Goal: Obtain resource: Download file/media

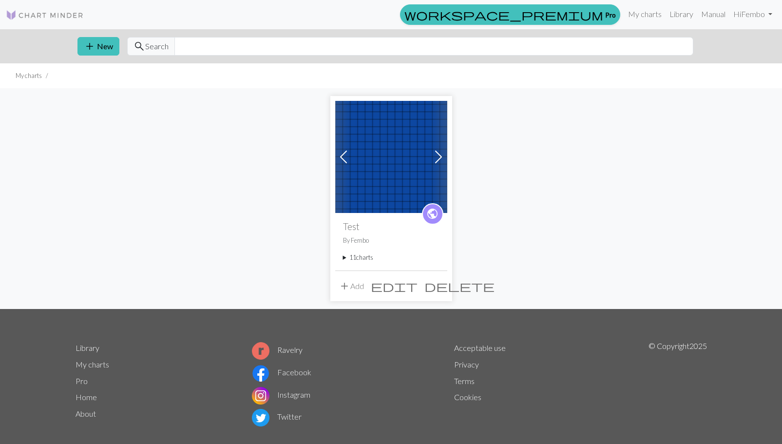
click at [375, 177] on img at bounding box center [391, 157] width 112 height 112
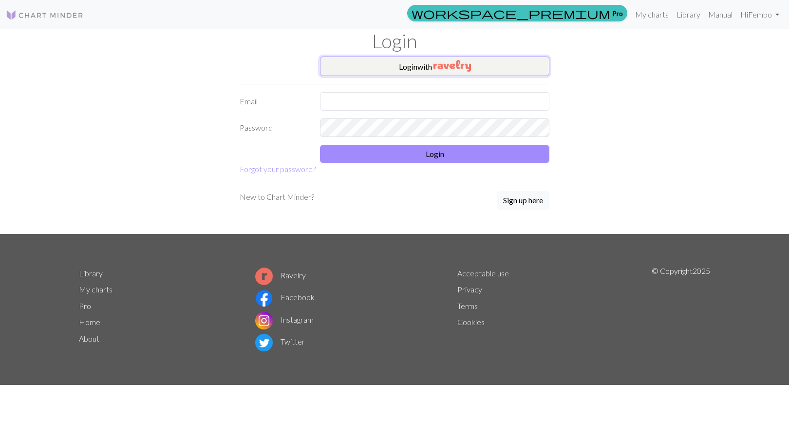
click at [405, 73] on button "Login with" at bounding box center [434, 66] width 229 height 19
click at [656, 16] on link "My charts" at bounding box center [651, 13] width 41 height 19
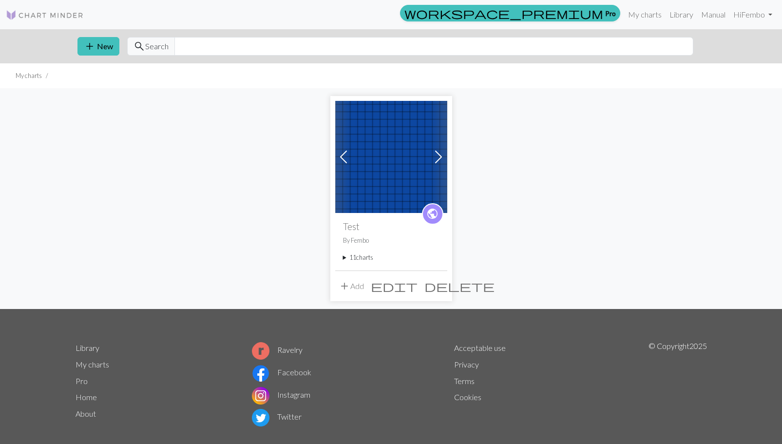
click at [350, 261] on summary "11 charts" at bounding box center [391, 257] width 96 height 9
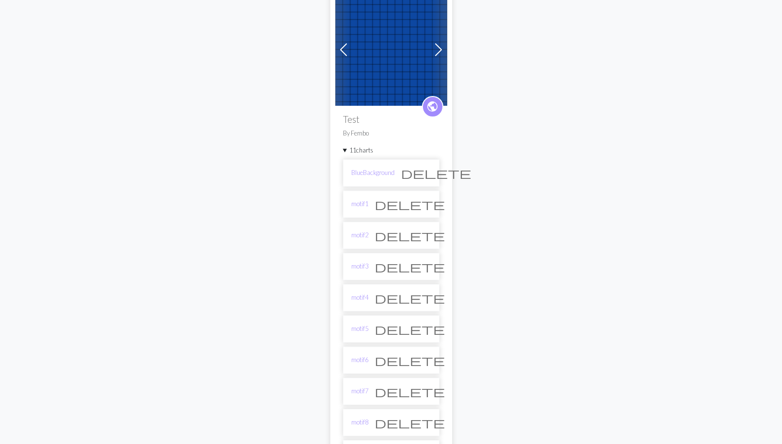
scroll to position [105, 0]
click at [371, 176] on link "BlueBackground" at bounding box center [372, 174] width 43 height 9
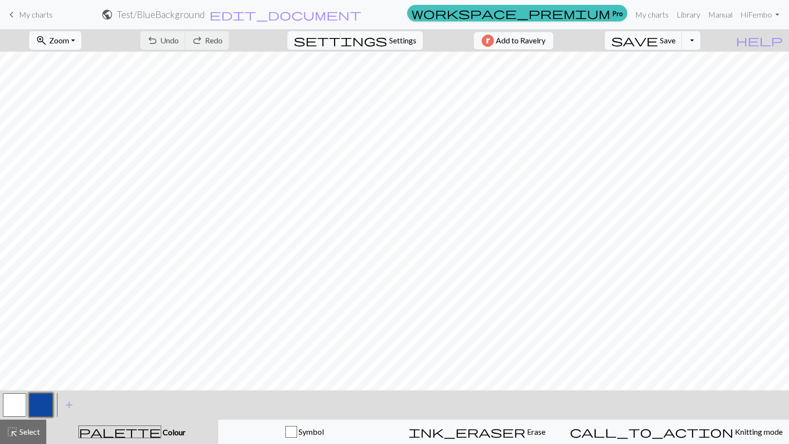
click at [22, 401] on button "button" at bounding box center [14, 404] width 23 height 23
click at [40, 408] on button "button" at bounding box center [40, 404] width 23 height 23
click at [21, 404] on button "button" at bounding box center [14, 404] width 23 height 23
click at [43, 395] on button "button" at bounding box center [40, 404] width 23 height 23
click at [19, 407] on button "button" at bounding box center [14, 404] width 23 height 23
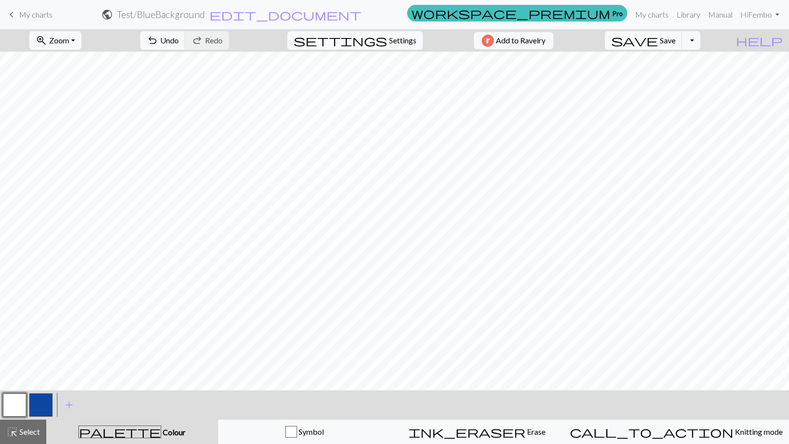
click at [40, 406] on button "button" at bounding box center [40, 404] width 23 height 23
click at [21, 401] on button "button" at bounding box center [14, 404] width 23 height 23
click at [397, 30] on div "settings Settings" at bounding box center [355, 40] width 150 height 22
click at [389, 40] on span "Settings" at bounding box center [402, 41] width 27 height 12
select select "worsted"
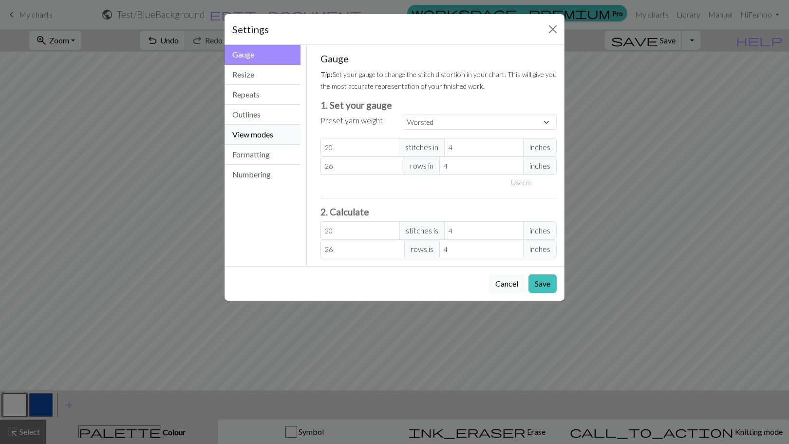
click at [252, 138] on button "View modes" at bounding box center [263, 135] width 76 height 20
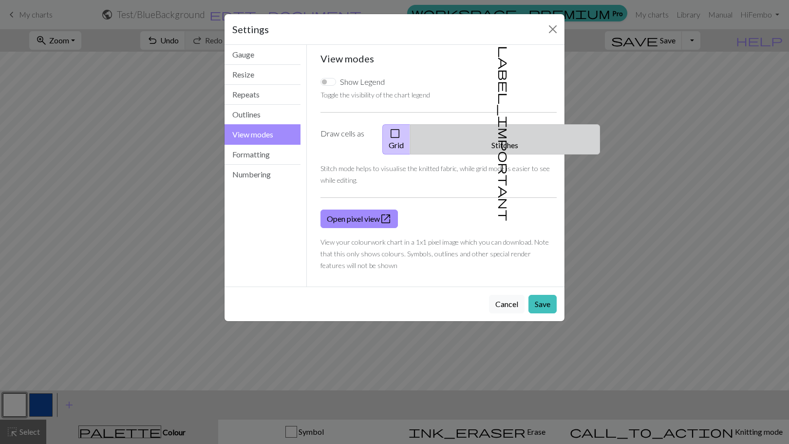
click at [516, 125] on button "label_important Stitches" at bounding box center [505, 139] width 190 height 30
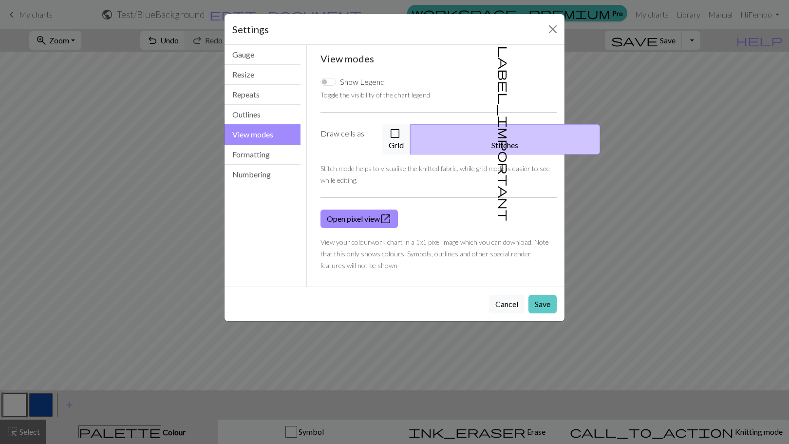
click at [547, 295] on button "Save" at bounding box center [543, 304] width 28 height 19
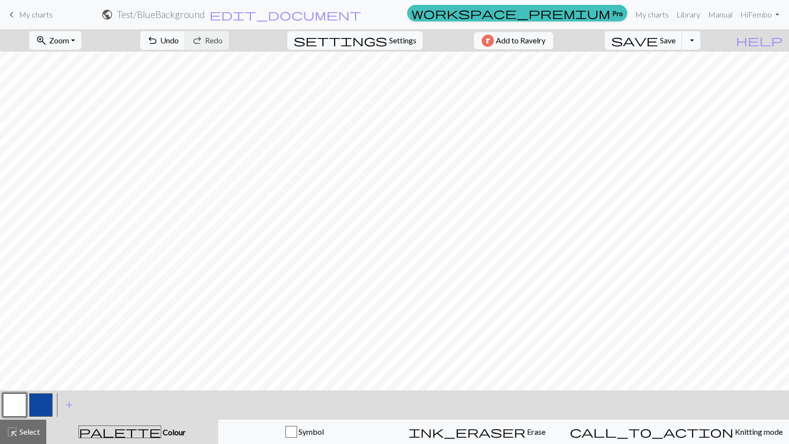
click at [205, 13] on h2 "Test / BlueBackground" at bounding box center [161, 14] width 88 height 11
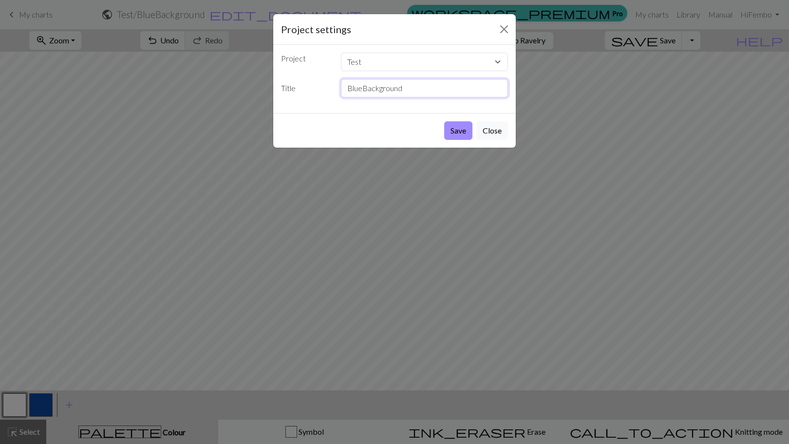
click at [385, 83] on input "BlueBackground" at bounding box center [425, 88] width 168 height 19
type input "motif"
click at [491, 131] on button "Close" at bounding box center [493, 130] width 32 height 19
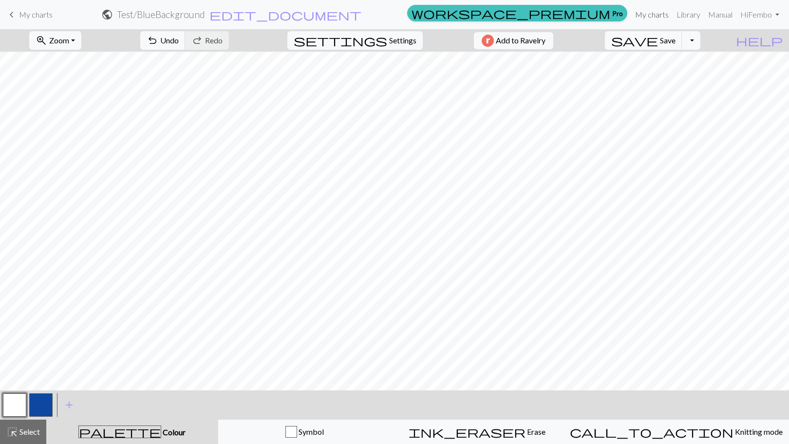
drag, startPoint x: 645, startPoint y: 12, endPoint x: 451, endPoint y: 25, distance: 194.9
click at [645, 12] on link "My charts" at bounding box center [651, 14] width 41 height 19
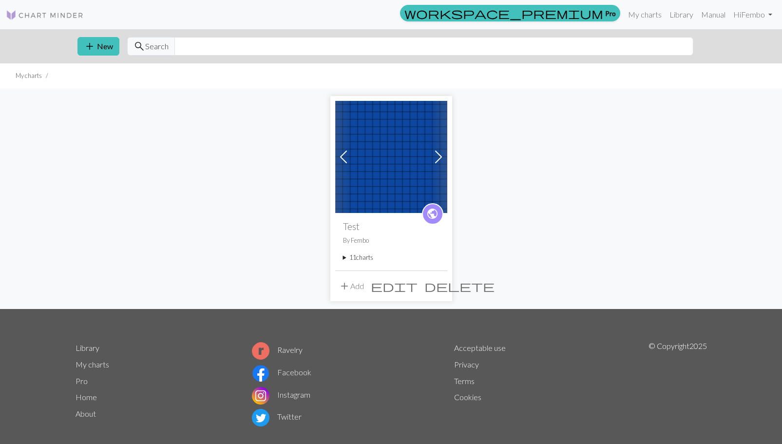
click at [345, 258] on summary "11 charts" at bounding box center [391, 257] width 96 height 9
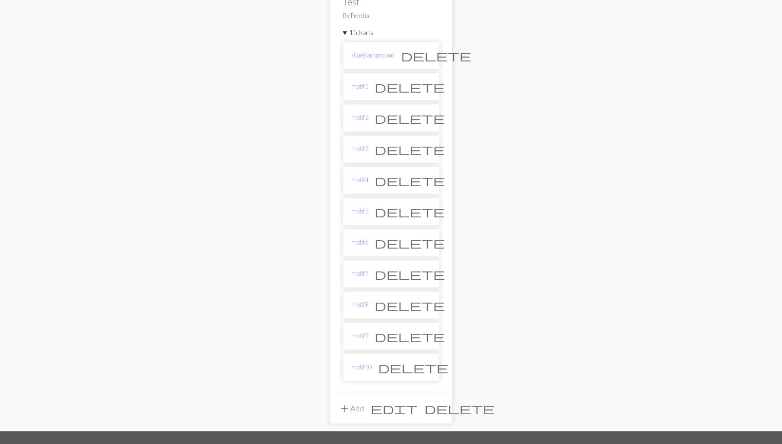
scroll to position [225, 0]
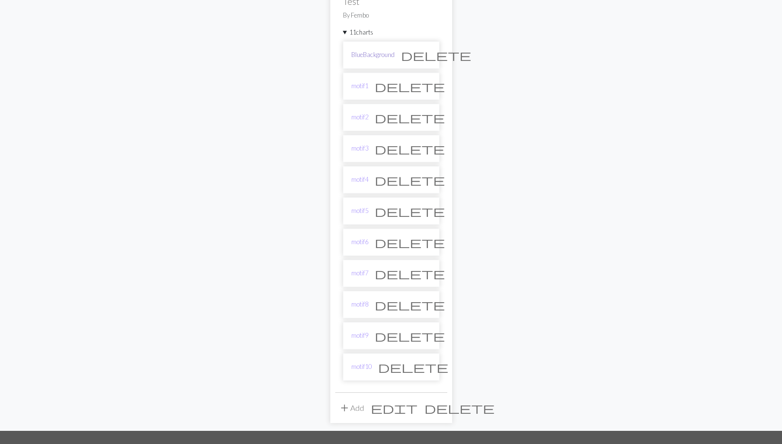
click at [380, 51] on link "BlueBackground" at bounding box center [372, 54] width 43 height 9
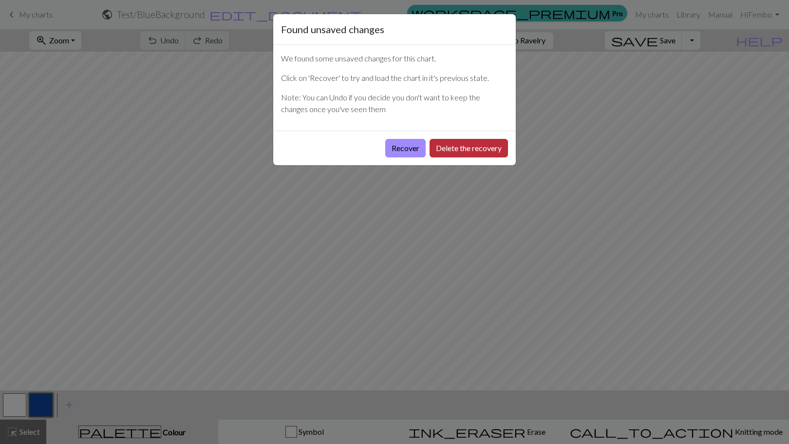
click at [436, 151] on button "Delete the recovery" at bounding box center [469, 148] width 78 height 19
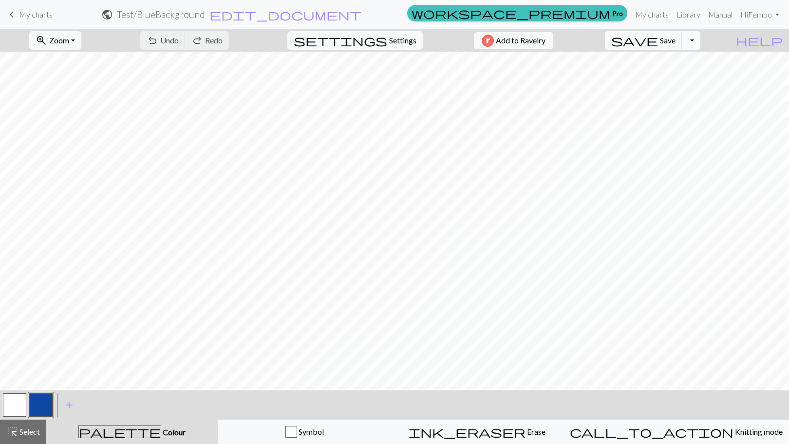
click at [701, 42] on button "Toggle Dropdown" at bounding box center [691, 40] width 19 height 19
click at [686, 63] on button "file_copy Save a copy" at bounding box center [619, 62] width 161 height 16
click at [222, 16] on h2 "Test / Copy of BlueBackground" at bounding box center [161, 14] width 122 height 11
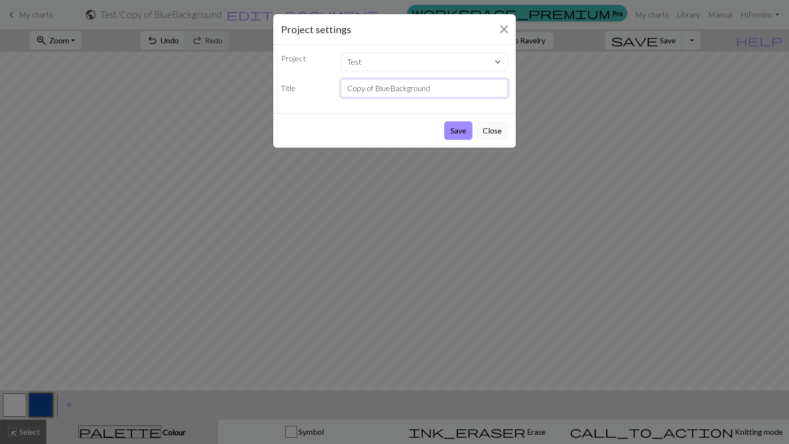
click at [379, 94] on input "Copy of BlueBackground" at bounding box center [425, 88] width 168 height 19
type input "motif11"
click at [455, 132] on button "Save" at bounding box center [458, 130] width 28 height 19
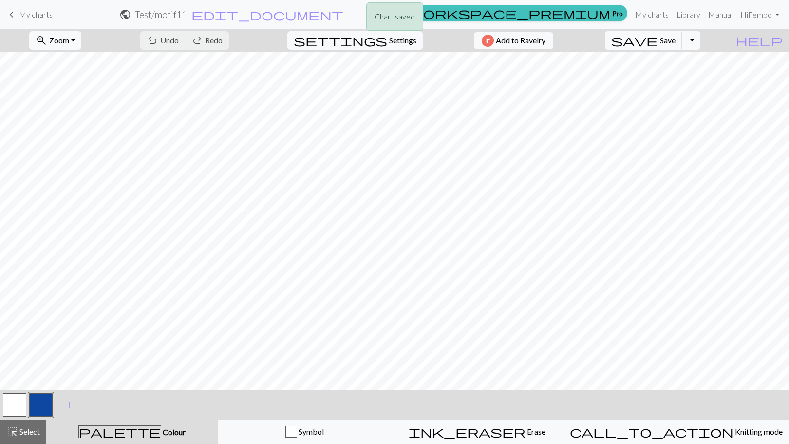
click at [24, 398] on button "button" at bounding box center [14, 404] width 23 height 23
click at [46, 402] on button "button" at bounding box center [40, 404] width 23 height 23
click at [18, 404] on button "button" at bounding box center [14, 404] width 23 height 23
click at [389, 43] on span "Settings" at bounding box center [402, 41] width 27 height 12
select select "worsted"
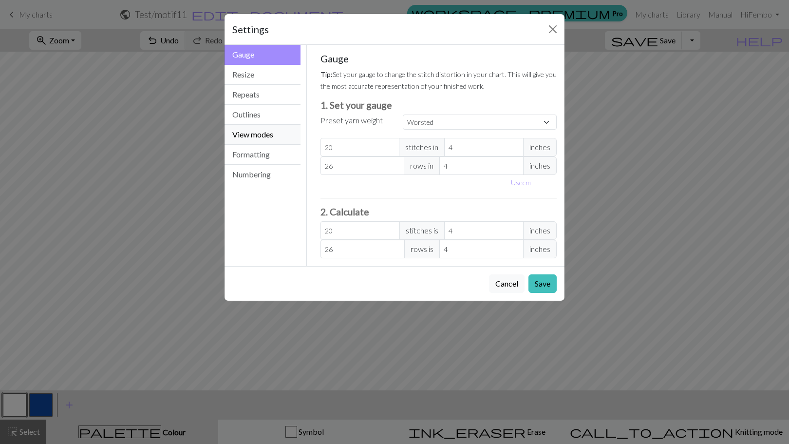
click at [267, 136] on button "View modes" at bounding box center [263, 135] width 76 height 20
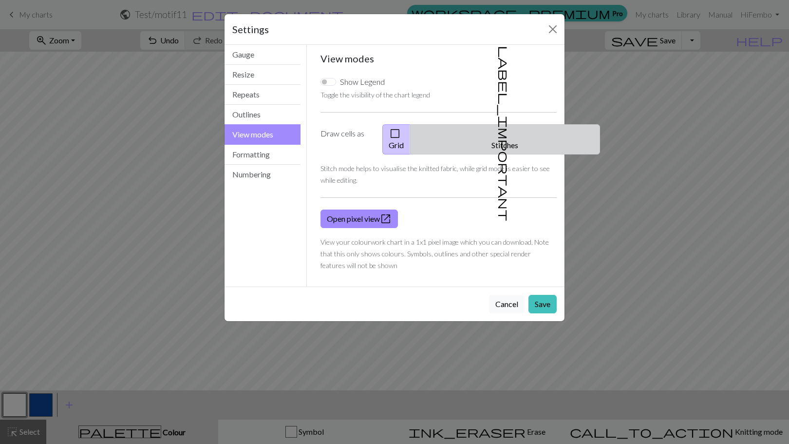
click at [529, 132] on button "label_important Stitches" at bounding box center [505, 139] width 190 height 30
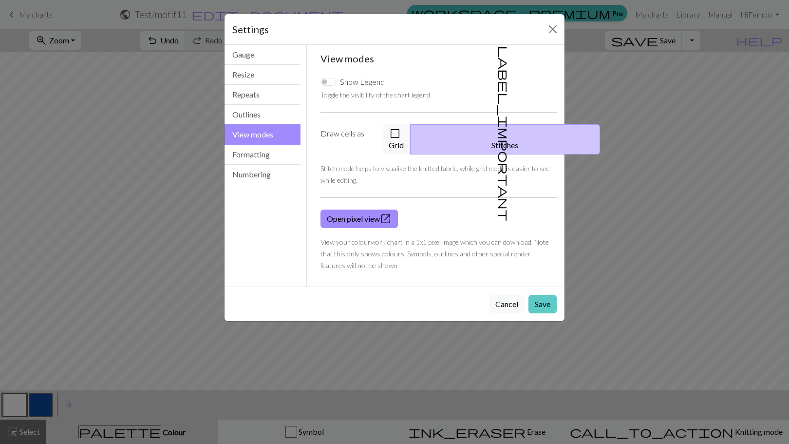
click at [544, 295] on button "Save" at bounding box center [543, 304] width 28 height 19
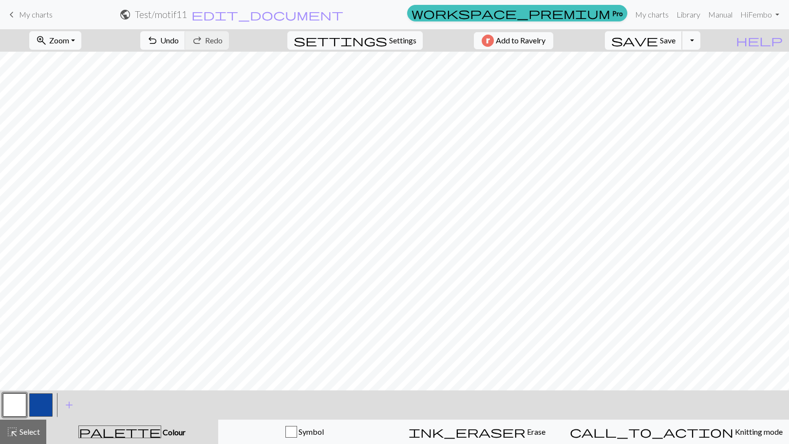
click at [678, 45] on button "save Save Save" at bounding box center [643, 40] width 77 height 19
click at [657, 13] on link "My charts" at bounding box center [651, 14] width 41 height 19
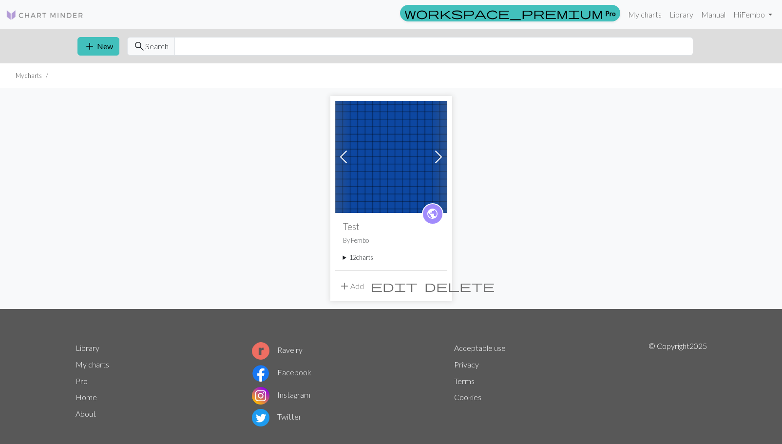
click at [363, 258] on summary "12 charts" at bounding box center [391, 257] width 96 height 9
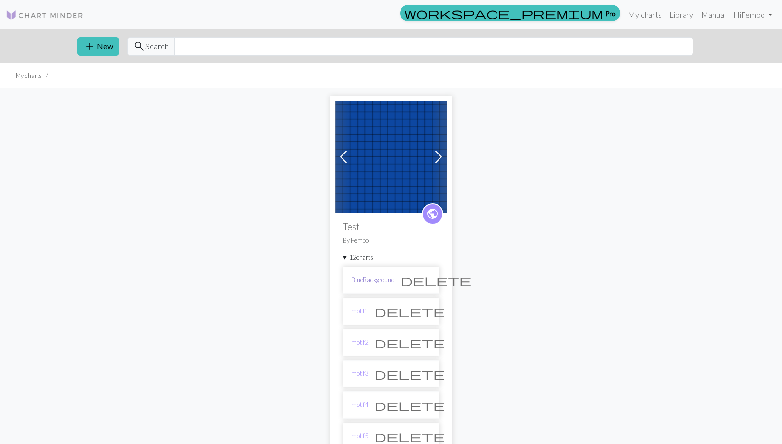
click at [381, 279] on link "BlueBackground" at bounding box center [372, 279] width 43 height 9
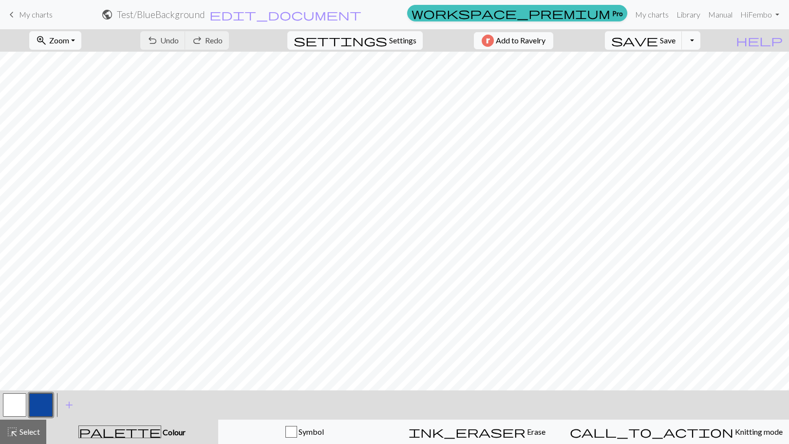
click at [7, 401] on button "button" at bounding box center [14, 404] width 23 height 23
click at [37, 404] on button "button" at bounding box center [40, 404] width 23 height 23
click at [18, 404] on button "button" at bounding box center [14, 404] width 23 height 23
click at [39, 404] on button "button" at bounding box center [40, 404] width 23 height 23
click at [14, 406] on button "button" at bounding box center [14, 404] width 23 height 23
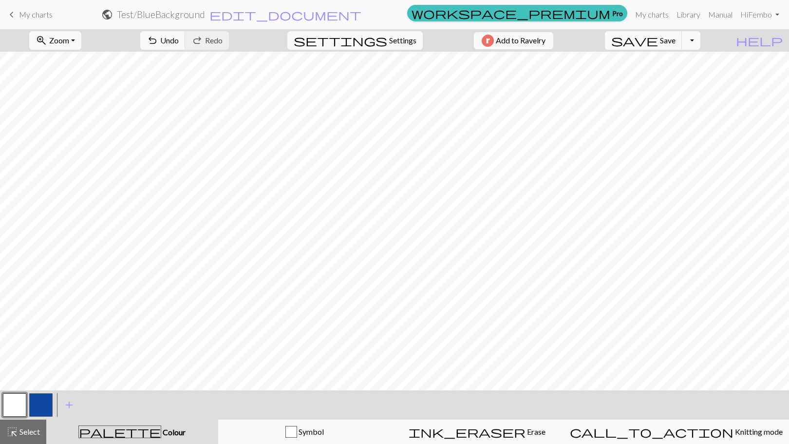
click at [38, 402] on button "button" at bounding box center [40, 404] width 23 height 23
click at [12, 406] on button "button" at bounding box center [14, 404] width 23 height 23
click at [49, 403] on button "button" at bounding box center [40, 404] width 23 height 23
click at [17, 411] on button "button" at bounding box center [14, 404] width 23 height 23
drag, startPoint x: 652, startPoint y: 13, endPoint x: 427, endPoint y: 31, distance: 226.3
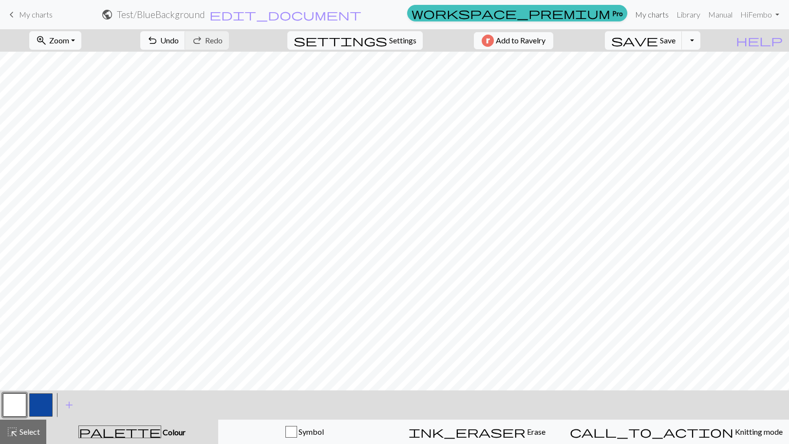
click at [652, 13] on link "My charts" at bounding box center [651, 14] width 41 height 19
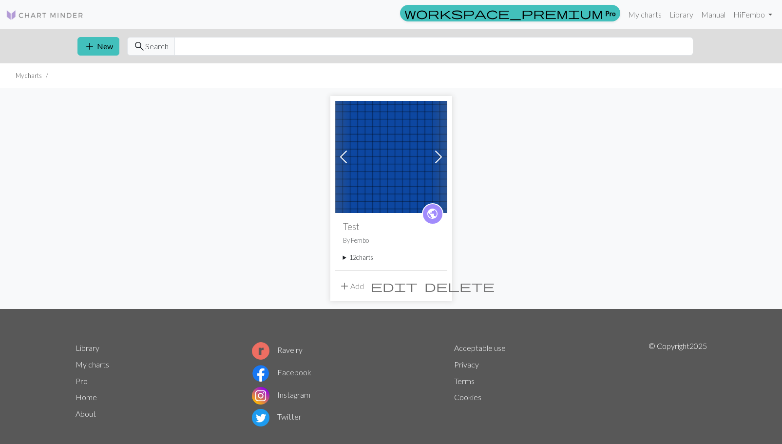
click at [353, 256] on summary "12 charts" at bounding box center [391, 257] width 96 height 9
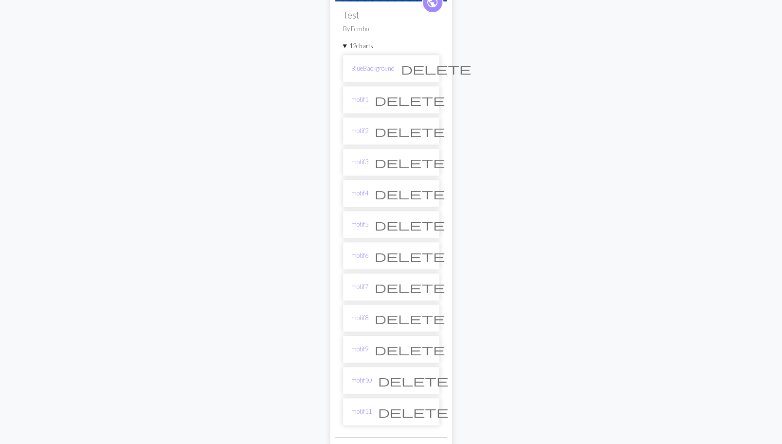
scroll to position [212, 0]
click at [387, 68] on link "BlueBackground" at bounding box center [372, 67] width 43 height 9
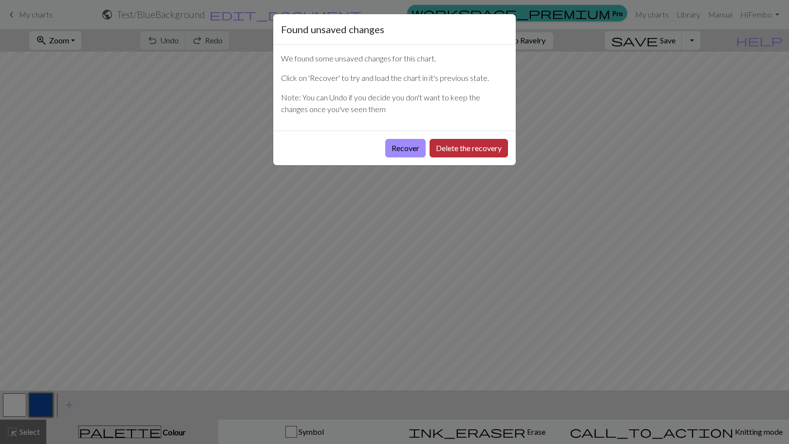
click at [448, 151] on button "Delete the recovery" at bounding box center [469, 148] width 78 height 19
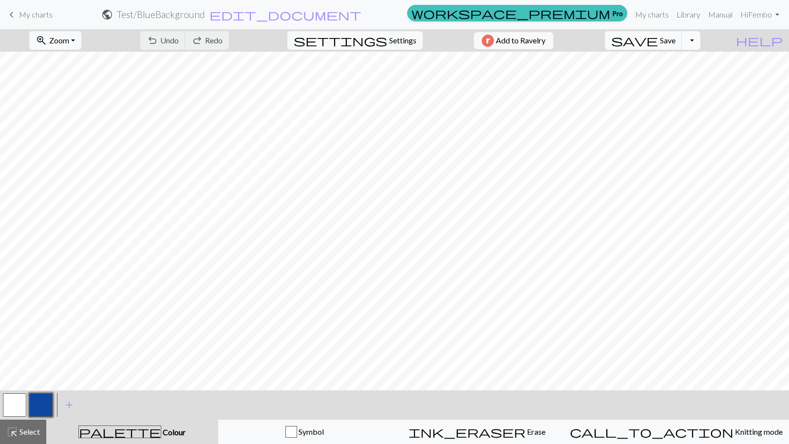
click at [701, 44] on button "Toggle Dropdown" at bounding box center [691, 40] width 19 height 19
click at [691, 69] on button "file_copy Save a copy" at bounding box center [619, 62] width 161 height 16
click at [222, 16] on h2 "Test / Copy of BlueBackground" at bounding box center [161, 14] width 122 height 11
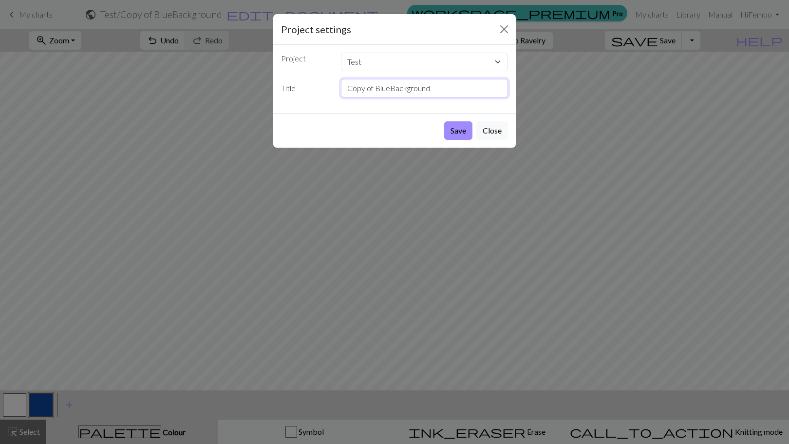
click at [367, 90] on input "Copy of BlueBackground" at bounding box center [425, 88] width 168 height 19
type input "motif12"
click at [444, 121] on button "Save" at bounding box center [458, 130] width 28 height 19
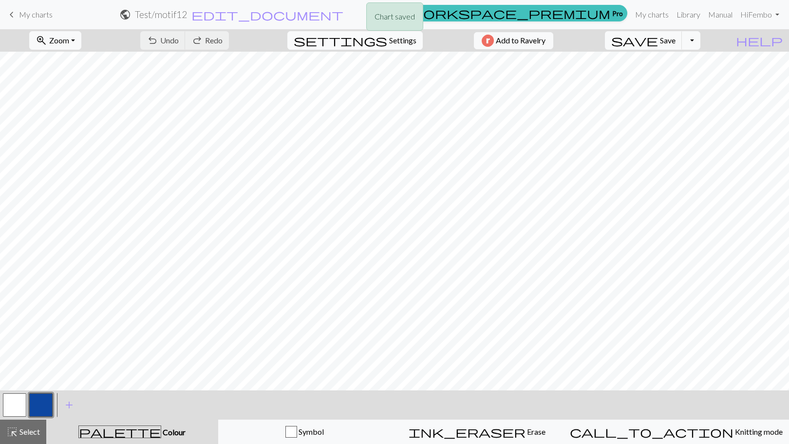
click at [389, 42] on span "Settings" at bounding box center [402, 41] width 27 height 12
select select "worsted"
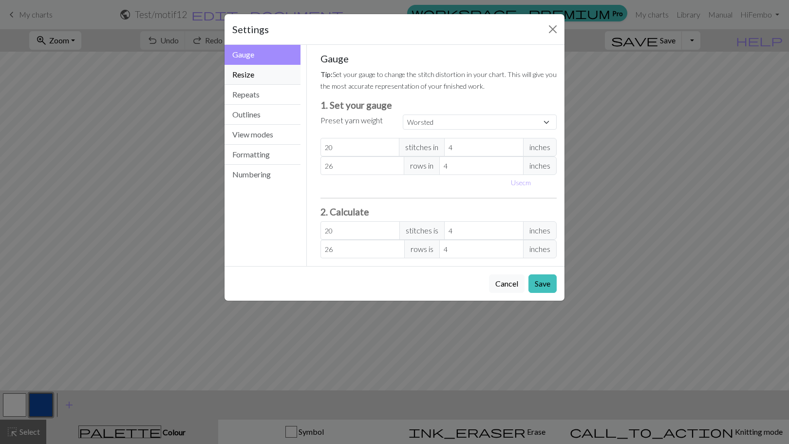
click at [253, 78] on button "Resize" at bounding box center [263, 75] width 76 height 20
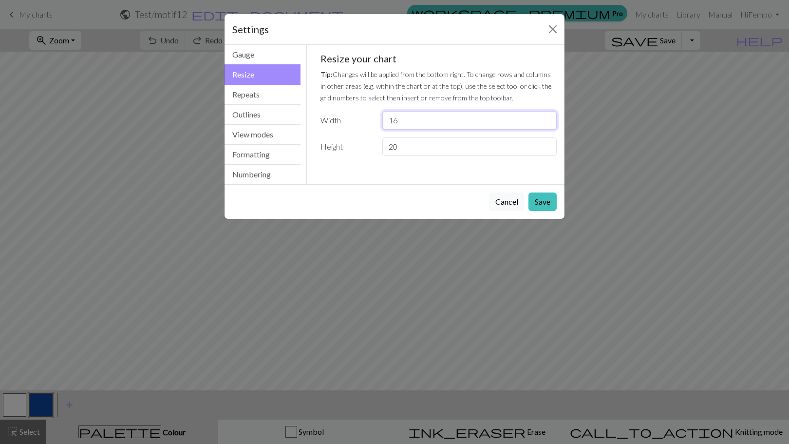
click at [547, 117] on input "16" at bounding box center [469, 120] width 174 height 19
click at [547, 117] on input "17" at bounding box center [469, 120] width 174 height 19
click at [547, 117] on input "18" at bounding box center [469, 120] width 174 height 19
click at [547, 117] on input "19" at bounding box center [469, 120] width 174 height 19
type input "20"
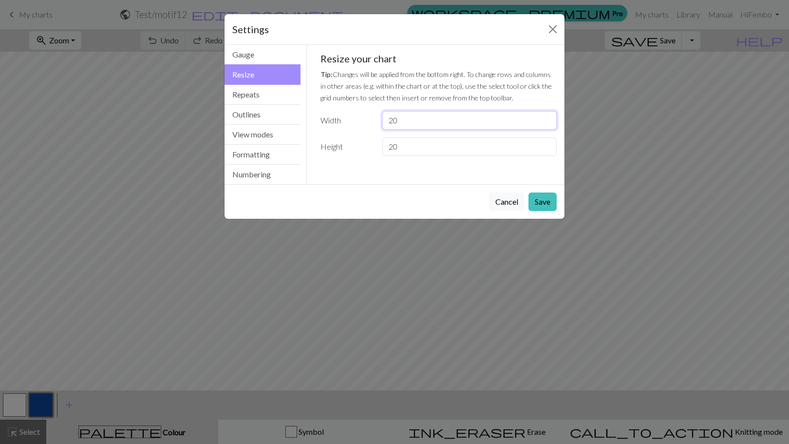
click at [547, 117] on input "20" at bounding box center [469, 120] width 174 height 19
click at [545, 142] on input "21" at bounding box center [469, 146] width 174 height 19
click at [545, 142] on input "22" at bounding box center [469, 146] width 174 height 19
click at [545, 142] on input "23" at bounding box center [469, 146] width 174 height 19
click at [545, 142] on input "24" at bounding box center [469, 146] width 174 height 19
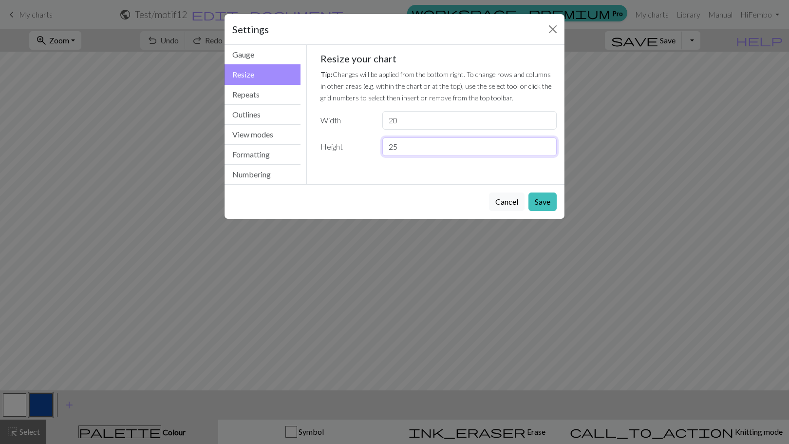
click at [545, 142] on input "25" at bounding box center [469, 146] width 174 height 19
click at [545, 142] on input "26" at bounding box center [469, 146] width 174 height 19
click at [545, 142] on input "27" at bounding box center [469, 146] width 174 height 19
click at [545, 142] on input "28" at bounding box center [469, 146] width 174 height 19
click at [545, 142] on input "29" at bounding box center [469, 146] width 174 height 19
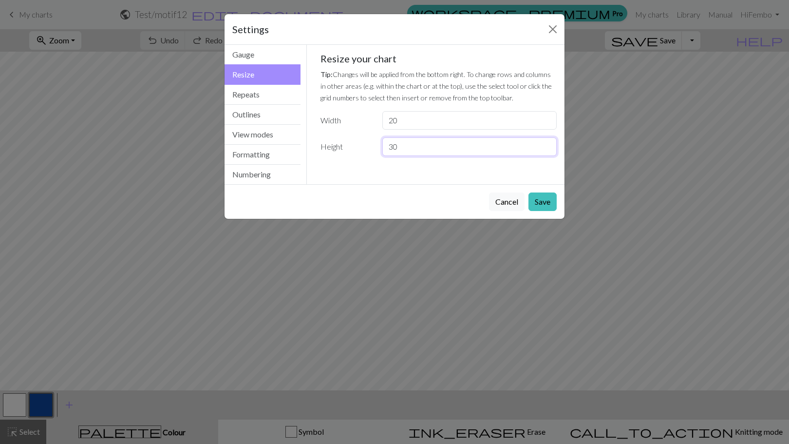
type input "30"
click at [545, 142] on input "30" at bounding box center [469, 146] width 174 height 19
click at [538, 202] on button "Save" at bounding box center [543, 201] width 28 height 19
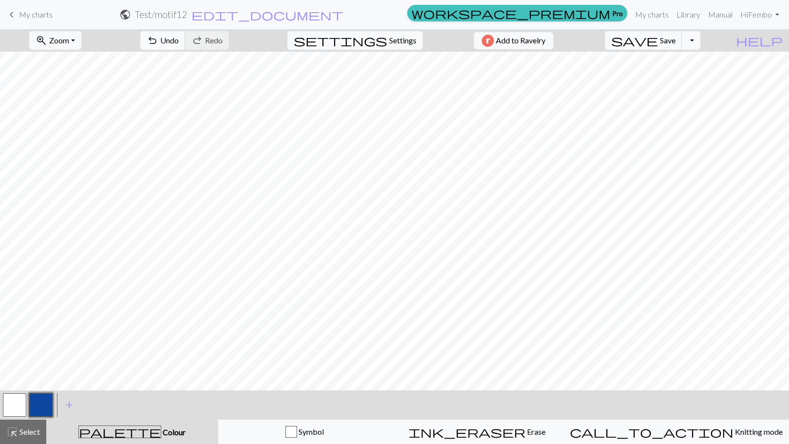
click at [179, 40] on span "Undo" at bounding box center [169, 40] width 19 height 9
click at [395, 45] on span "Settings" at bounding box center [402, 41] width 27 height 12
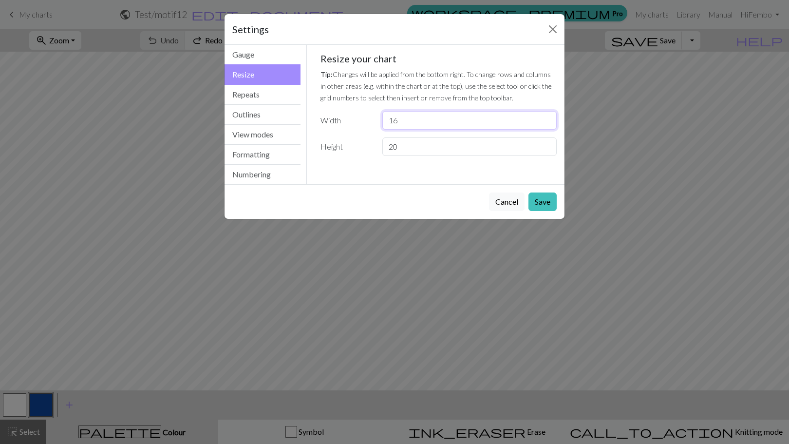
click at [547, 117] on input "16" at bounding box center [469, 120] width 174 height 19
click at [547, 117] on input "17" at bounding box center [469, 120] width 174 height 19
click at [547, 117] on input "18" at bounding box center [469, 120] width 174 height 19
click at [547, 117] on input "19" at bounding box center [469, 120] width 174 height 19
click at [547, 117] on input "20" at bounding box center [469, 120] width 174 height 19
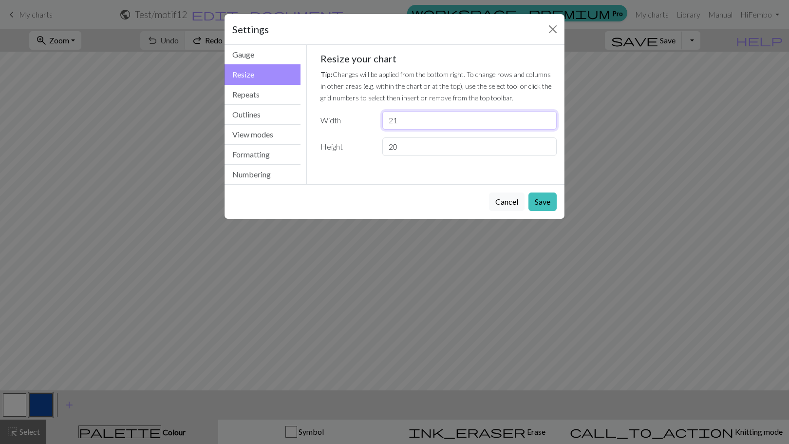
click at [547, 117] on input "21" at bounding box center [469, 120] width 174 height 19
click at [547, 117] on input "22" at bounding box center [469, 120] width 174 height 19
click at [547, 117] on input "23" at bounding box center [469, 120] width 174 height 19
click at [547, 117] on input "24" at bounding box center [469, 120] width 174 height 19
click at [547, 117] on input "25" at bounding box center [469, 120] width 174 height 19
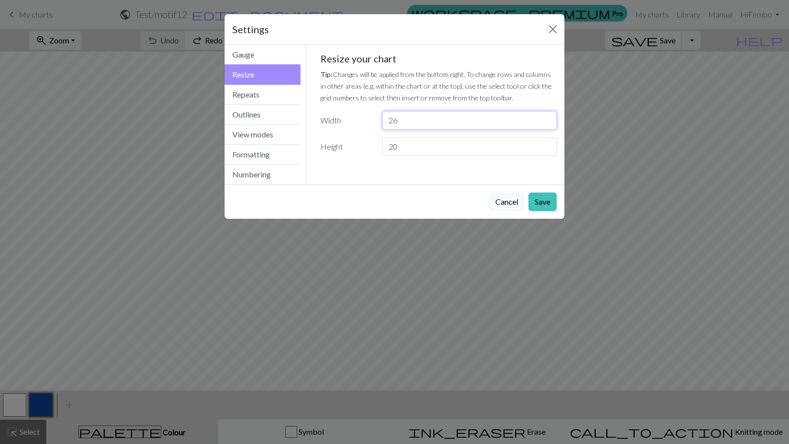
click at [547, 117] on input "26" at bounding box center [469, 120] width 174 height 19
type input "25"
click at [546, 124] on input "25" at bounding box center [469, 120] width 174 height 19
click at [540, 203] on button "Save" at bounding box center [543, 201] width 28 height 19
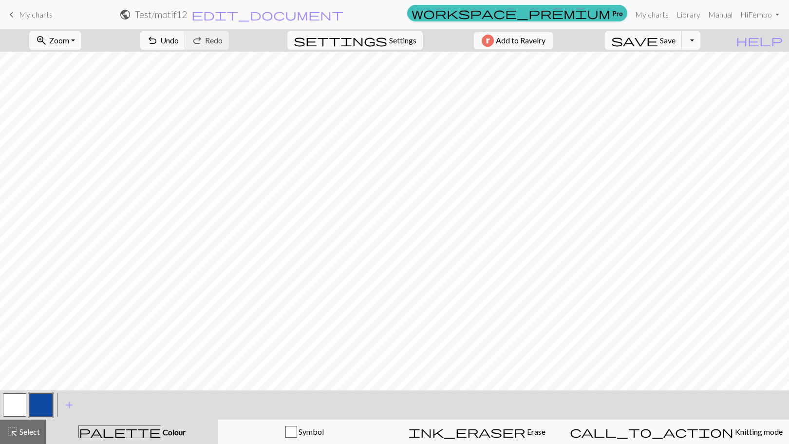
click at [400, 41] on span "Settings" at bounding box center [402, 41] width 27 height 12
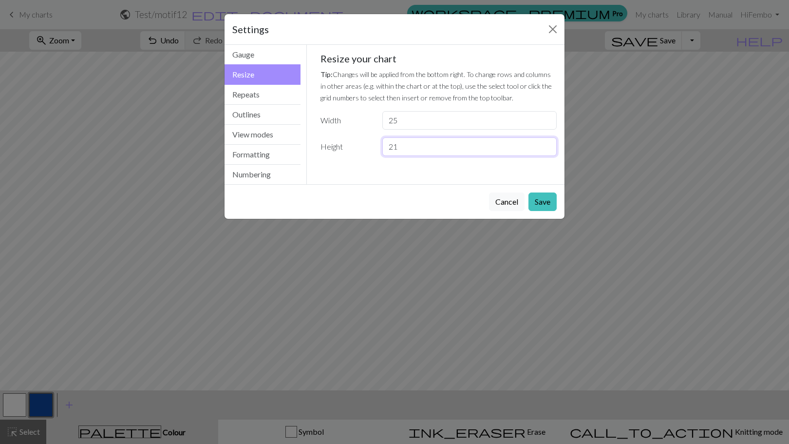
click at [547, 144] on input "21" at bounding box center [469, 146] width 174 height 19
click at [547, 144] on input "22" at bounding box center [469, 146] width 174 height 19
click at [547, 144] on input "23" at bounding box center [469, 146] width 174 height 19
click at [547, 144] on input "24" at bounding box center [469, 146] width 174 height 19
type input "25"
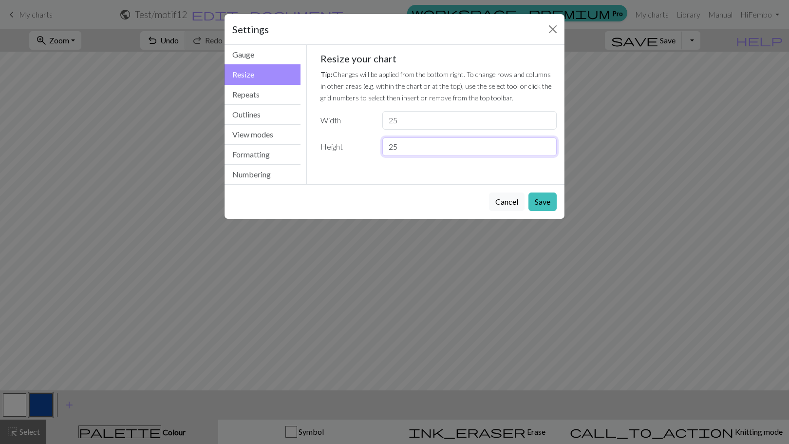
click at [547, 144] on input "25" at bounding box center [469, 146] width 174 height 19
click at [546, 116] on input "26" at bounding box center [469, 120] width 174 height 19
click at [546, 116] on input "27" at bounding box center [469, 120] width 174 height 19
click at [546, 116] on input "28" at bounding box center [469, 120] width 174 height 19
click at [546, 116] on input "29" at bounding box center [469, 120] width 174 height 19
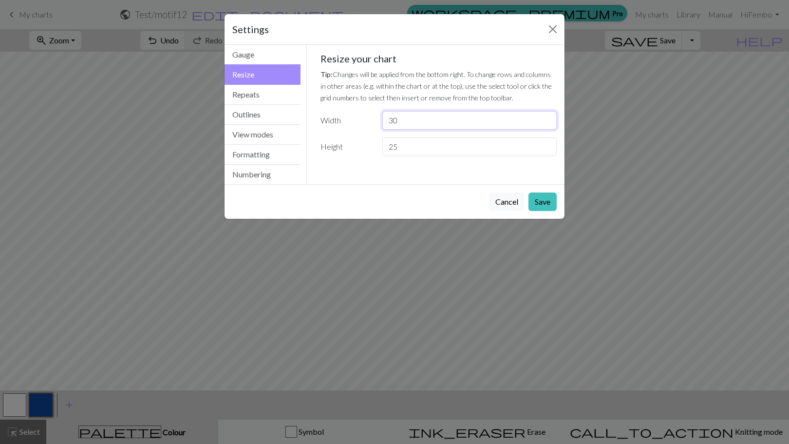
type input "30"
click at [546, 116] on input "30" at bounding box center [469, 120] width 174 height 19
click at [540, 204] on button "Save" at bounding box center [543, 201] width 28 height 19
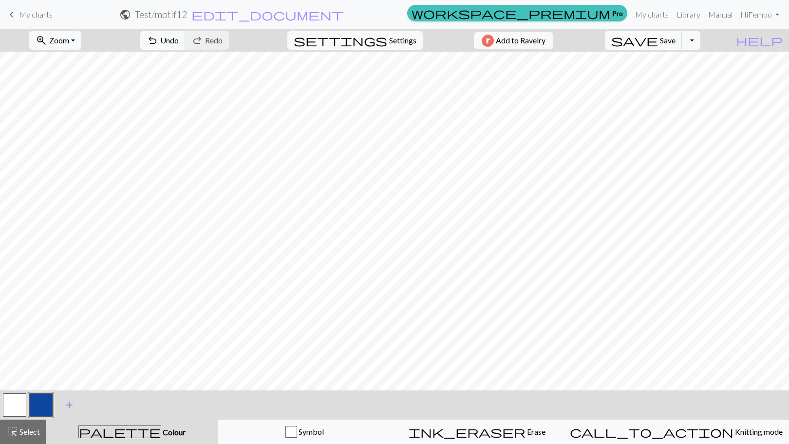
click at [70, 401] on span "add" at bounding box center [69, 405] width 12 height 14
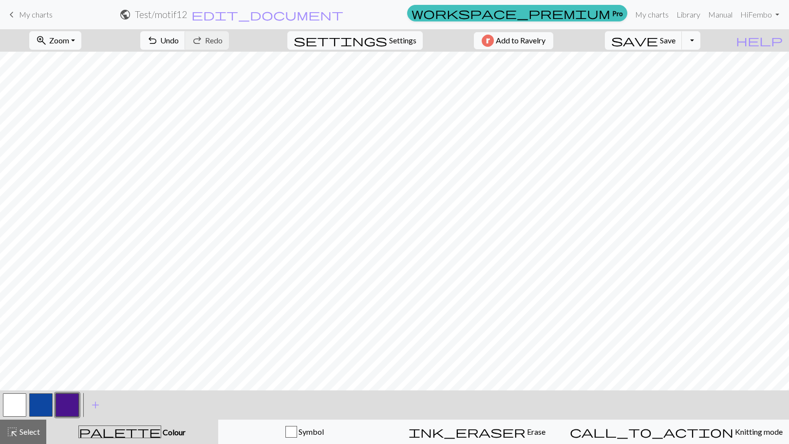
click at [17, 398] on button "button" at bounding box center [14, 404] width 23 height 23
click at [19, 404] on button "button" at bounding box center [14, 404] width 23 height 23
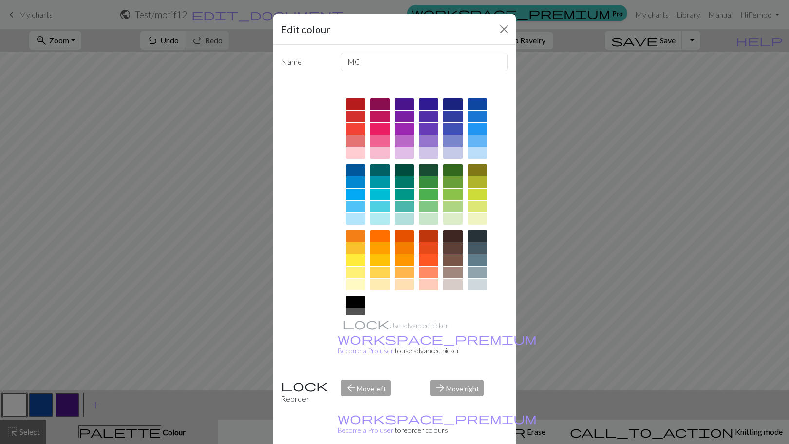
click at [471, 105] on div at bounding box center [477, 104] width 19 height 12
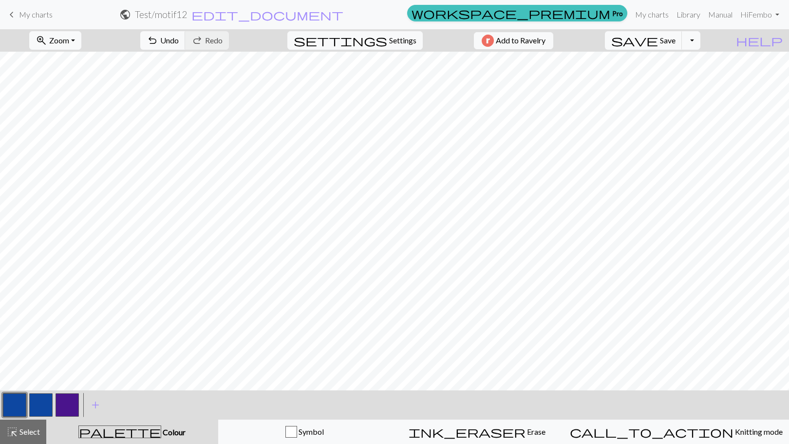
click at [41, 402] on button "button" at bounding box center [40, 404] width 23 height 23
click at [38, 402] on button "button" at bounding box center [40, 404] width 23 height 23
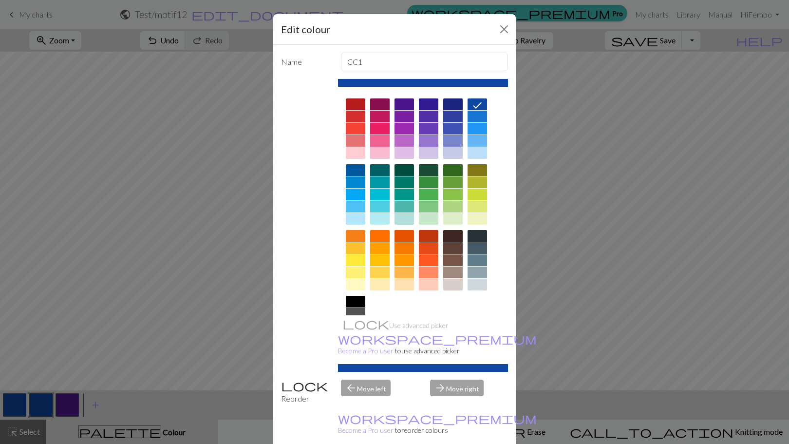
scroll to position [52, 0]
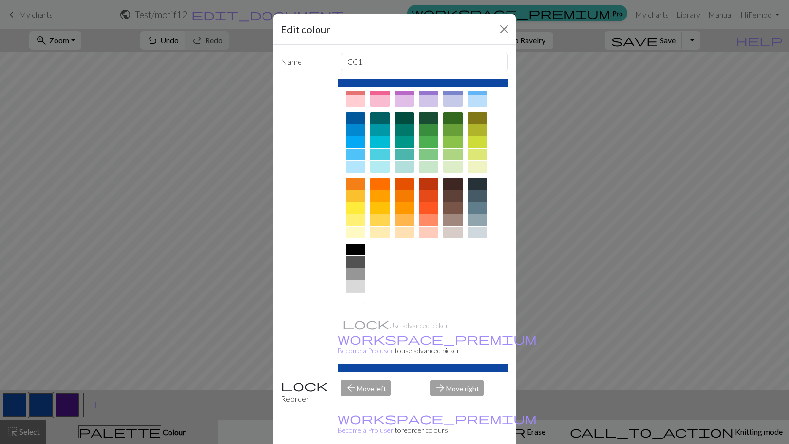
click at [355, 302] on div at bounding box center [355, 298] width 19 height 12
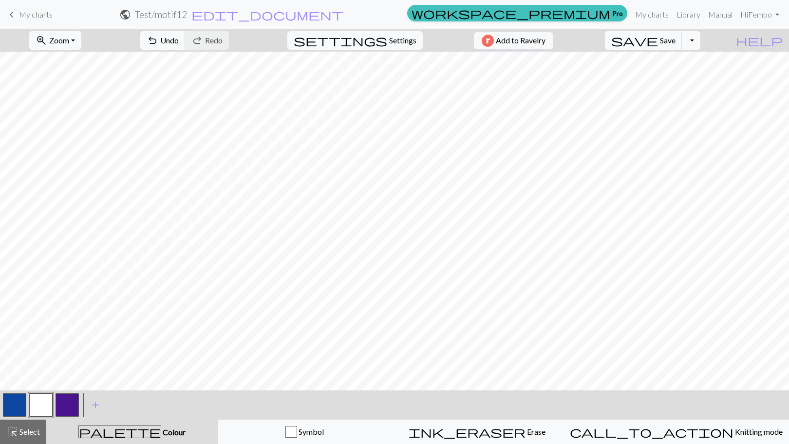
click at [67, 401] on button "button" at bounding box center [67, 404] width 23 height 23
click at [13, 406] on button "button" at bounding box center [14, 404] width 23 height 23
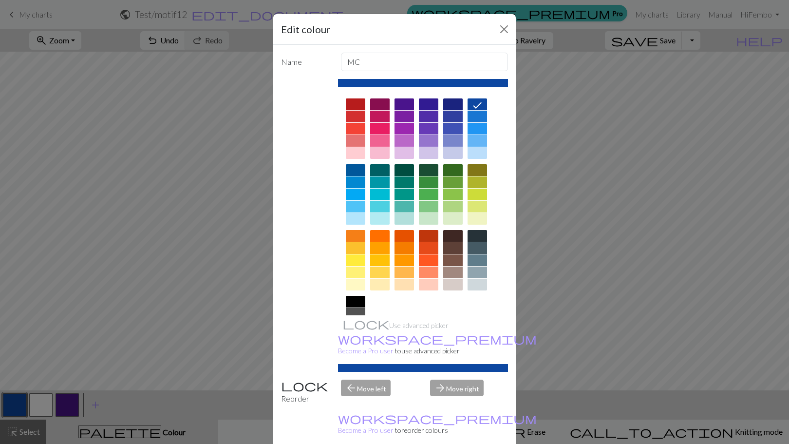
click at [472, 101] on icon at bounding box center [478, 105] width 12 height 12
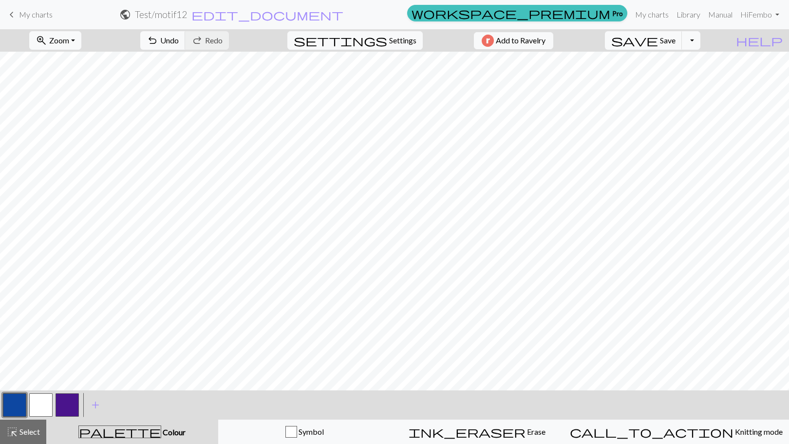
click at [50, 404] on button "button" at bounding box center [40, 404] width 23 height 23
click at [43, 404] on button "button" at bounding box center [40, 404] width 23 height 23
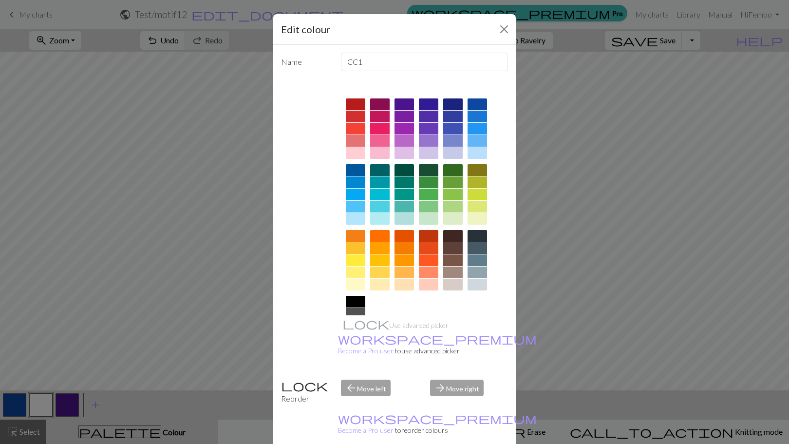
click at [477, 101] on div at bounding box center [477, 104] width 19 height 12
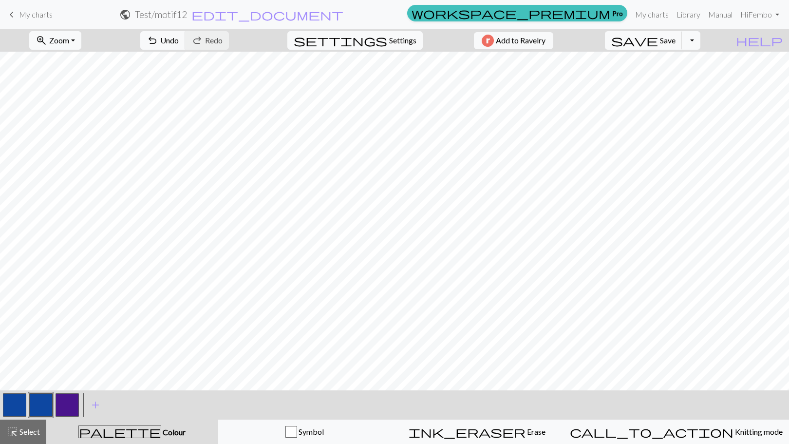
click at [75, 408] on button "button" at bounding box center [67, 404] width 23 height 23
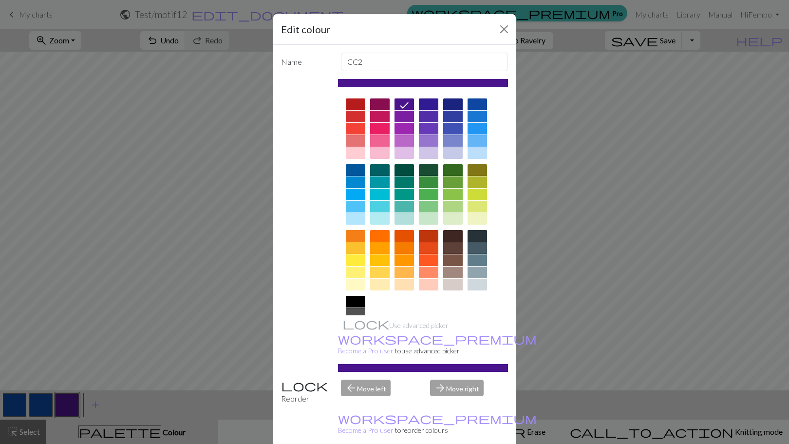
click at [470, 301] on div at bounding box center [423, 228] width 171 height 274
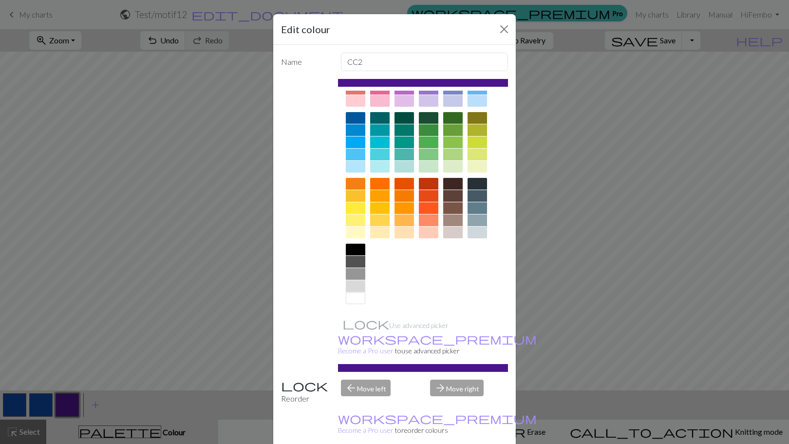
click at [358, 300] on div at bounding box center [355, 298] width 19 height 12
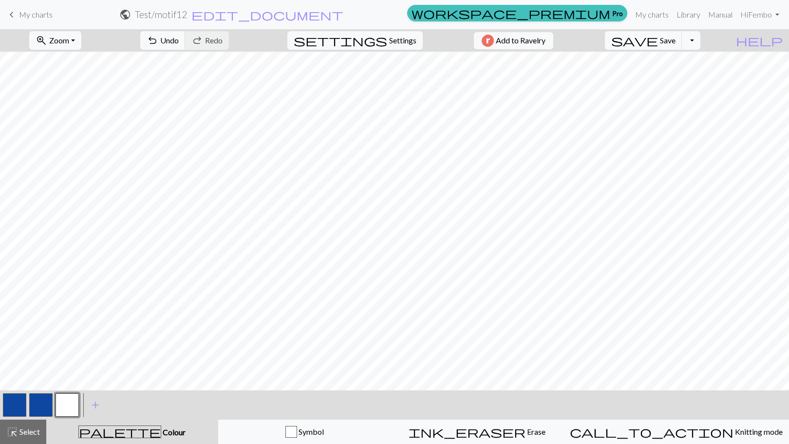
drag, startPoint x: 47, startPoint y: 401, endPoint x: 34, endPoint y: 407, distance: 14.8
click at [34, 407] on button "button" at bounding box center [40, 404] width 23 height 23
click at [92, 402] on span "add" at bounding box center [96, 405] width 12 height 14
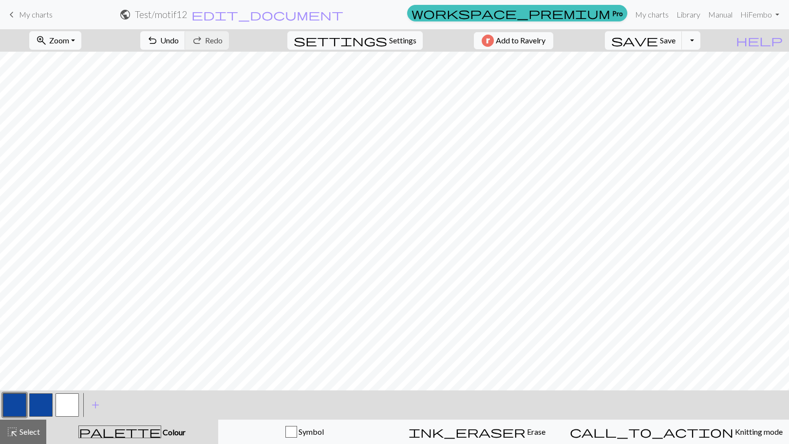
click at [40, 412] on button "button" at bounding box center [40, 404] width 23 height 23
click at [50, 404] on button "button" at bounding box center [40, 404] width 23 height 23
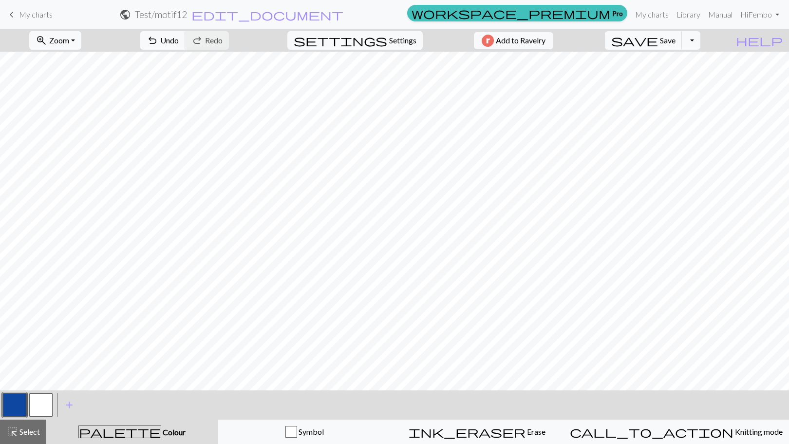
click at [48, 408] on button "button" at bounding box center [40, 404] width 23 height 23
click at [24, 396] on button "button" at bounding box center [14, 404] width 23 height 23
click at [48, 401] on button "button" at bounding box center [40, 404] width 23 height 23
click at [17, 410] on button "button" at bounding box center [14, 404] width 23 height 23
click at [36, 409] on button "button" at bounding box center [40, 404] width 23 height 23
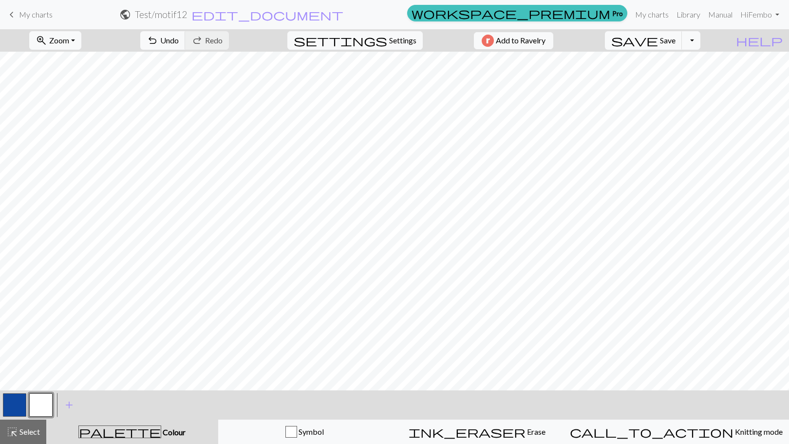
click at [17, 404] on button "button" at bounding box center [14, 404] width 23 height 23
click at [42, 408] on button "button" at bounding box center [40, 404] width 23 height 23
click at [19, 404] on button "button" at bounding box center [14, 404] width 23 height 23
click at [48, 400] on button "button" at bounding box center [40, 404] width 23 height 23
click at [18, 400] on button "button" at bounding box center [14, 404] width 23 height 23
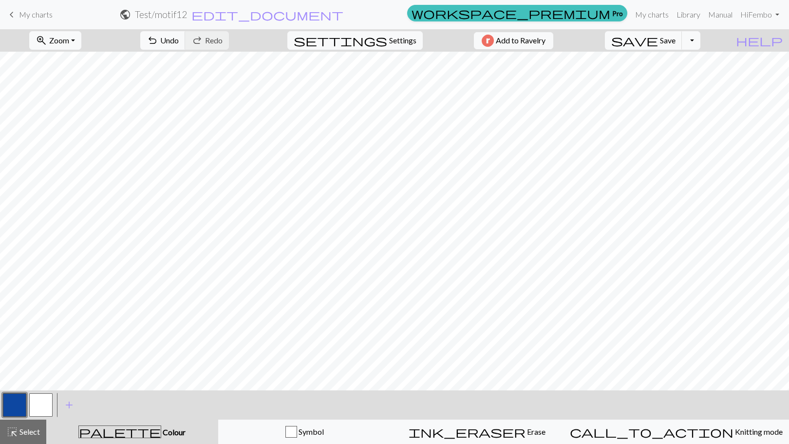
click at [33, 403] on button "button" at bounding box center [40, 404] width 23 height 23
click at [17, 399] on button "button" at bounding box center [14, 404] width 23 height 23
click at [13, 400] on button "button" at bounding box center [14, 404] width 23 height 23
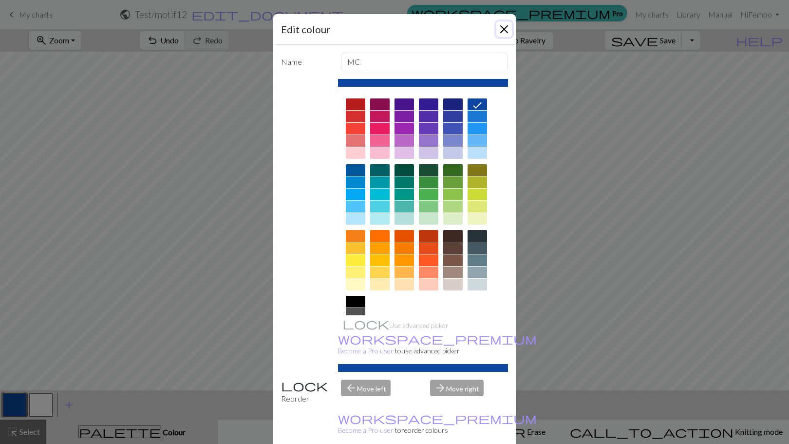
click at [498, 26] on button "Close" at bounding box center [505, 29] width 16 height 16
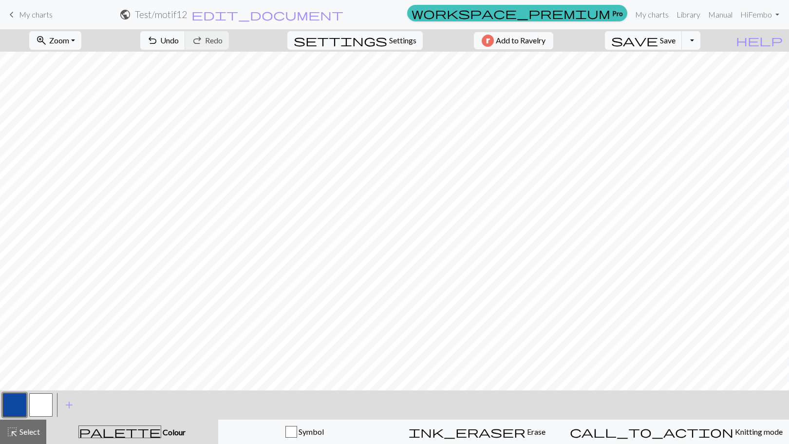
click at [43, 394] on button "button" at bounding box center [40, 404] width 23 height 23
click at [24, 397] on button "button" at bounding box center [14, 404] width 23 height 23
click at [44, 402] on button "button" at bounding box center [40, 404] width 23 height 23
click at [19, 404] on button "button" at bounding box center [14, 404] width 23 height 23
click at [42, 402] on button "button" at bounding box center [40, 404] width 23 height 23
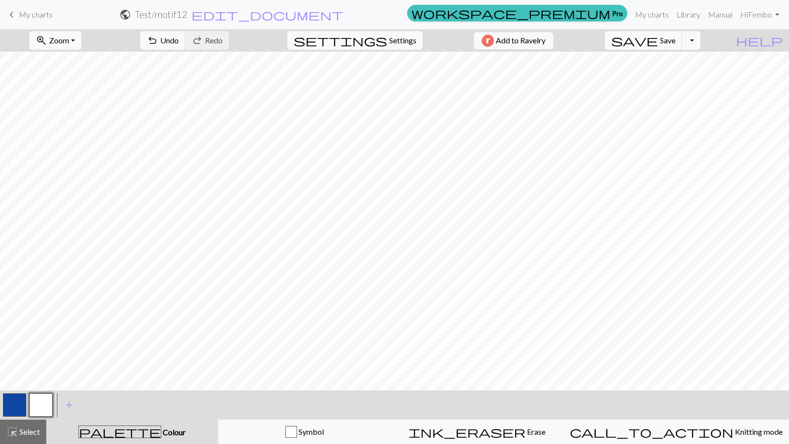
click at [17, 405] on button "button" at bounding box center [14, 404] width 23 height 23
click at [39, 406] on button "button" at bounding box center [40, 404] width 23 height 23
click at [16, 404] on button "button" at bounding box center [14, 404] width 23 height 23
click at [44, 405] on button "button" at bounding box center [40, 404] width 23 height 23
click at [18, 404] on button "button" at bounding box center [14, 404] width 23 height 23
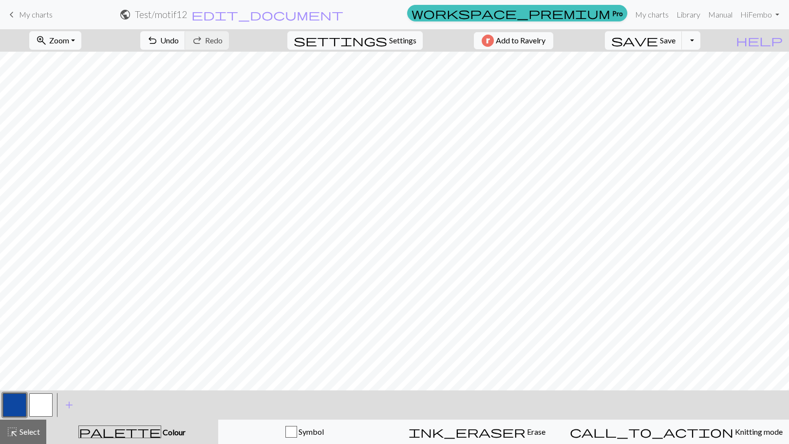
click at [42, 400] on button "button" at bounding box center [40, 404] width 23 height 23
click at [16, 398] on button "button" at bounding box center [14, 404] width 23 height 23
click at [35, 401] on button "button" at bounding box center [40, 404] width 23 height 23
click at [21, 407] on button "button" at bounding box center [14, 404] width 23 height 23
click at [38, 408] on button "button" at bounding box center [40, 404] width 23 height 23
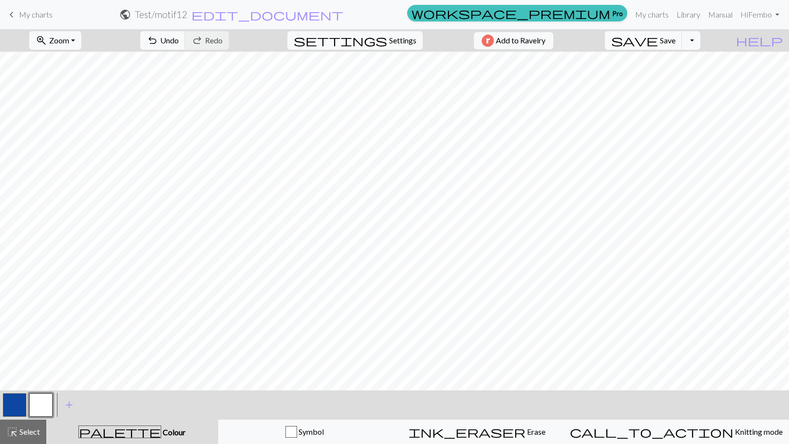
click at [18, 403] on button "button" at bounding box center [14, 404] width 23 height 23
click at [35, 401] on button "button" at bounding box center [40, 404] width 23 height 23
click at [15, 407] on button "button" at bounding box center [14, 404] width 23 height 23
click at [39, 404] on button "button" at bounding box center [40, 404] width 23 height 23
click at [43, 411] on button "button" at bounding box center [40, 404] width 23 height 23
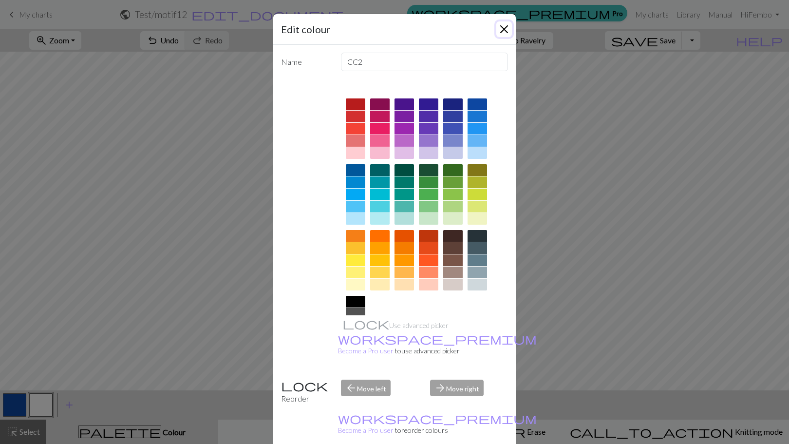
click at [502, 29] on button "Close" at bounding box center [505, 29] width 16 height 16
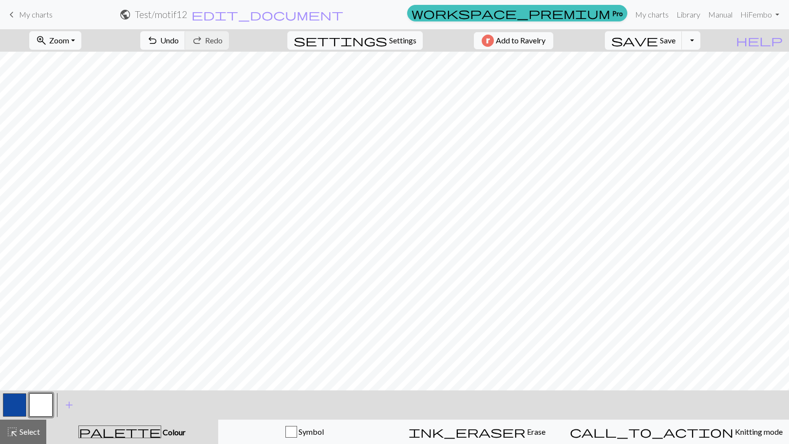
click at [19, 402] on button "button" at bounding box center [14, 404] width 23 height 23
click at [41, 401] on button "button" at bounding box center [40, 404] width 23 height 23
click at [7, 400] on button "button" at bounding box center [14, 404] width 23 height 23
click at [19, 403] on button "button" at bounding box center [14, 404] width 23 height 23
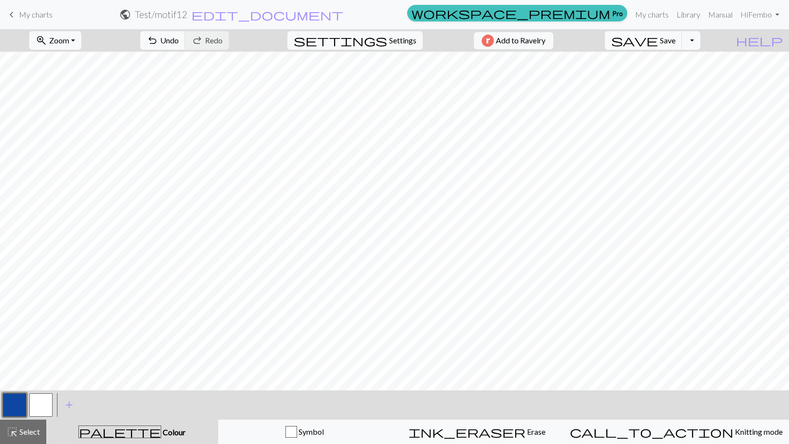
click at [41, 403] on button "button" at bounding box center [40, 404] width 23 height 23
click at [14, 394] on button "button" at bounding box center [14, 404] width 23 height 23
click at [38, 407] on button "button" at bounding box center [40, 404] width 23 height 23
click at [18, 401] on button "button" at bounding box center [14, 404] width 23 height 23
click at [38, 402] on button "button" at bounding box center [40, 404] width 23 height 23
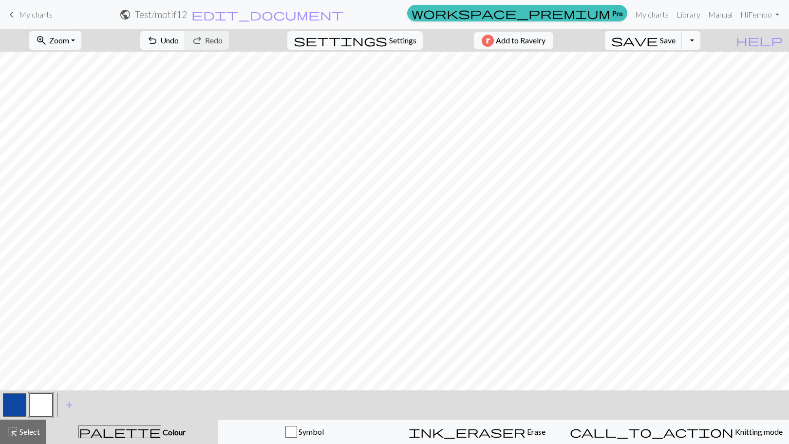
click at [14, 401] on button "button" at bounding box center [14, 404] width 23 height 23
click at [43, 403] on button "button" at bounding box center [40, 404] width 23 height 23
click at [382, 35] on button "settings Settings" at bounding box center [354, 40] width 135 height 19
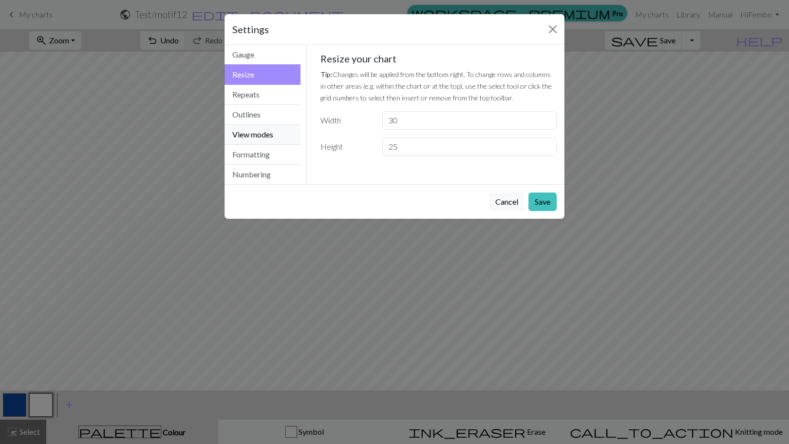
click at [268, 129] on button "View modes" at bounding box center [263, 135] width 76 height 20
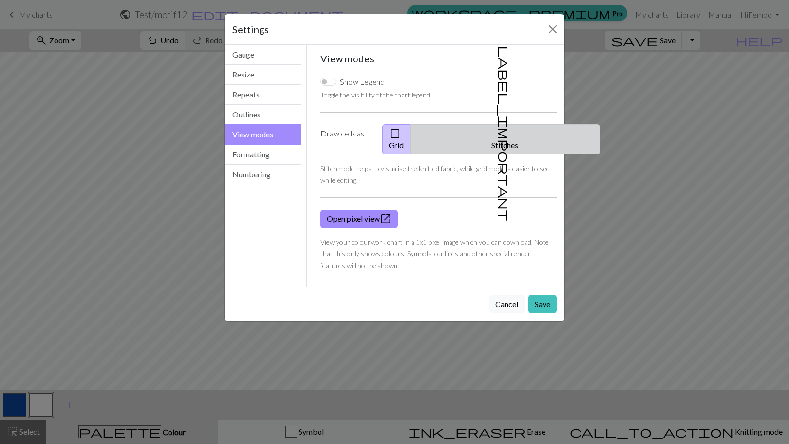
click at [516, 136] on button "label_important Stitches" at bounding box center [505, 139] width 190 height 30
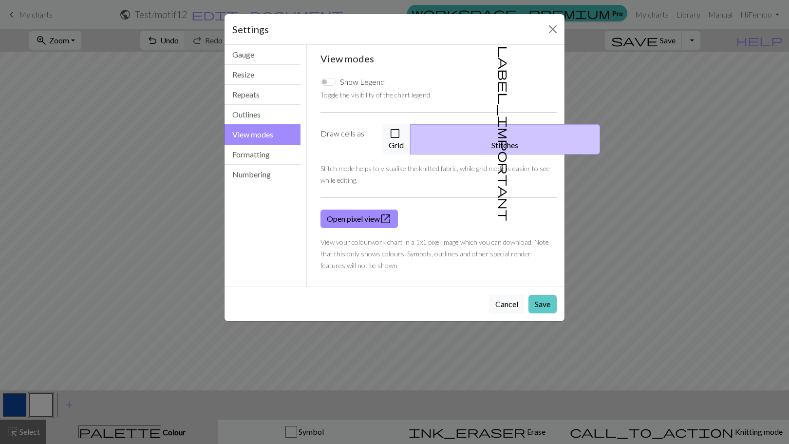
click at [542, 296] on button "Save" at bounding box center [543, 304] width 28 height 19
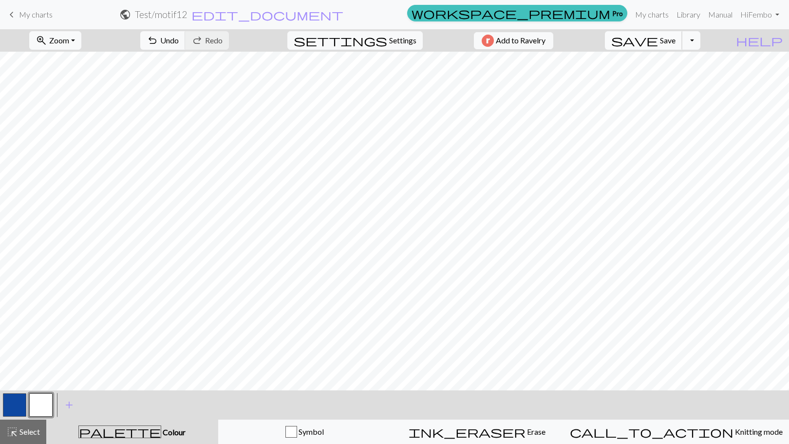
click at [658, 40] on span "save" at bounding box center [634, 41] width 47 height 14
click at [5, 410] on button "button" at bounding box center [14, 404] width 23 height 23
click at [47, 406] on button "button" at bounding box center [40, 404] width 23 height 23
click at [14, 405] on button "button" at bounding box center [14, 404] width 23 height 23
click at [41, 401] on button "button" at bounding box center [40, 404] width 23 height 23
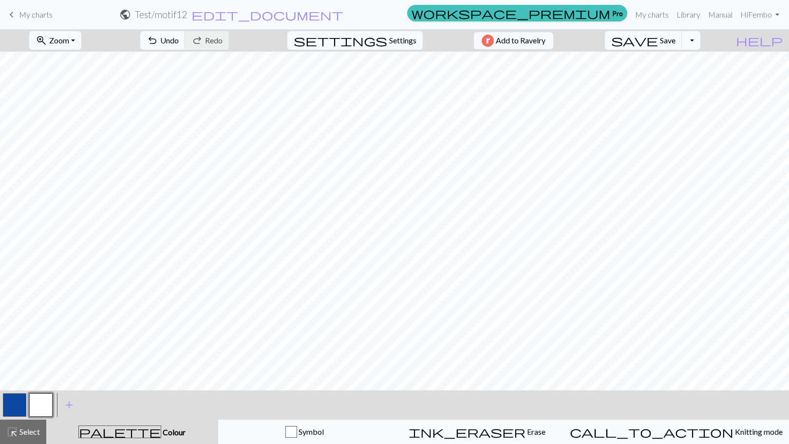
click at [19, 400] on button "button" at bounding box center [14, 404] width 23 height 23
click at [40, 401] on button "button" at bounding box center [40, 404] width 23 height 23
click at [21, 401] on button "button" at bounding box center [14, 404] width 23 height 23
click at [43, 404] on button "button" at bounding box center [40, 404] width 23 height 23
click at [13, 409] on button "button" at bounding box center [14, 404] width 23 height 23
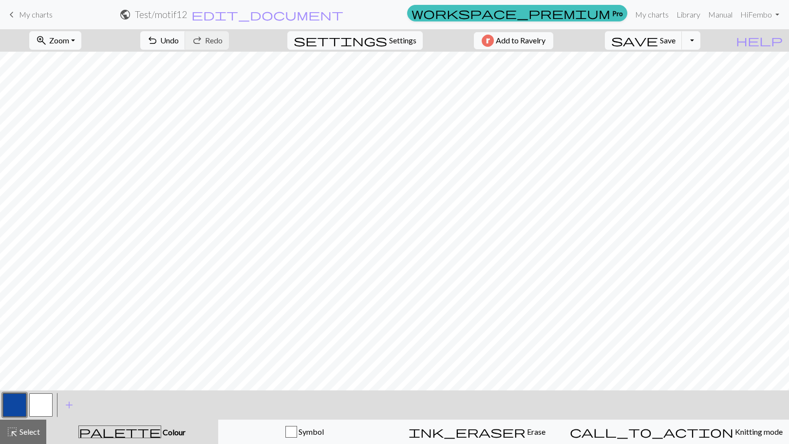
click at [39, 400] on button "button" at bounding box center [40, 404] width 23 height 23
click at [24, 399] on button "button" at bounding box center [14, 404] width 23 height 23
click at [42, 404] on button "button" at bounding box center [40, 404] width 23 height 23
click at [19, 405] on button "button" at bounding box center [14, 404] width 23 height 23
click at [32, 404] on button "button" at bounding box center [40, 404] width 23 height 23
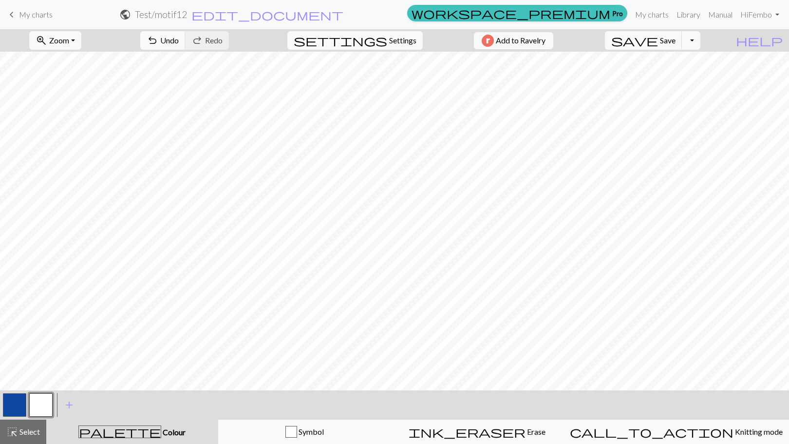
click at [21, 394] on button "button" at bounding box center [14, 404] width 23 height 23
click at [50, 400] on button "button" at bounding box center [40, 404] width 23 height 23
click at [13, 403] on button "button" at bounding box center [14, 404] width 23 height 23
click at [42, 401] on button "button" at bounding box center [40, 404] width 23 height 23
click at [21, 404] on button "button" at bounding box center [14, 404] width 23 height 23
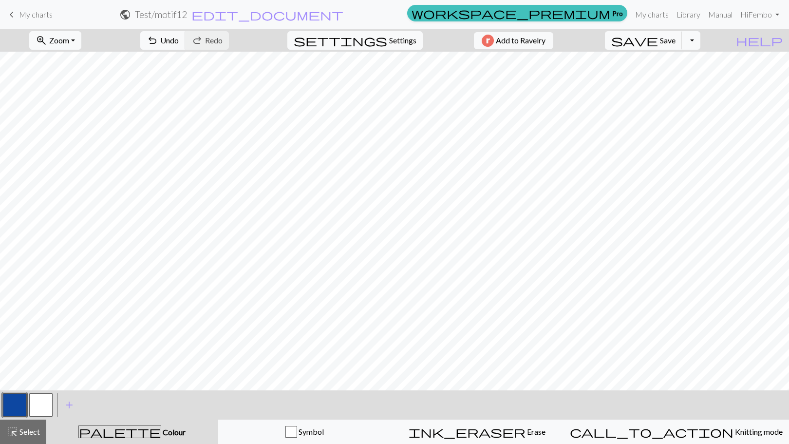
click at [45, 399] on button "button" at bounding box center [40, 404] width 23 height 23
click at [19, 407] on button "button" at bounding box center [14, 404] width 23 height 23
click at [48, 405] on button "button" at bounding box center [40, 404] width 23 height 23
click at [12, 400] on button "button" at bounding box center [14, 404] width 23 height 23
click at [40, 405] on button "button" at bounding box center [40, 404] width 23 height 23
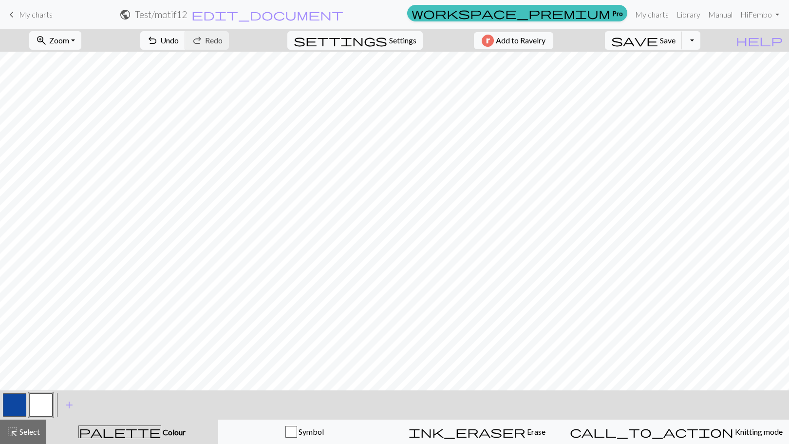
click at [17, 401] on button "button" at bounding box center [14, 404] width 23 height 23
click at [40, 410] on button "button" at bounding box center [40, 404] width 23 height 23
click at [20, 403] on button "button" at bounding box center [14, 404] width 23 height 23
click at [43, 397] on button "button" at bounding box center [40, 404] width 23 height 23
click at [19, 404] on button "button" at bounding box center [14, 404] width 23 height 23
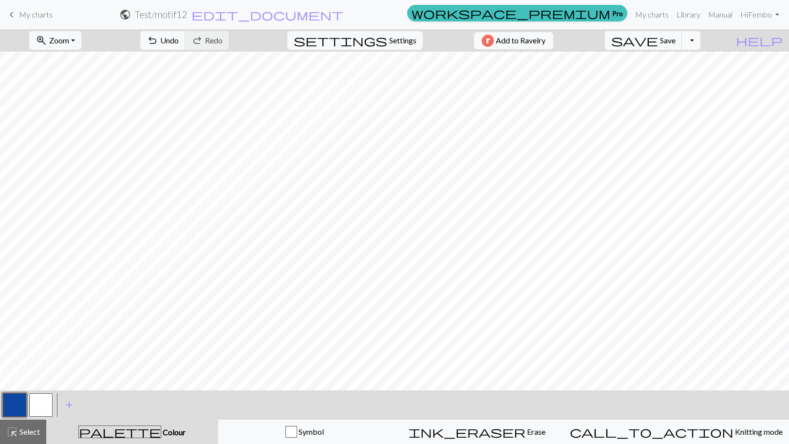
click at [39, 407] on button "button" at bounding box center [40, 404] width 23 height 23
click at [394, 40] on span "Settings" at bounding box center [402, 41] width 27 height 12
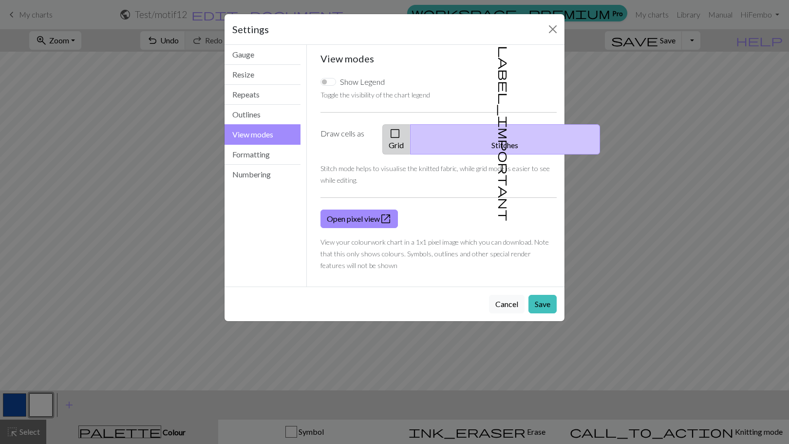
click at [411, 135] on button "check_box_outline_blank Grid" at bounding box center [396, 139] width 28 height 30
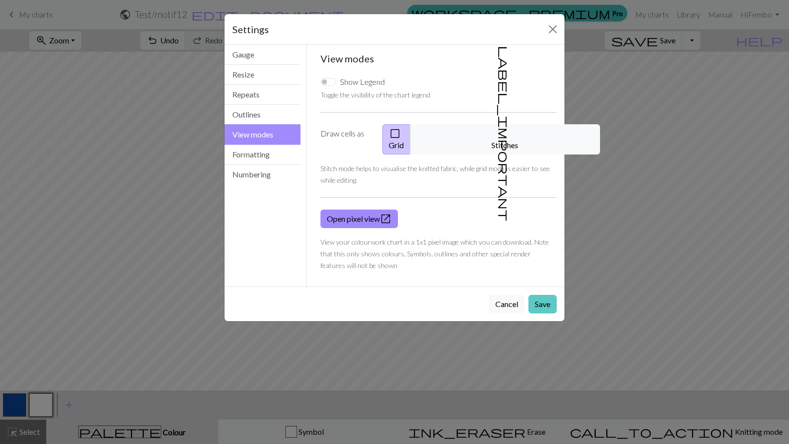
click at [541, 295] on button "Save" at bounding box center [543, 304] width 28 height 19
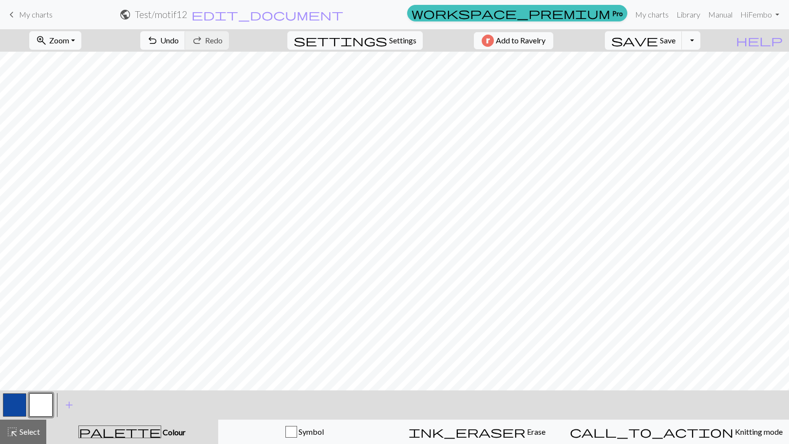
click at [20, 412] on button "button" at bounding box center [14, 404] width 23 height 23
click at [38, 400] on button "button" at bounding box center [40, 404] width 23 height 23
click at [21, 404] on button "button" at bounding box center [14, 404] width 23 height 23
click at [40, 393] on button "button" at bounding box center [40, 404] width 23 height 23
click at [19, 401] on button "button" at bounding box center [14, 404] width 23 height 23
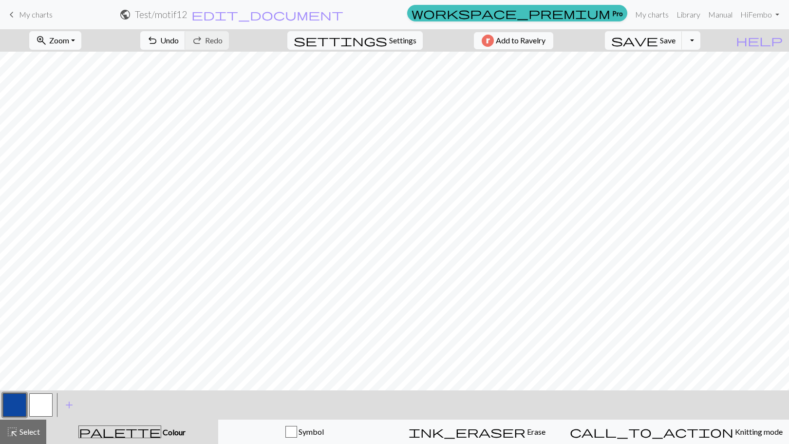
click at [50, 404] on button "button" at bounding box center [40, 404] width 23 height 23
click at [7, 403] on button "button" at bounding box center [14, 404] width 23 height 23
click at [390, 30] on div "settings Settings" at bounding box center [355, 40] width 150 height 22
click at [389, 37] on span "Settings" at bounding box center [402, 41] width 27 height 12
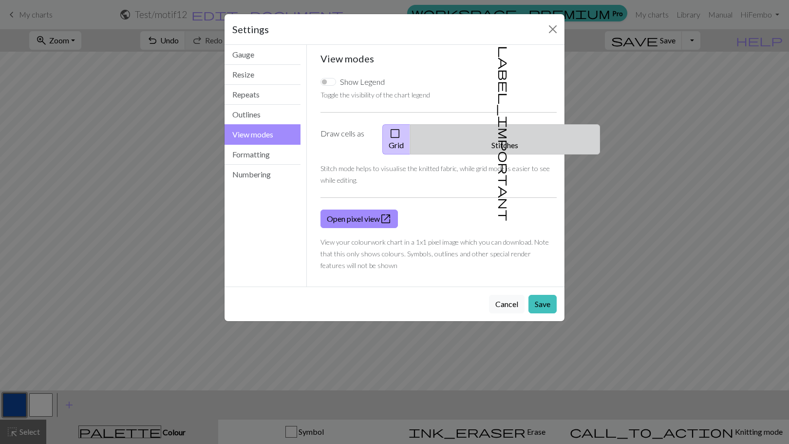
click at [508, 131] on button "label_important Stitches" at bounding box center [505, 139] width 190 height 30
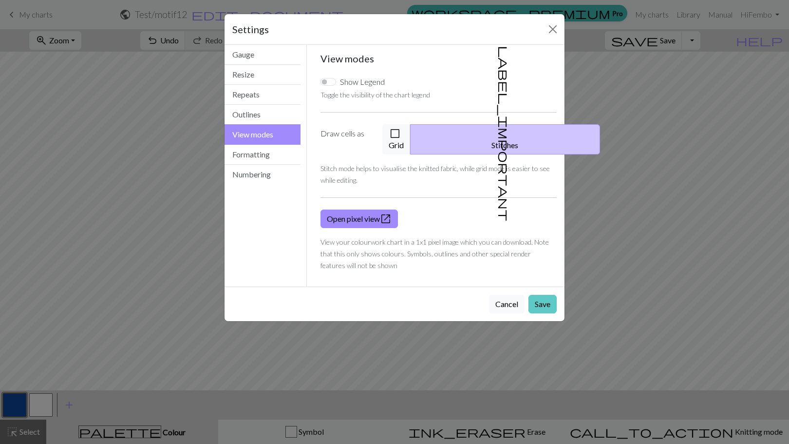
click at [538, 295] on button "Save" at bounding box center [543, 304] width 28 height 19
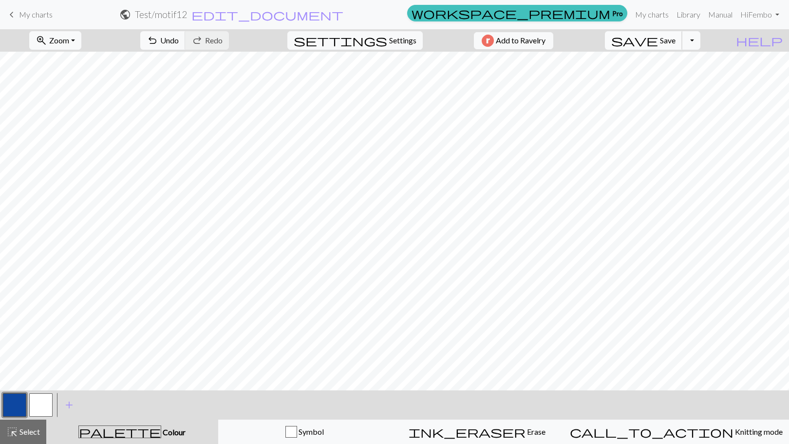
click at [678, 45] on button "save Save Save" at bounding box center [643, 40] width 77 height 19
click at [648, 11] on link "My charts" at bounding box center [651, 14] width 41 height 19
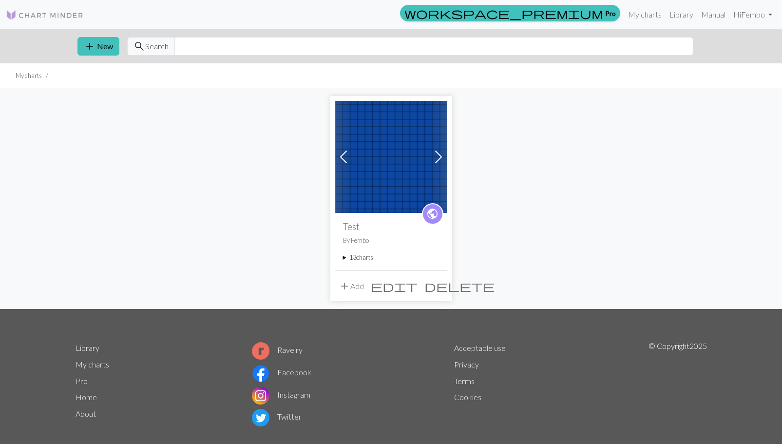
click at [368, 260] on summary "13 charts" at bounding box center [391, 257] width 96 height 9
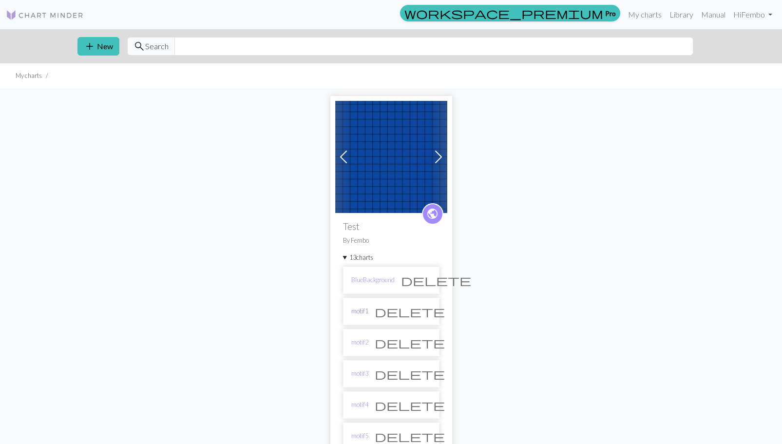
click at [360, 312] on link "motif1" at bounding box center [359, 310] width 17 height 9
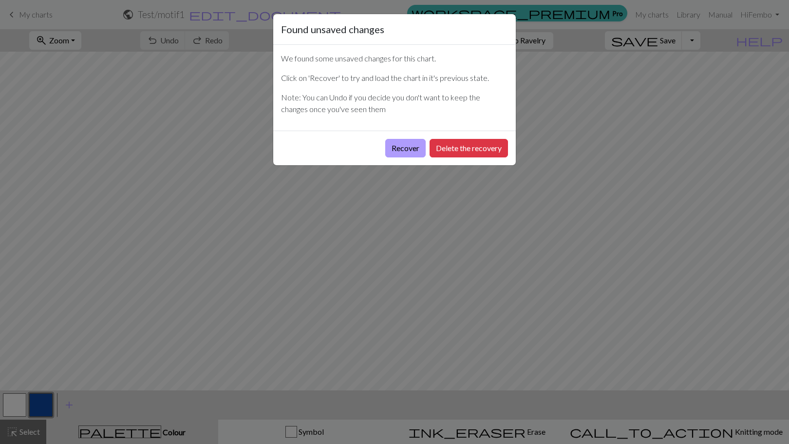
click at [403, 152] on button "Recover" at bounding box center [405, 148] width 40 height 19
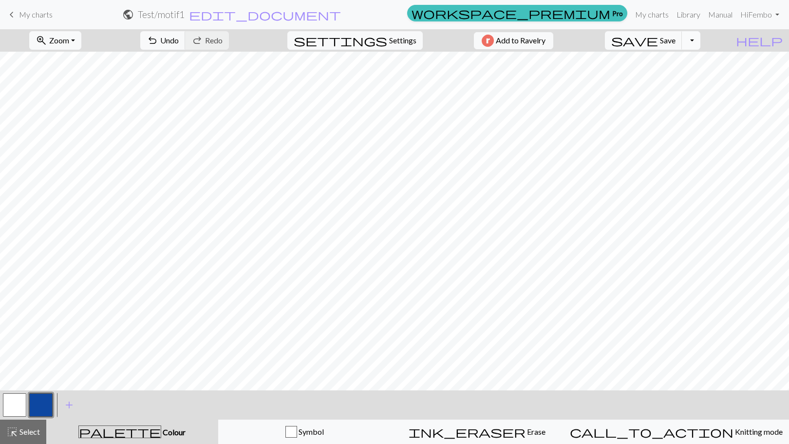
click at [701, 38] on button "Toggle Dropdown" at bounding box center [691, 40] width 19 height 19
click at [677, 76] on button "save_alt Download" at bounding box center [619, 78] width 161 height 16
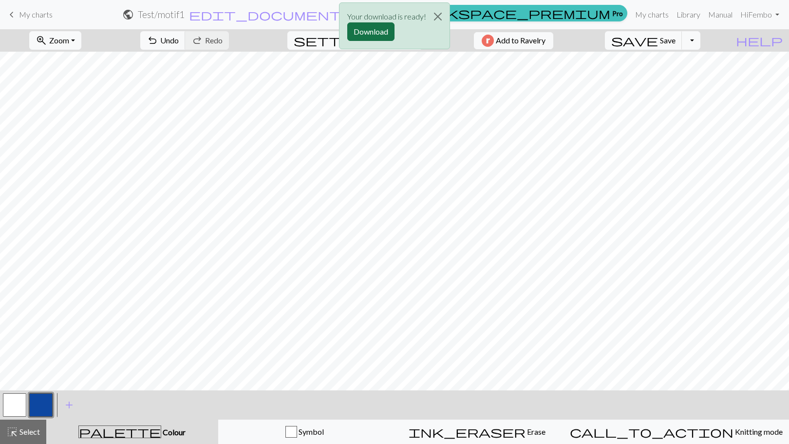
click at [379, 31] on button "Download" at bounding box center [370, 31] width 47 height 19
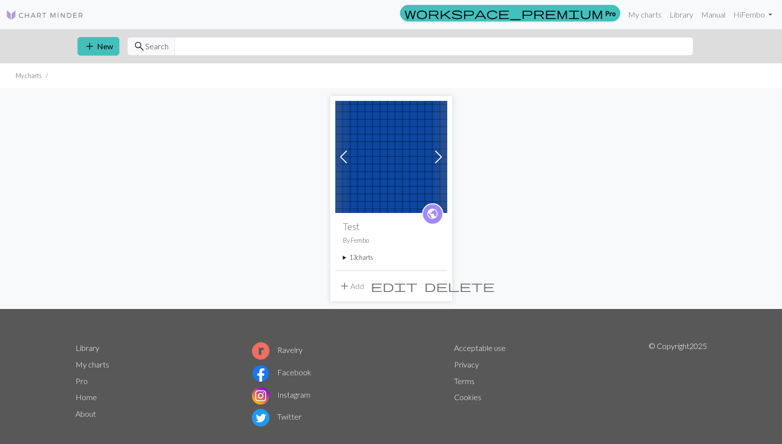
click at [357, 259] on summary "13 charts" at bounding box center [391, 257] width 96 height 9
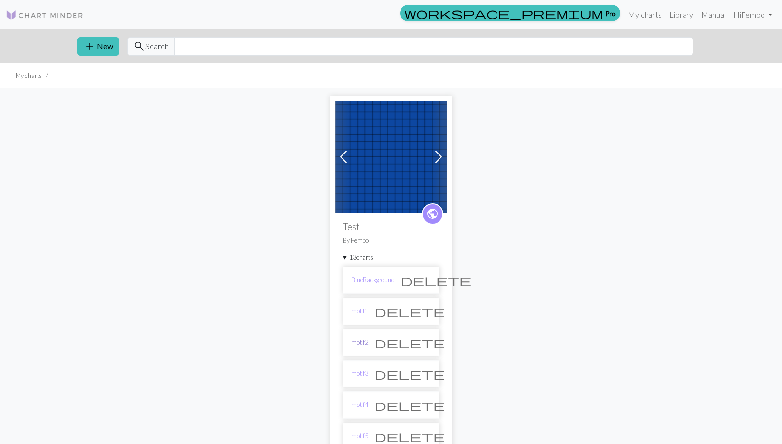
click at [361, 343] on link "motif2" at bounding box center [359, 342] width 17 height 9
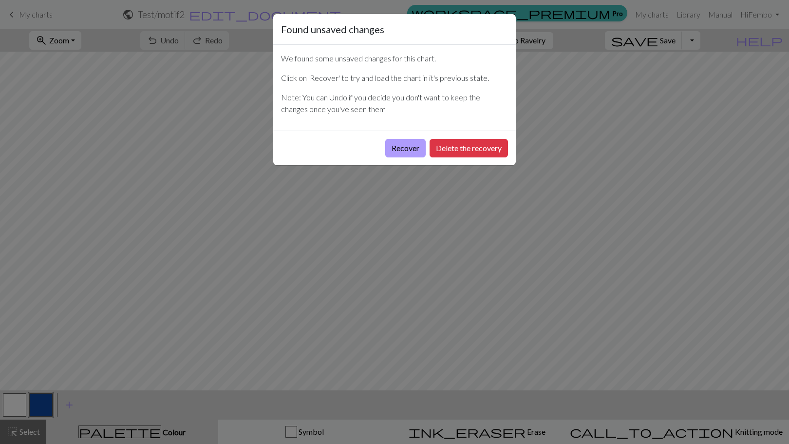
click at [401, 146] on button "Recover" at bounding box center [405, 148] width 40 height 19
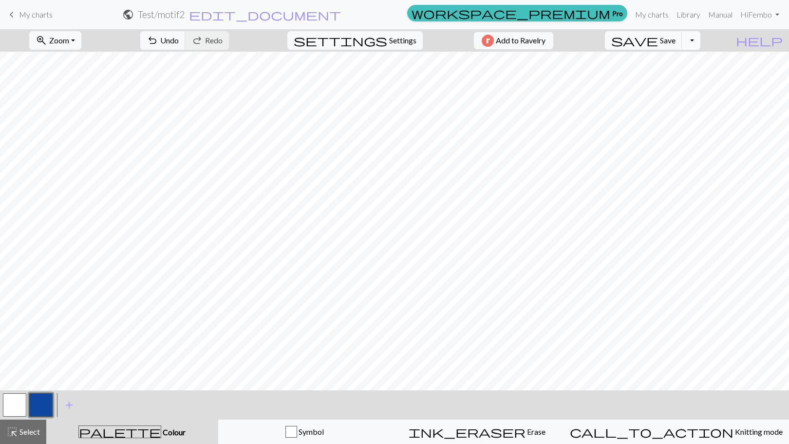
click at [701, 42] on button "Toggle Dropdown" at bounding box center [691, 40] width 19 height 19
click at [681, 76] on button "save_alt Download" at bounding box center [619, 78] width 161 height 16
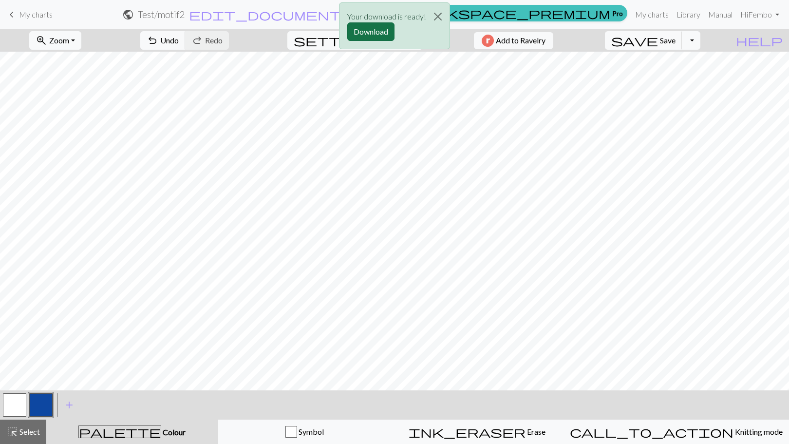
click at [376, 32] on button "Download" at bounding box center [370, 31] width 47 height 19
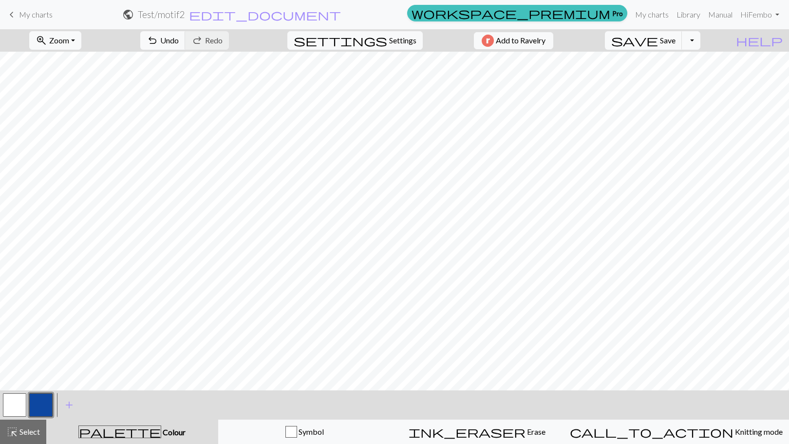
click at [185, 13] on h2 "Test / motif2" at bounding box center [161, 14] width 47 height 11
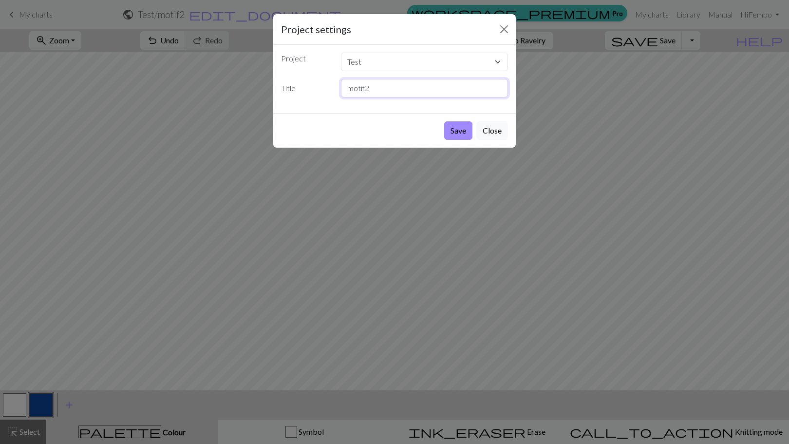
click at [400, 89] on input "motif2" at bounding box center [425, 88] width 168 height 19
click at [509, 24] on button "Close" at bounding box center [505, 29] width 16 height 16
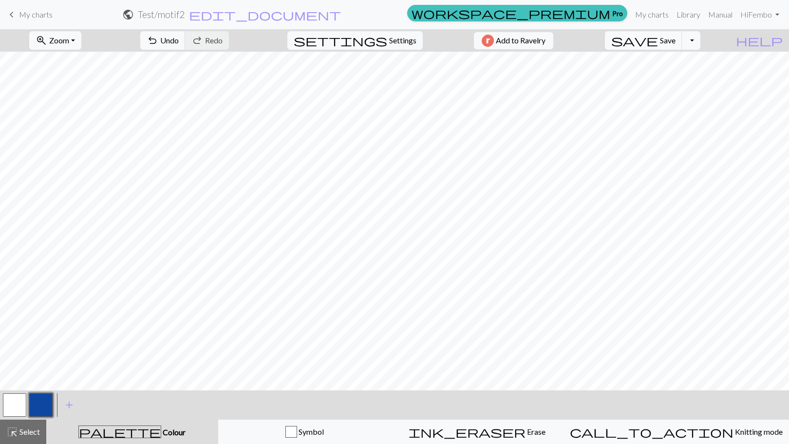
drag, startPoint x: 25, startPoint y: 14, endPoint x: 434, endPoint y: 38, distance: 410.0
click at [25, 14] on span "My charts" at bounding box center [36, 14] width 34 height 9
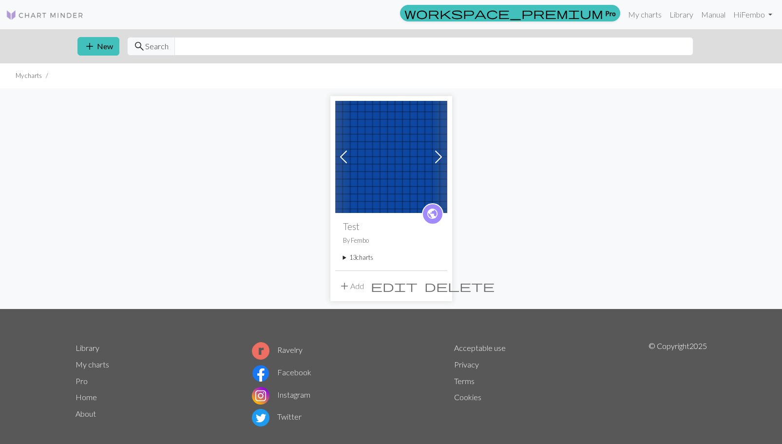
click at [356, 258] on summary "13 charts" at bounding box center [391, 257] width 96 height 9
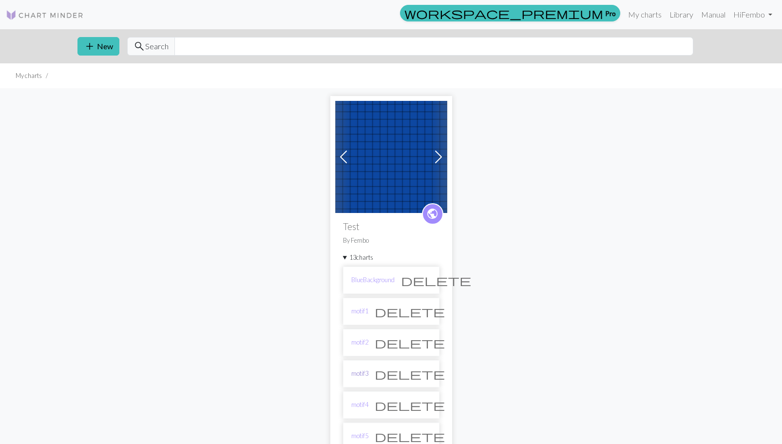
click at [361, 377] on link "motif3" at bounding box center [359, 373] width 17 height 9
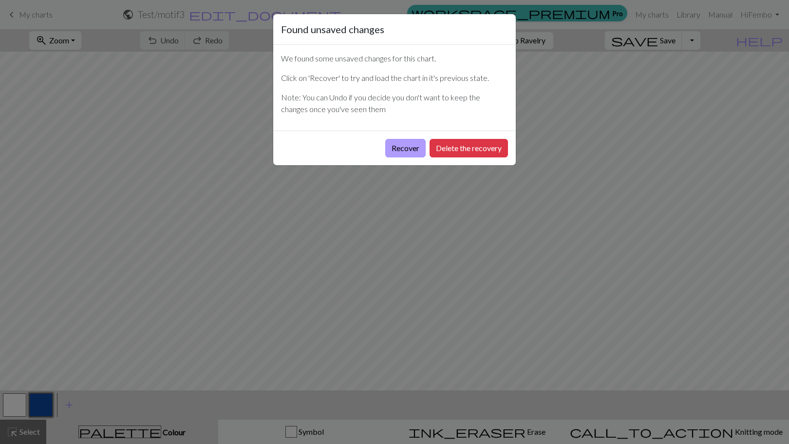
click at [416, 150] on button "Recover" at bounding box center [405, 148] width 40 height 19
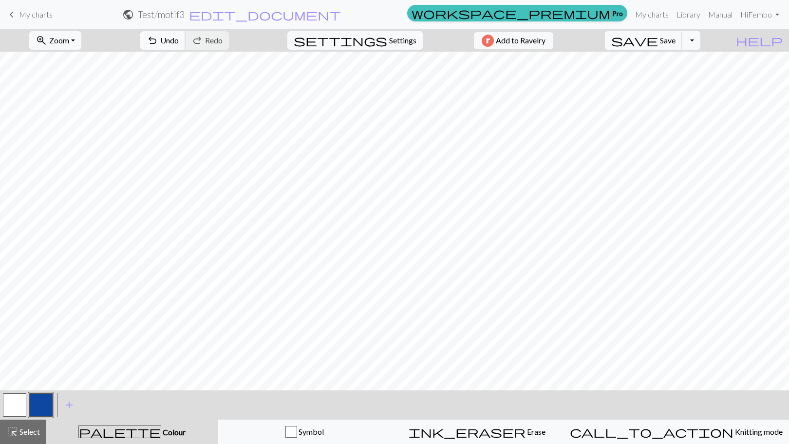
click at [179, 39] on span "Undo" at bounding box center [169, 40] width 19 height 9
click at [701, 44] on button "Toggle Dropdown" at bounding box center [691, 40] width 19 height 19
click at [681, 77] on button "save_alt Download" at bounding box center [619, 78] width 161 height 16
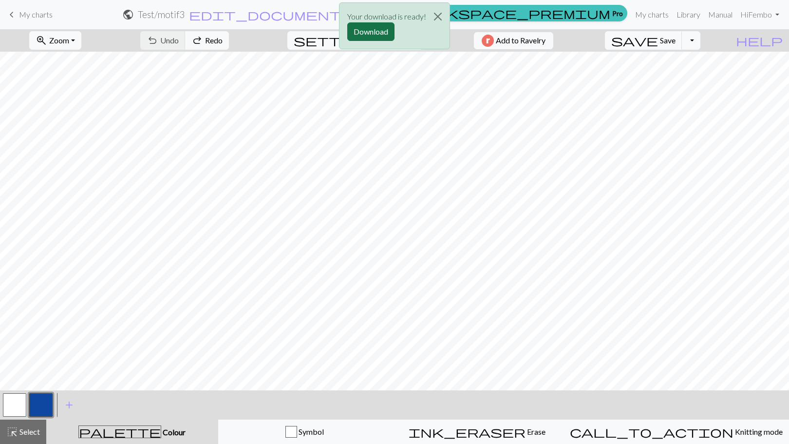
click at [379, 31] on button "Download" at bounding box center [370, 31] width 47 height 19
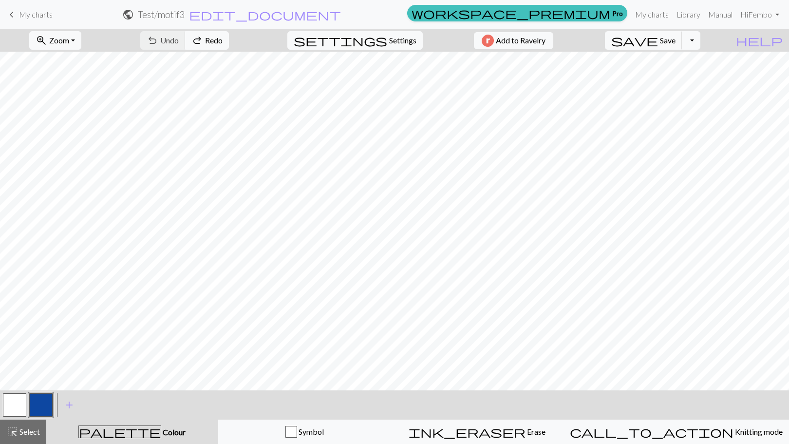
click at [25, 17] on span "My charts" at bounding box center [36, 14] width 34 height 9
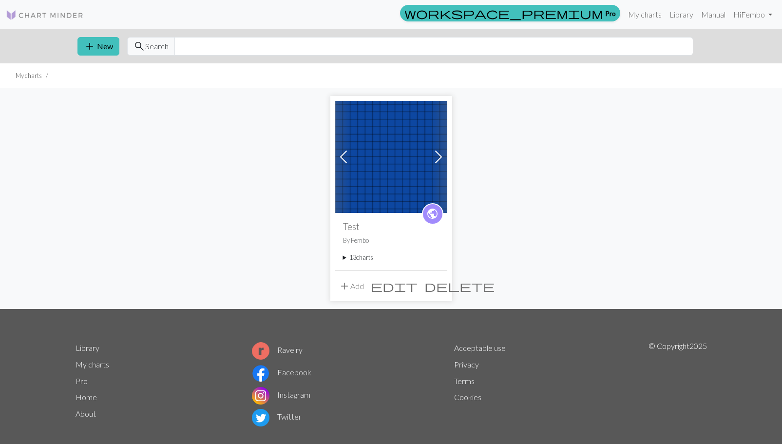
click at [350, 256] on summary "13 charts" at bounding box center [391, 257] width 96 height 9
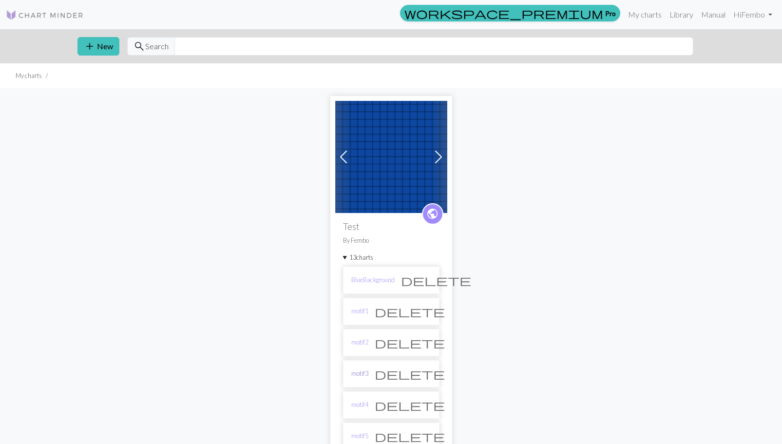
scroll to position [79, 0]
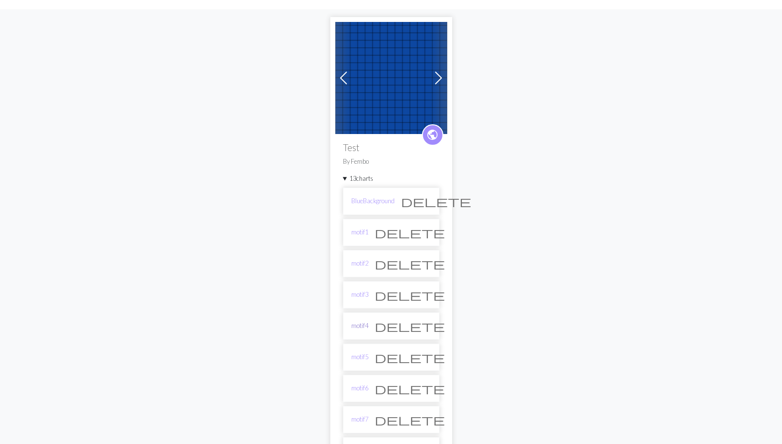
click at [363, 324] on link "motif4" at bounding box center [359, 325] width 17 height 9
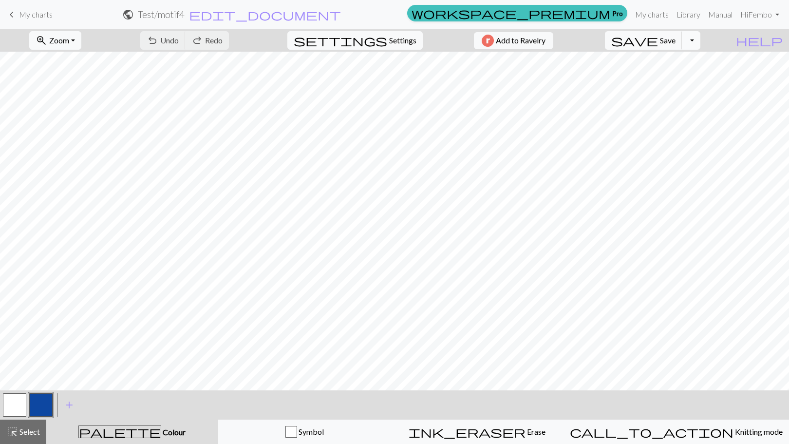
click at [701, 42] on button "Toggle Dropdown" at bounding box center [691, 40] width 19 height 19
click at [685, 81] on button "save_alt Download" at bounding box center [619, 78] width 161 height 16
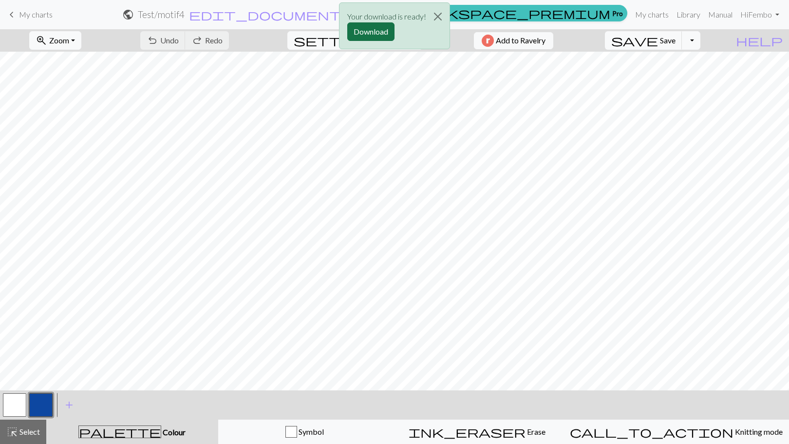
click at [375, 34] on button "Download" at bounding box center [370, 31] width 47 height 19
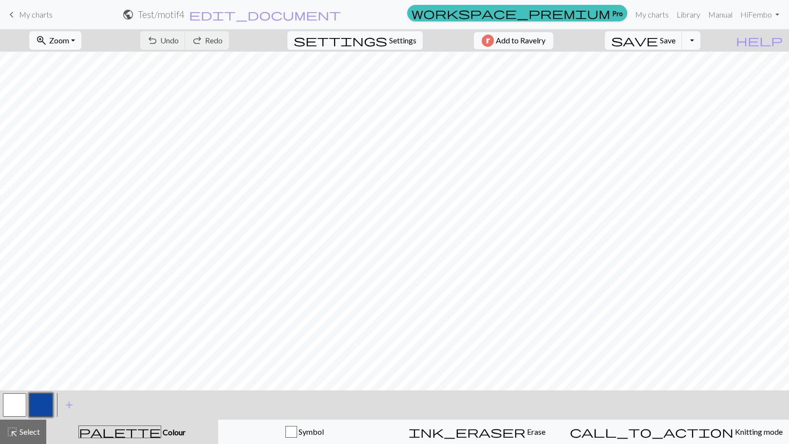
click at [40, 18] on span "My charts" at bounding box center [36, 14] width 34 height 9
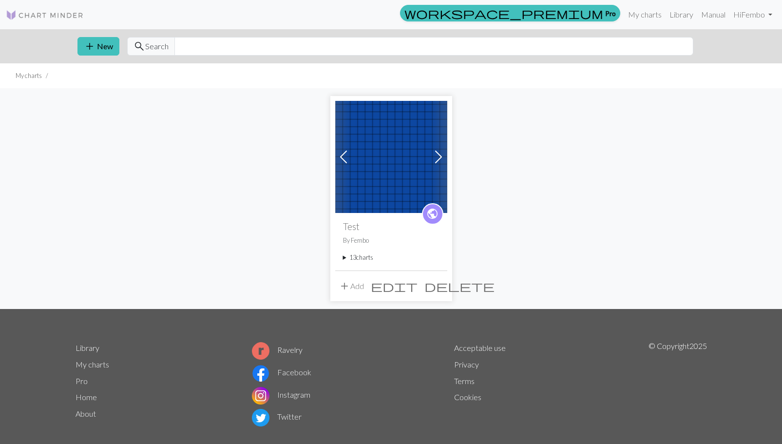
click at [348, 262] on summary "13 charts" at bounding box center [391, 257] width 96 height 9
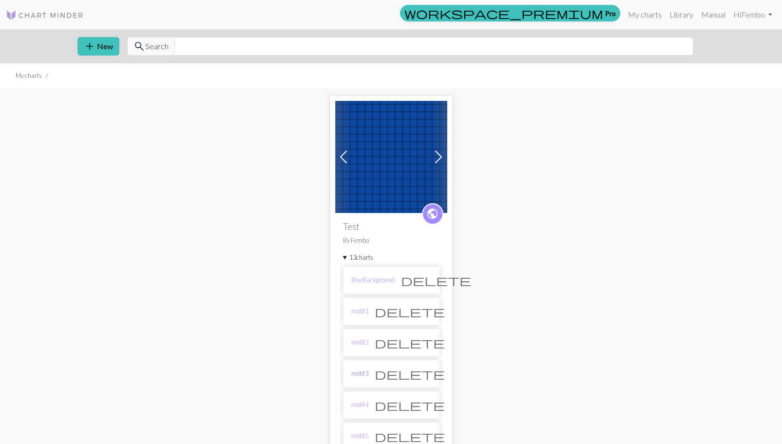
click at [359, 371] on link "motif3" at bounding box center [359, 373] width 17 height 9
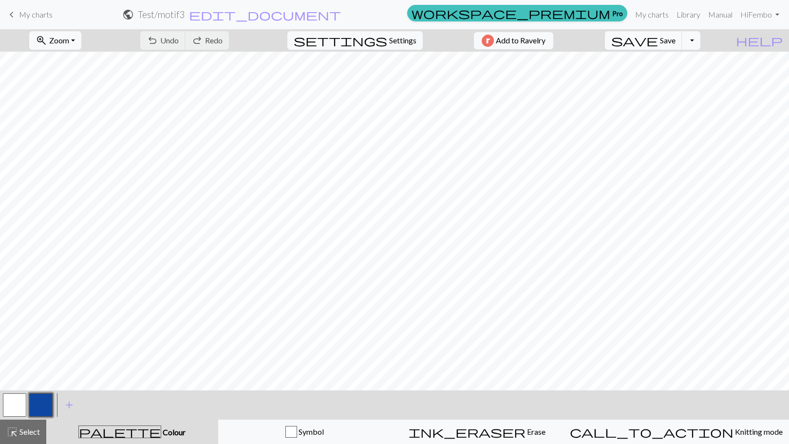
click at [18, 16] on link "keyboard_arrow_left My charts" at bounding box center [29, 14] width 47 height 17
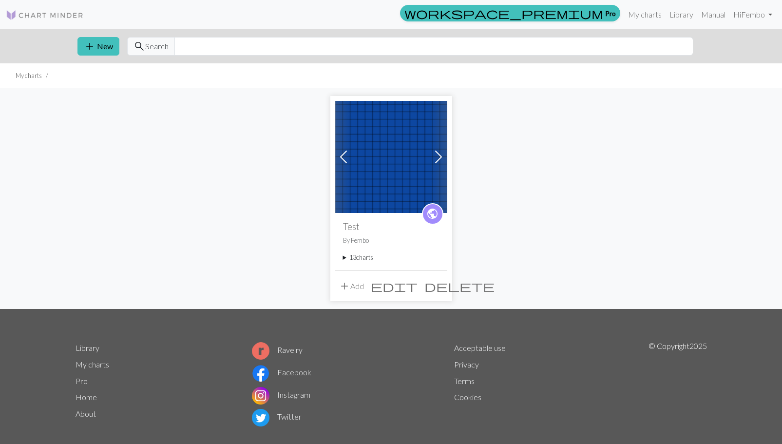
click at [366, 259] on summary "13 charts" at bounding box center [391, 257] width 96 height 9
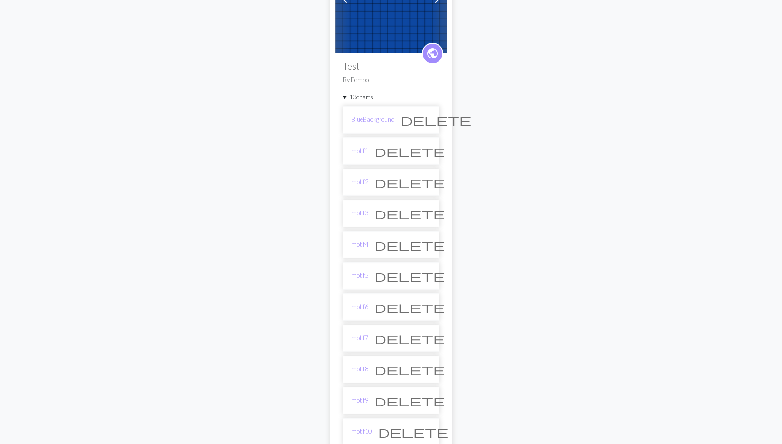
scroll to position [162, 0]
click at [360, 275] on link "motif5" at bounding box center [359, 273] width 17 height 9
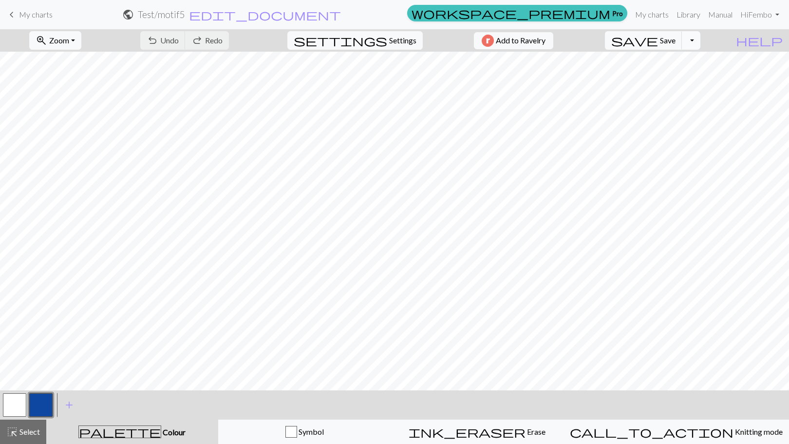
click at [701, 41] on button "Toggle Dropdown" at bounding box center [691, 40] width 19 height 19
click at [673, 75] on button "save_alt Download" at bounding box center [619, 78] width 161 height 16
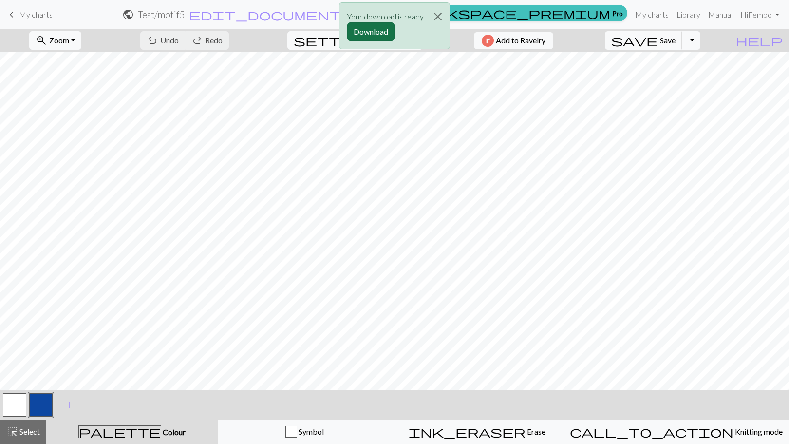
click at [376, 31] on button "Download" at bounding box center [370, 31] width 47 height 19
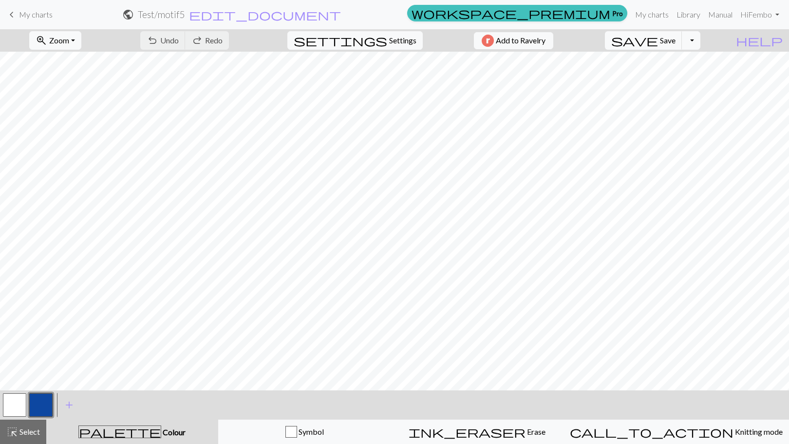
click at [43, 12] on span "My charts" at bounding box center [36, 14] width 34 height 9
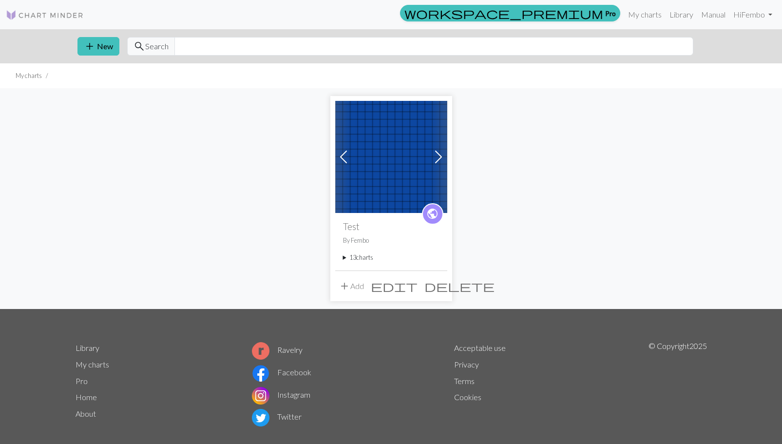
click at [353, 256] on summary "13 charts" at bounding box center [391, 257] width 96 height 9
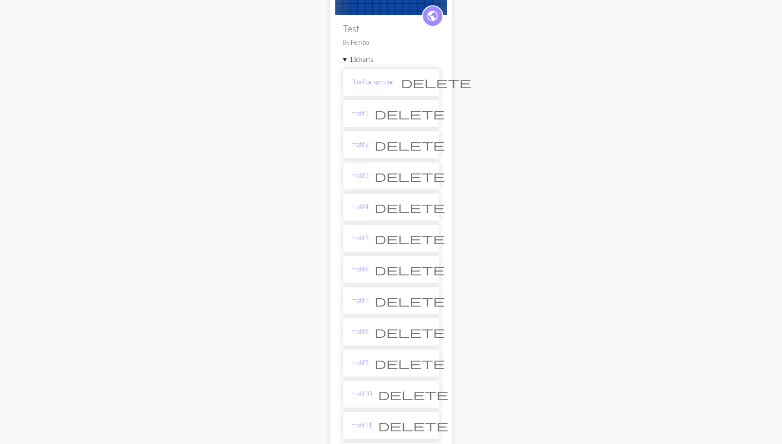
scroll to position [198, 0]
click at [361, 272] on link "motif6" at bounding box center [359, 268] width 17 height 9
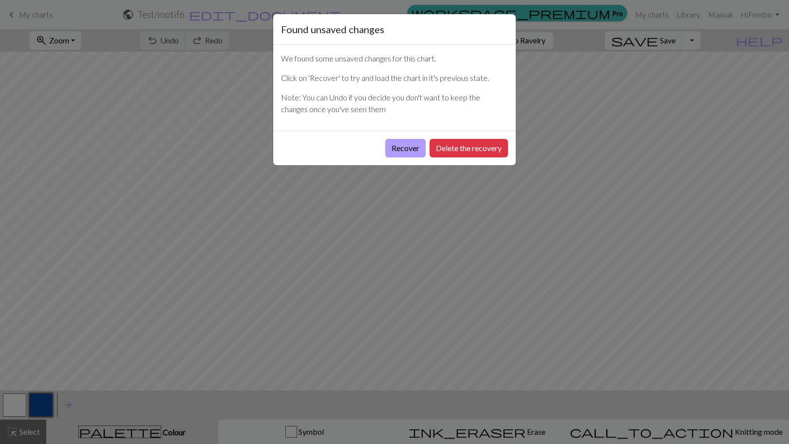
click at [406, 153] on button "Recover" at bounding box center [405, 148] width 40 height 19
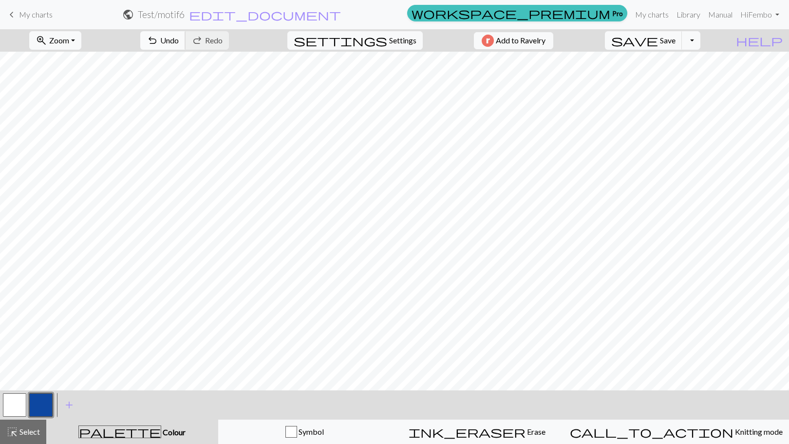
click at [179, 43] on span "Undo" at bounding box center [169, 40] width 19 height 9
click at [701, 43] on button "Toggle Dropdown" at bounding box center [691, 40] width 19 height 19
click at [680, 77] on button "save_alt Download" at bounding box center [619, 78] width 161 height 16
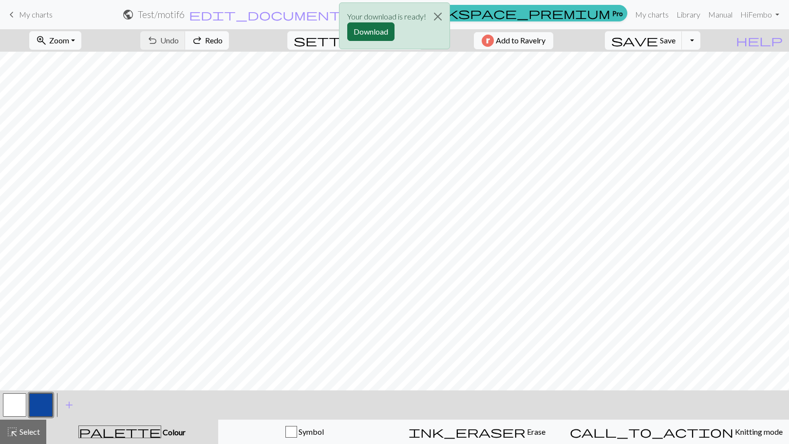
click at [360, 29] on button "Download" at bounding box center [370, 31] width 47 height 19
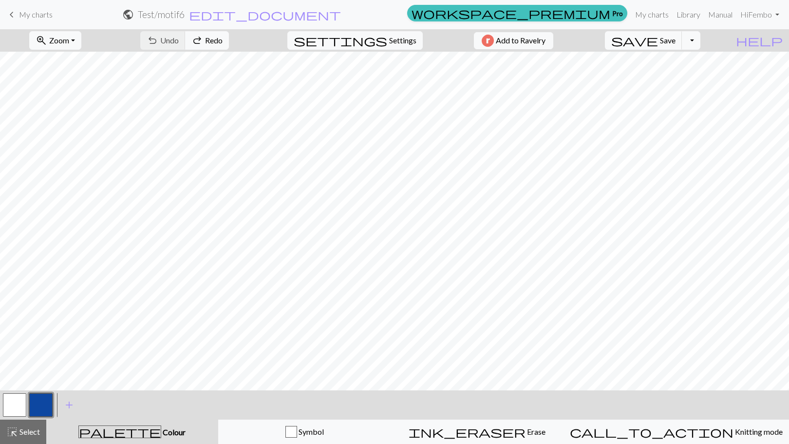
click at [22, 15] on span "My charts" at bounding box center [36, 14] width 34 height 9
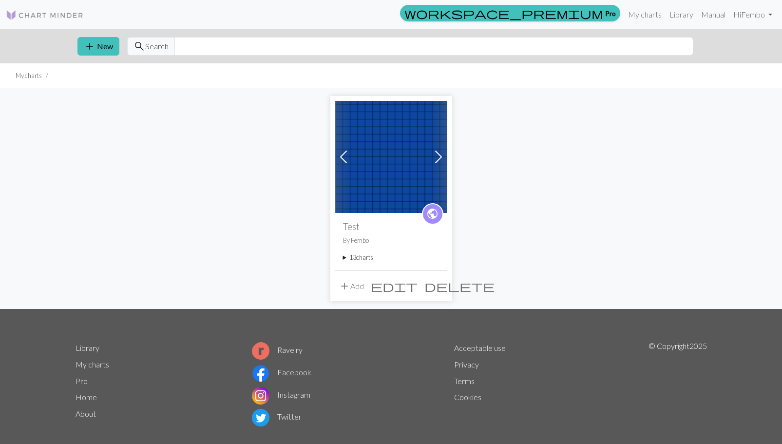
click at [358, 255] on summary "13 charts" at bounding box center [391, 257] width 96 height 9
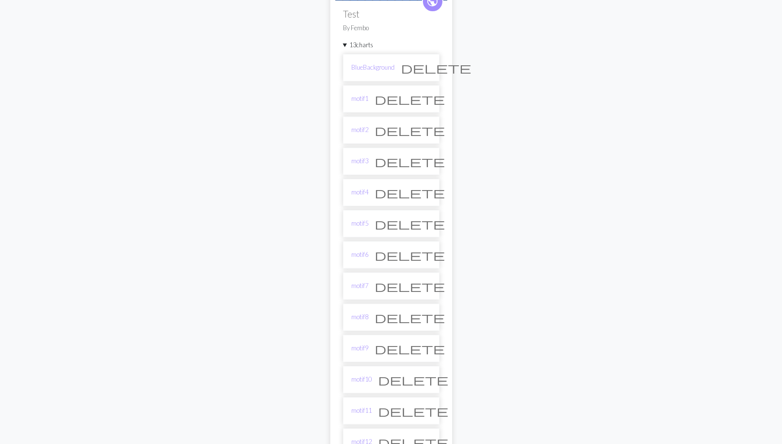
scroll to position [285, 0]
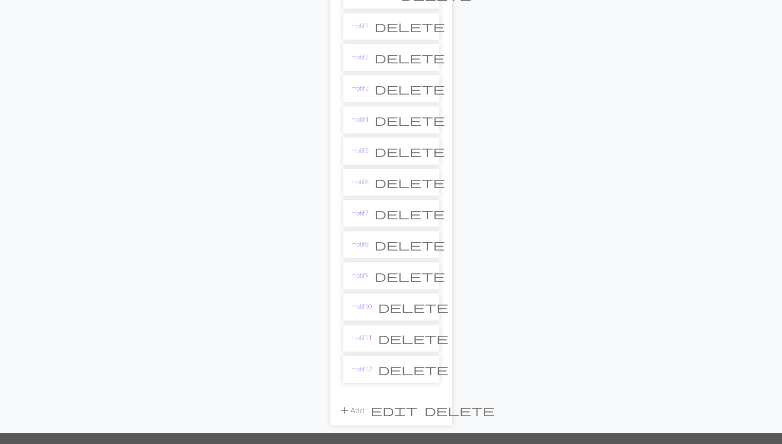
click at [361, 215] on link "motif7" at bounding box center [359, 213] width 17 height 9
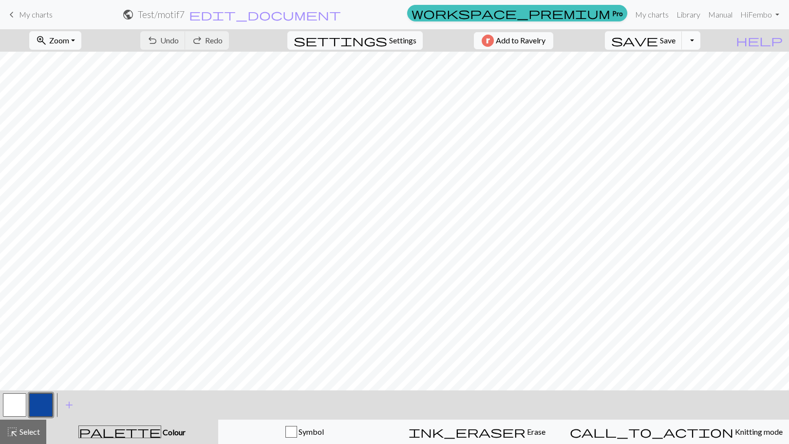
click at [701, 39] on button "Toggle Dropdown" at bounding box center [691, 40] width 19 height 19
click at [677, 76] on button "save_alt Download" at bounding box center [619, 78] width 161 height 16
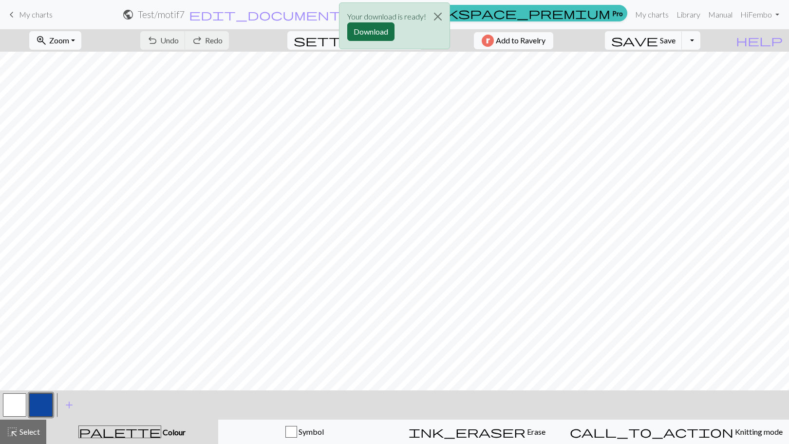
click at [380, 30] on button "Download" at bounding box center [370, 31] width 47 height 19
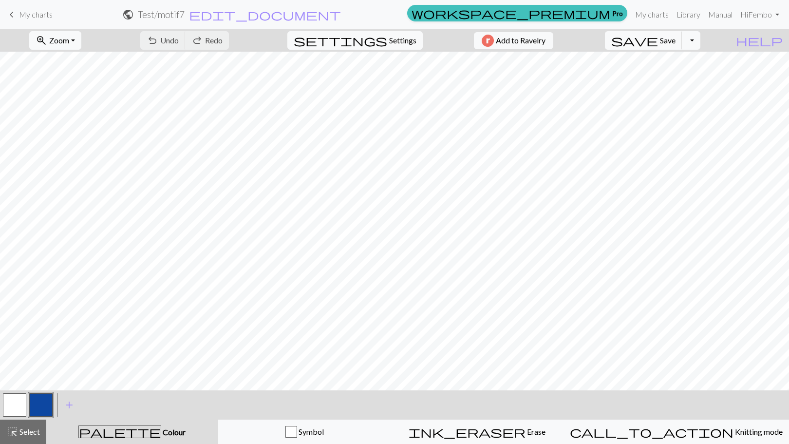
click at [45, 19] on span "My charts" at bounding box center [36, 14] width 34 height 9
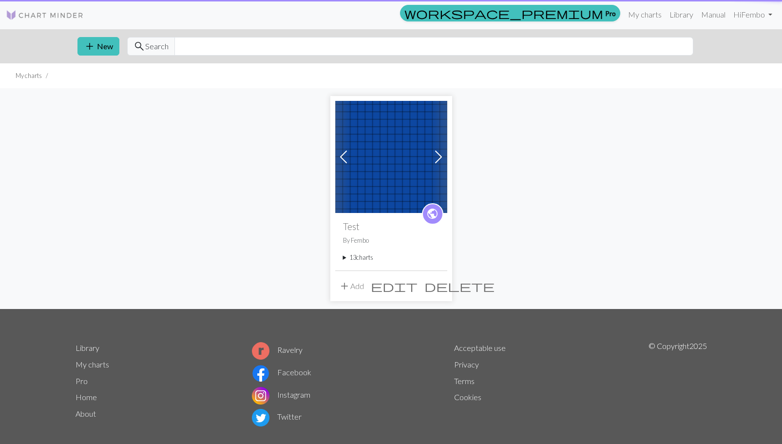
scroll to position [16, 0]
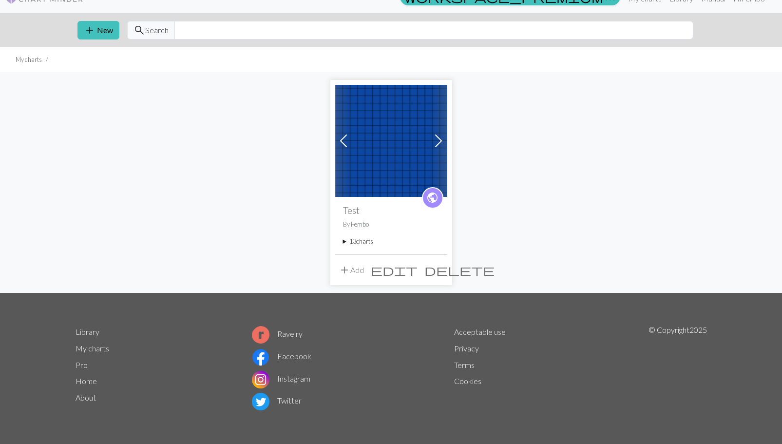
click at [355, 244] on summary "13 charts" at bounding box center [391, 241] width 96 height 9
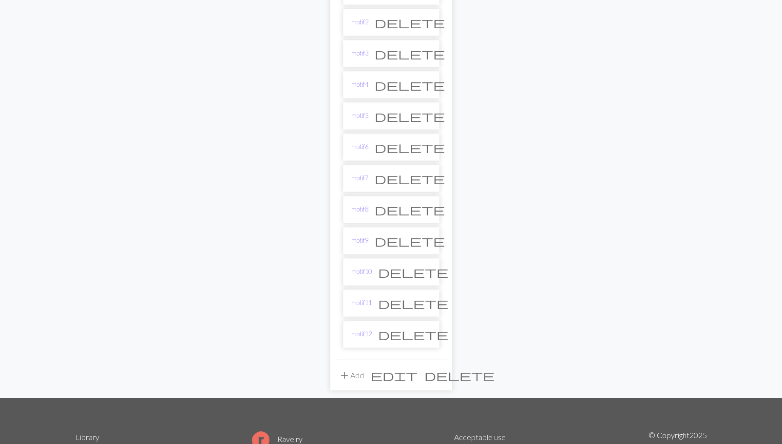
scroll to position [321, 0]
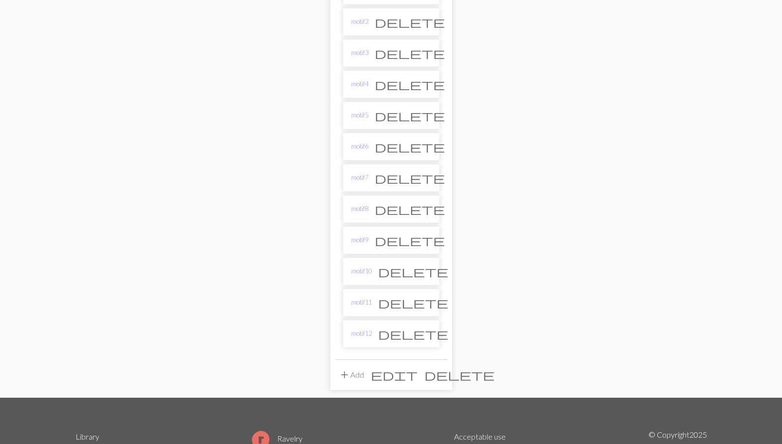
click at [360, 214] on li "motif8 delete" at bounding box center [391, 208] width 96 height 27
click at [357, 209] on link "motif8" at bounding box center [359, 208] width 17 height 9
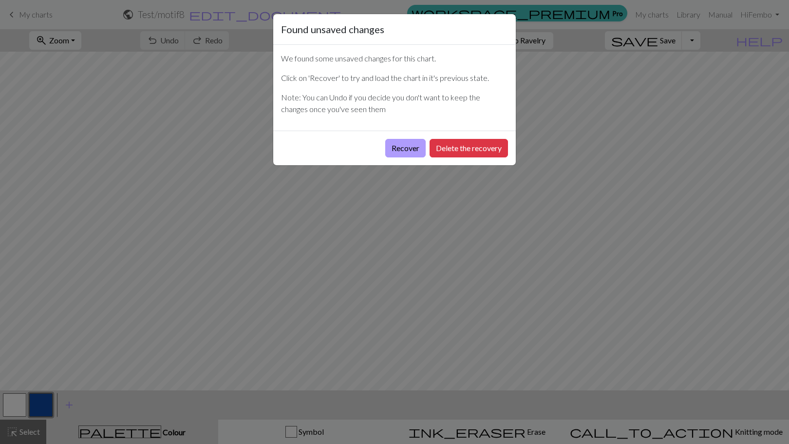
click at [401, 148] on button "Recover" at bounding box center [405, 148] width 40 height 19
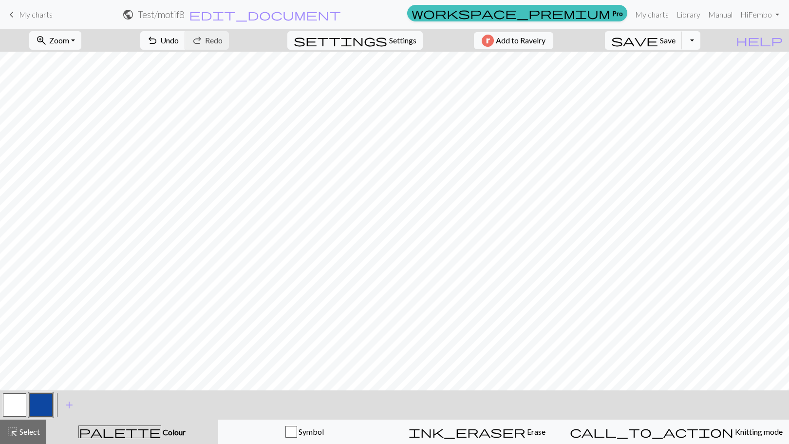
click at [701, 44] on button "Toggle Dropdown" at bounding box center [691, 40] width 19 height 19
click at [673, 79] on button "save_alt Download" at bounding box center [619, 78] width 161 height 16
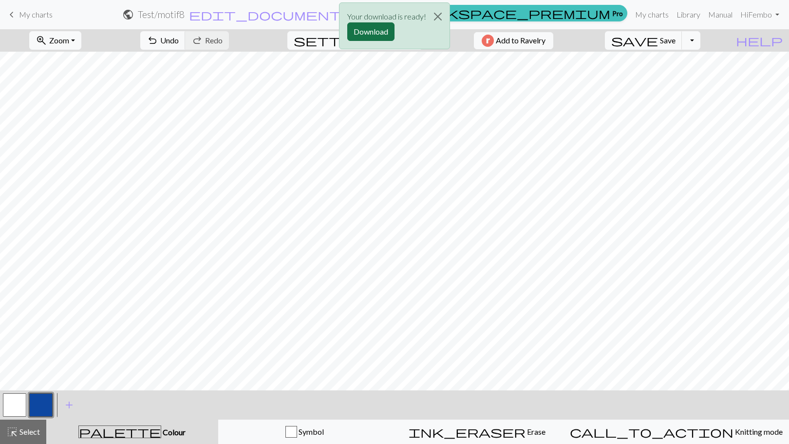
click at [369, 28] on button "Download" at bounding box center [370, 31] width 47 height 19
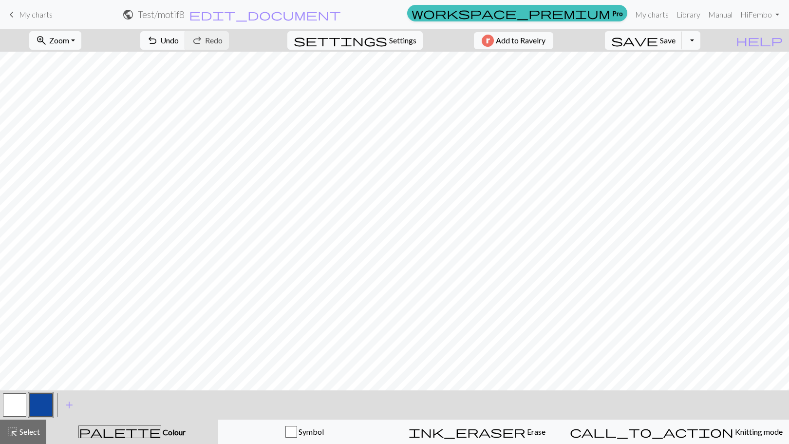
drag, startPoint x: 14, startPoint y: 7, endPoint x: 430, endPoint y: 38, distance: 417.2
click at [14, 8] on span "keyboard_arrow_left" at bounding box center [12, 15] width 12 height 14
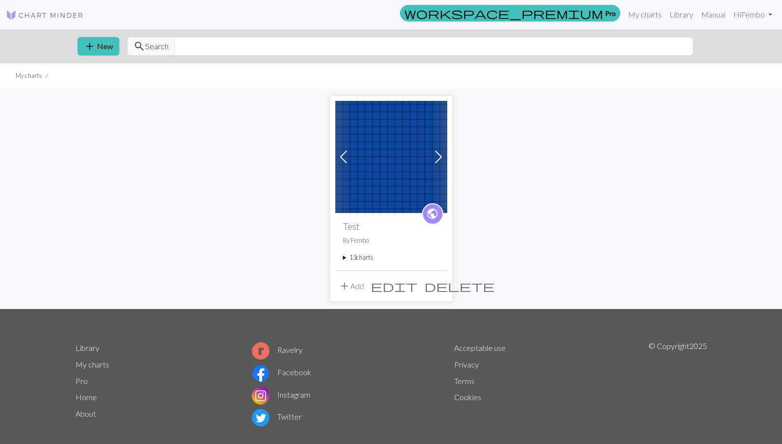
scroll to position [16, 0]
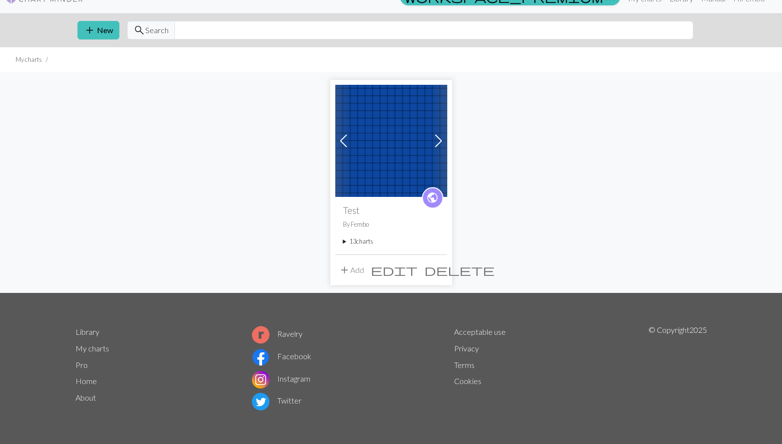
click at [362, 239] on summary "13 charts" at bounding box center [391, 241] width 96 height 9
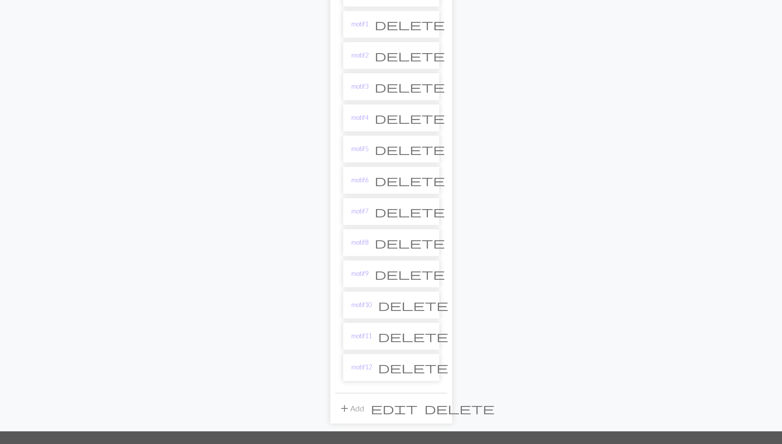
scroll to position [287, 0]
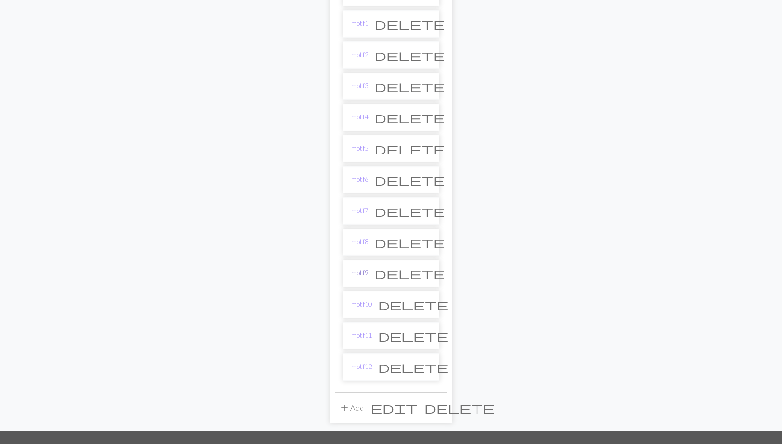
click at [361, 277] on link "motif9" at bounding box center [359, 272] width 17 height 9
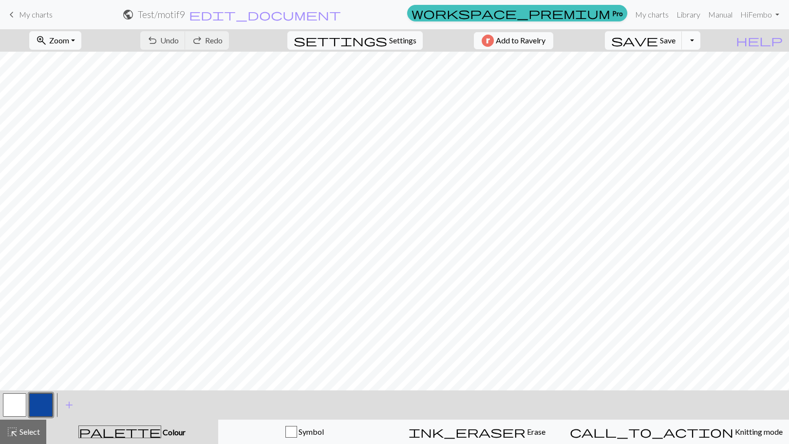
click at [701, 38] on button "Toggle Dropdown" at bounding box center [691, 40] width 19 height 19
click at [672, 79] on button "save_alt Download" at bounding box center [619, 78] width 161 height 16
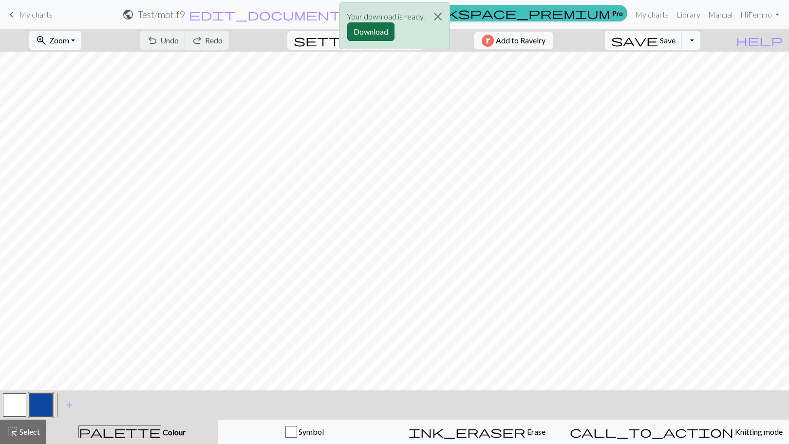
click at [372, 33] on button "Download" at bounding box center [370, 31] width 47 height 19
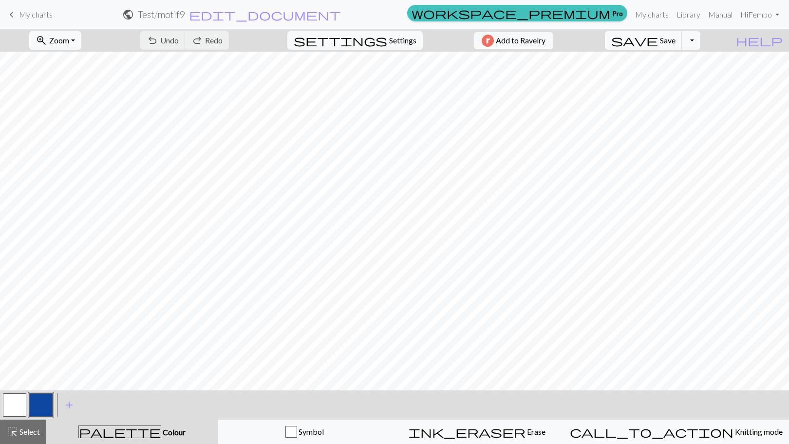
click at [37, 18] on span "My charts" at bounding box center [36, 14] width 34 height 9
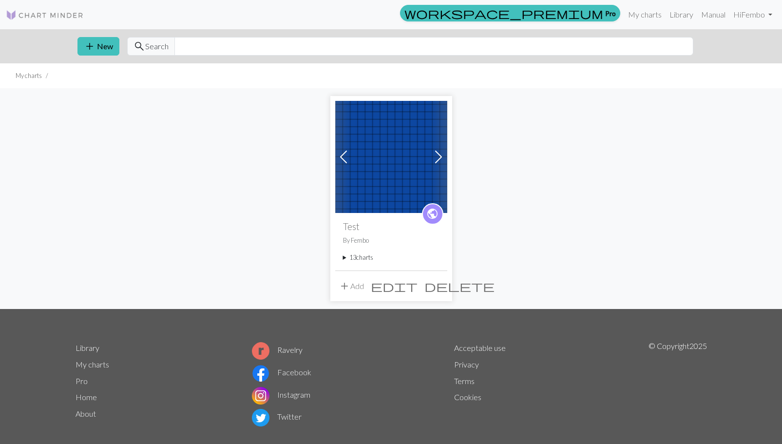
click at [363, 263] on div "public Test By Fembo 13 charts BlueBackground delete motif1 delete motif2 delet…" at bounding box center [391, 241] width 112 height 57
click at [356, 258] on summary "13 charts" at bounding box center [391, 257] width 96 height 9
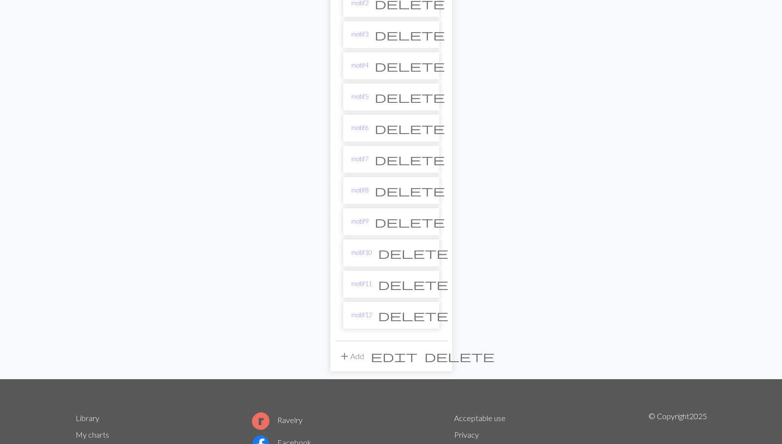
scroll to position [342, 0]
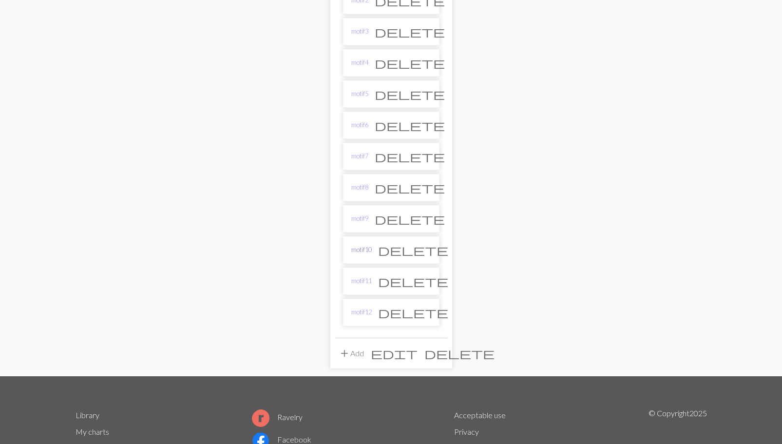
click at [363, 247] on link "motif10" at bounding box center [361, 249] width 20 height 9
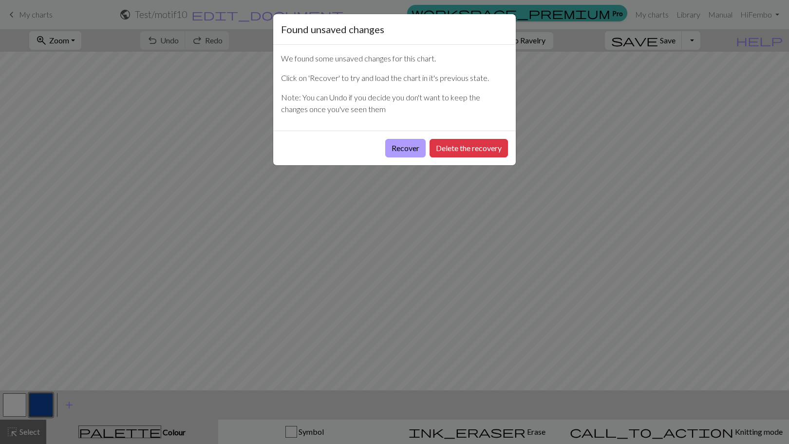
click at [407, 150] on button "Recover" at bounding box center [405, 148] width 40 height 19
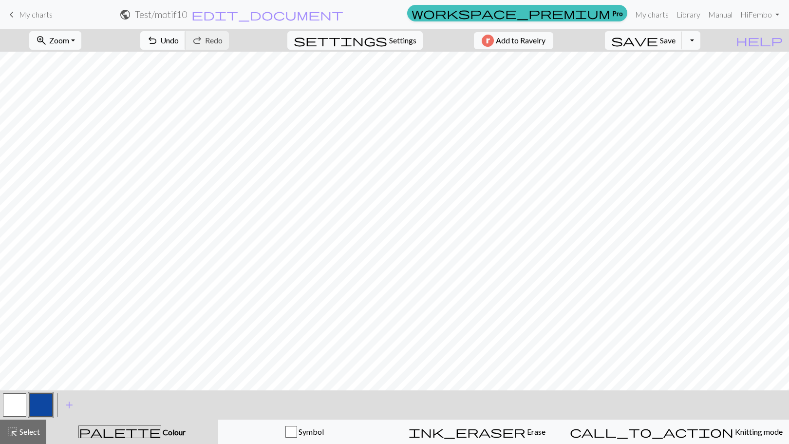
click at [158, 39] on span "undo" at bounding box center [153, 41] width 12 height 14
click at [701, 42] on button "Toggle Dropdown" at bounding box center [691, 40] width 19 height 19
click at [668, 81] on button "save_alt Download" at bounding box center [619, 78] width 161 height 16
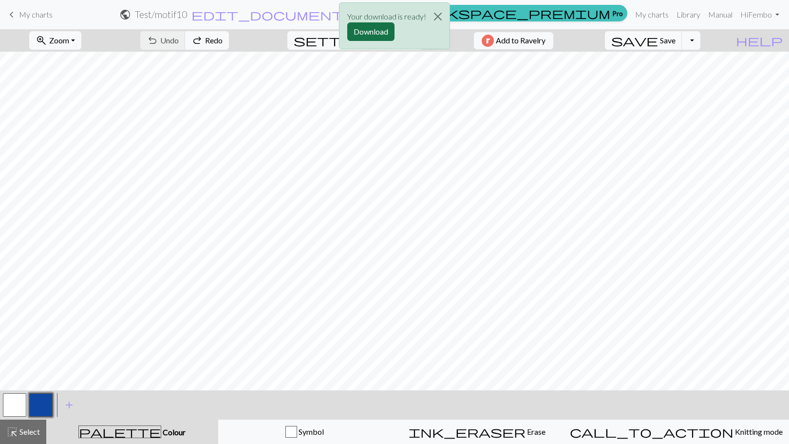
click at [365, 37] on button "Download" at bounding box center [370, 31] width 47 height 19
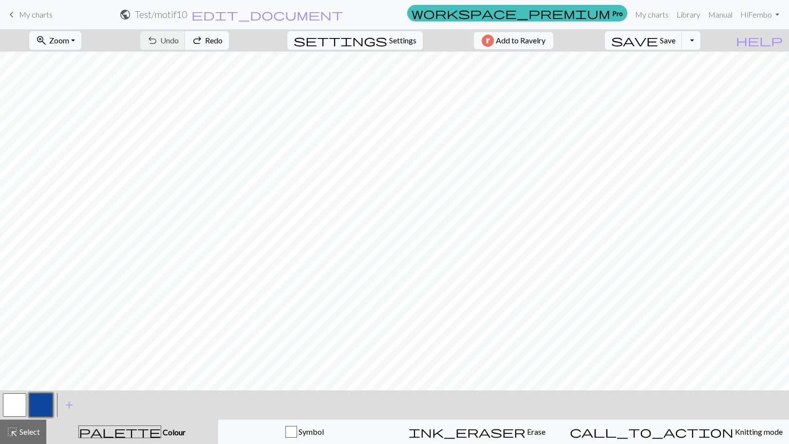
click at [49, 18] on span "My charts" at bounding box center [36, 14] width 34 height 9
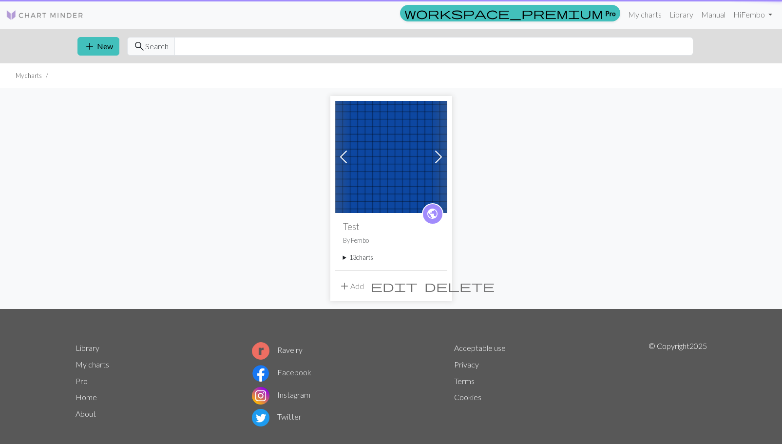
scroll to position [16, 0]
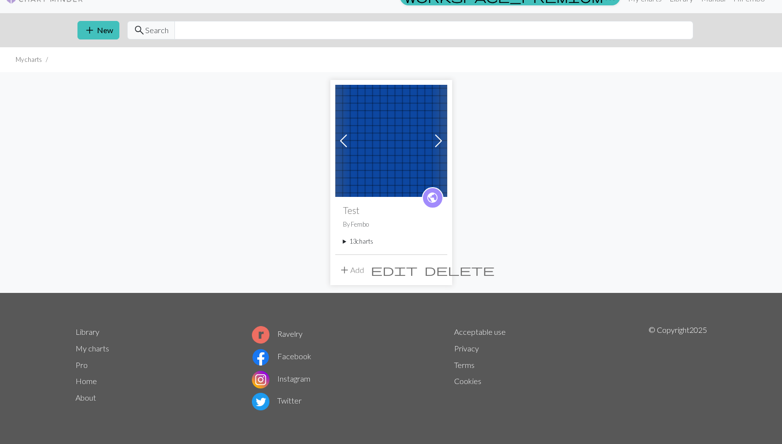
click at [353, 241] on summary "13 charts" at bounding box center [391, 241] width 96 height 9
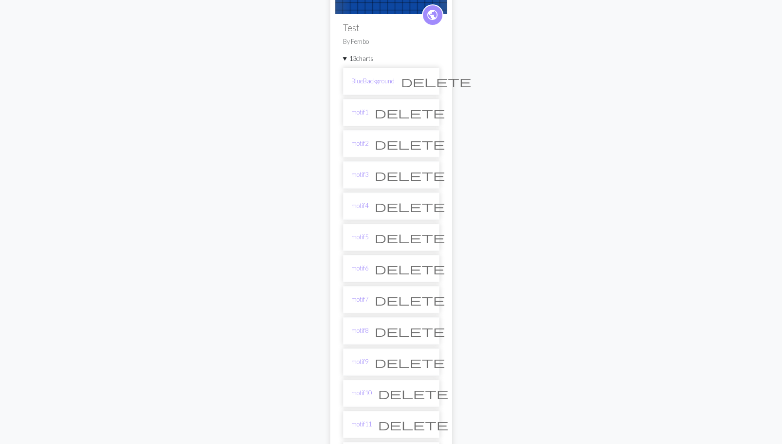
scroll to position [200, 0]
click at [357, 425] on link "motif11" at bounding box center [361, 422] width 20 height 9
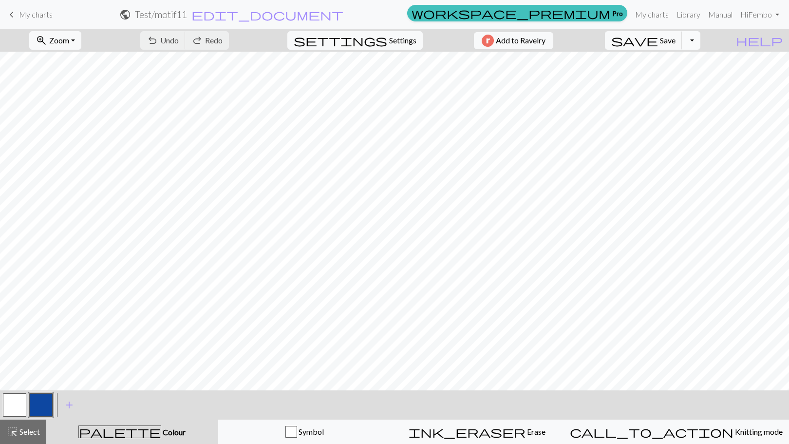
click at [701, 44] on button "Toggle Dropdown" at bounding box center [691, 40] width 19 height 19
click at [687, 76] on button "save_alt Download" at bounding box center [619, 78] width 161 height 16
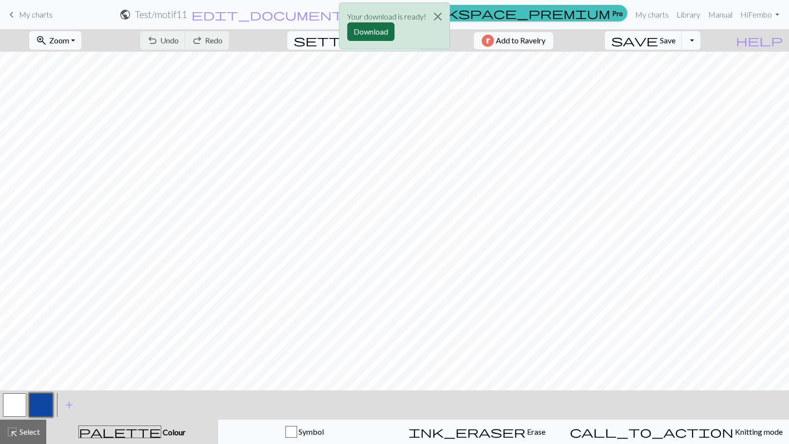
click at [365, 37] on button "Download" at bounding box center [370, 31] width 47 height 19
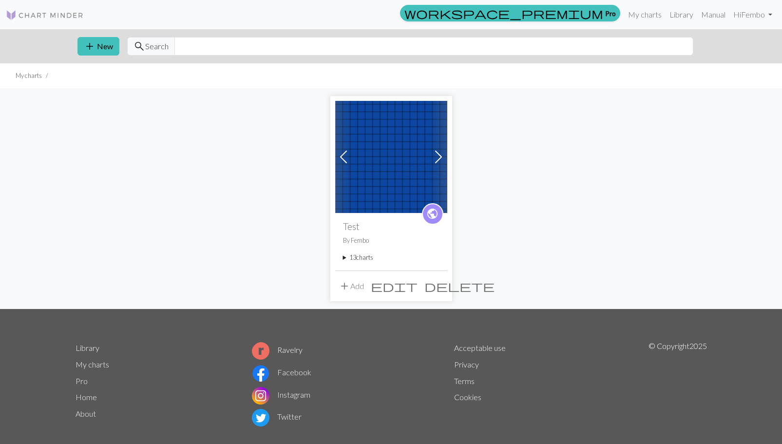
click at [348, 259] on summary "13 charts" at bounding box center [391, 257] width 96 height 9
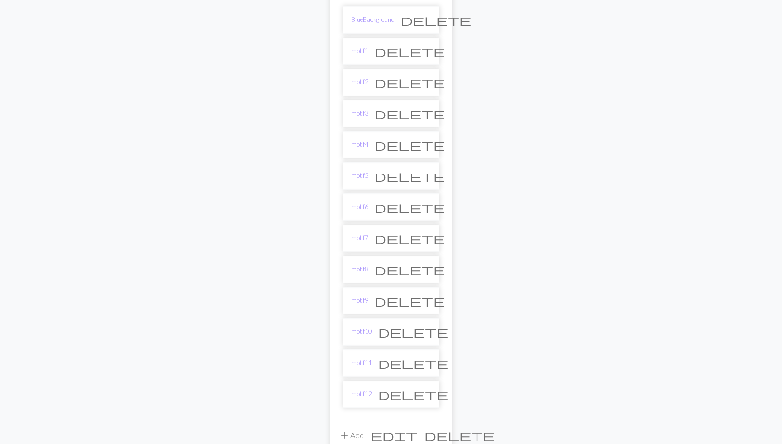
scroll to position [377, 0]
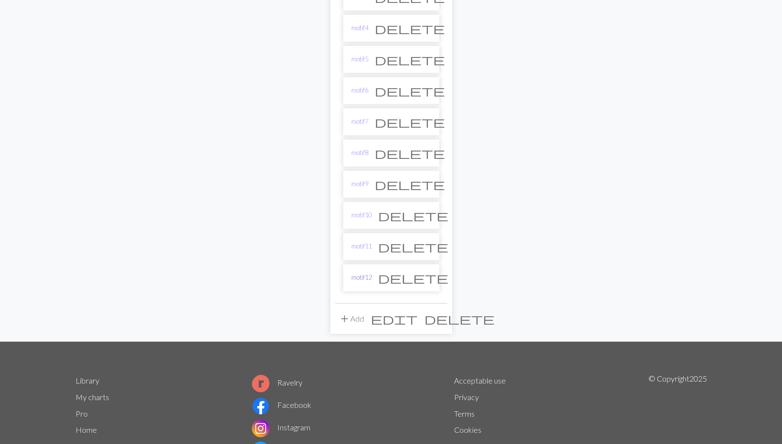
click at [359, 275] on link "motif12" at bounding box center [361, 277] width 20 height 9
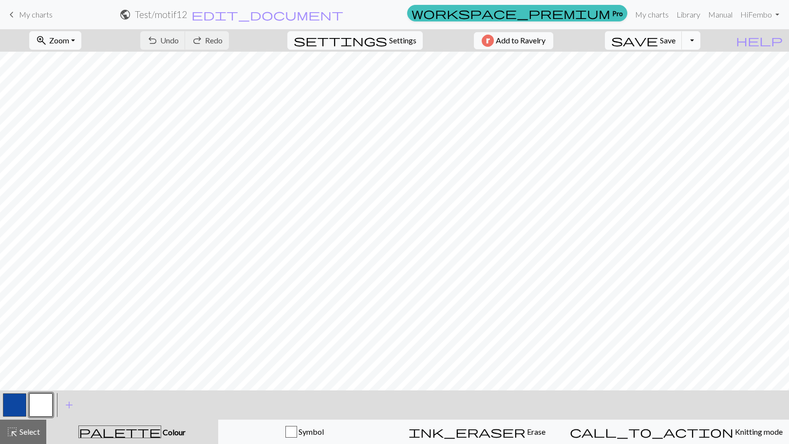
click at [701, 43] on button "Toggle Dropdown" at bounding box center [691, 40] width 19 height 19
click at [681, 74] on button "save_alt Download" at bounding box center [619, 78] width 161 height 16
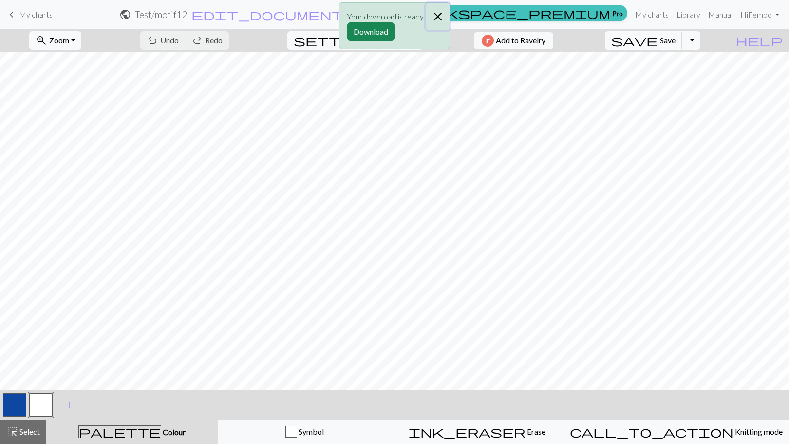
click at [441, 17] on button "Close" at bounding box center [437, 16] width 23 height 27
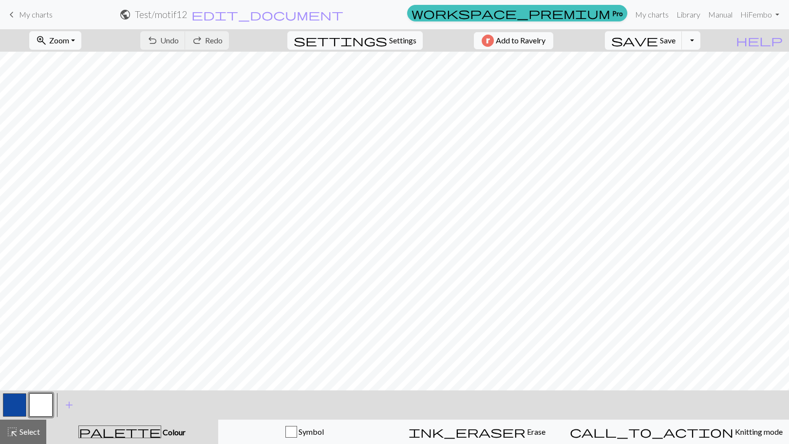
click at [22, 400] on button "button" at bounding box center [14, 404] width 23 height 23
click at [676, 44] on span "Save" at bounding box center [668, 40] width 16 height 9
click at [49, 394] on button "button" at bounding box center [40, 404] width 23 height 23
click at [22, 400] on button "button" at bounding box center [14, 404] width 23 height 23
click at [36, 402] on button "button" at bounding box center [40, 404] width 23 height 23
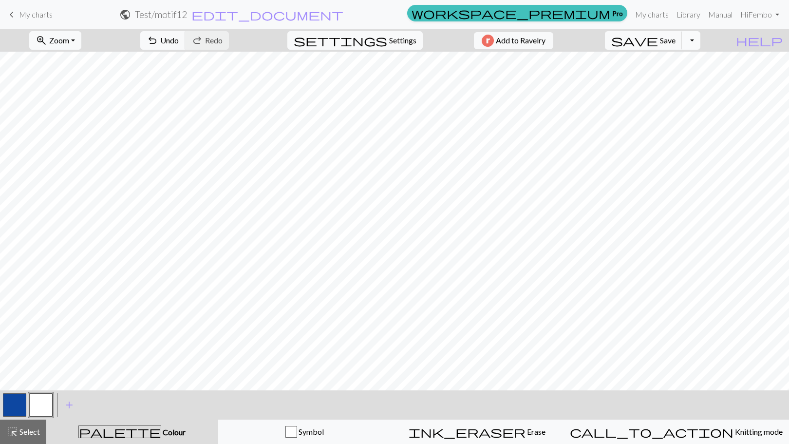
click at [701, 42] on button "Toggle Dropdown" at bounding box center [691, 40] width 19 height 19
click at [672, 77] on button "save_alt Download" at bounding box center [619, 78] width 161 height 16
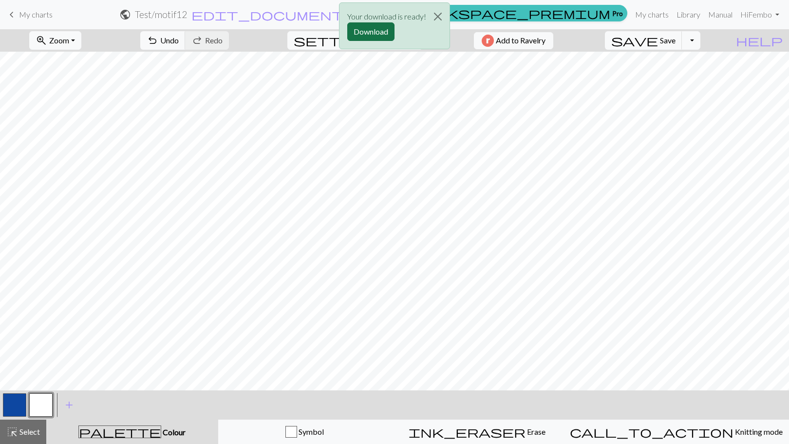
click at [378, 28] on button "Download" at bounding box center [370, 31] width 47 height 19
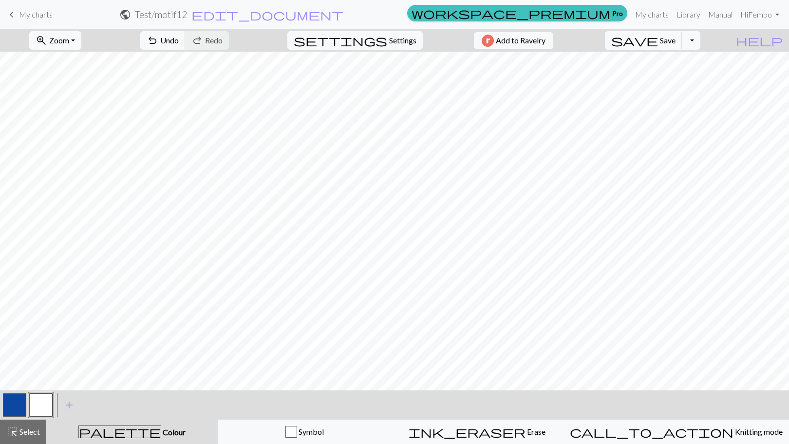
drag, startPoint x: 48, startPoint y: 14, endPoint x: 442, endPoint y: 32, distance: 394.6
click at [48, 14] on span "My charts" at bounding box center [36, 14] width 34 height 9
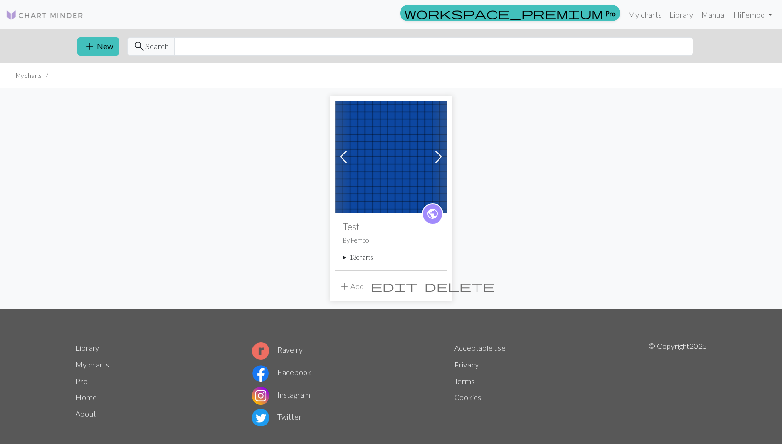
click at [357, 257] on summary "13 charts" at bounding box center [391, 257] width 96 height 9
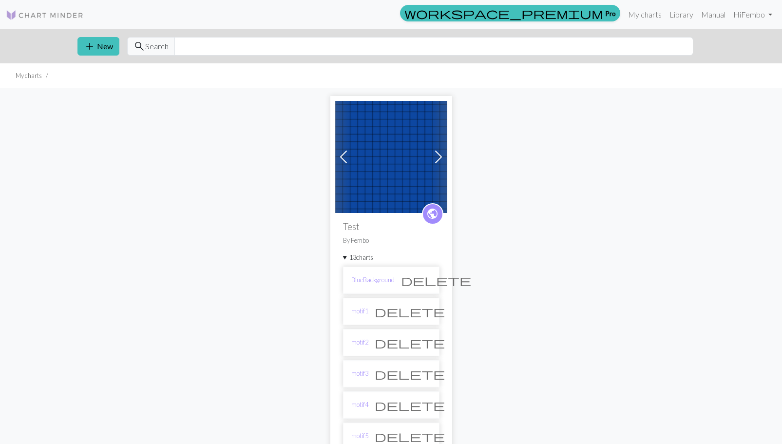
click at [371, 285] on link "BlueBackground" at bounding box center [372, 279] width 43 height 9
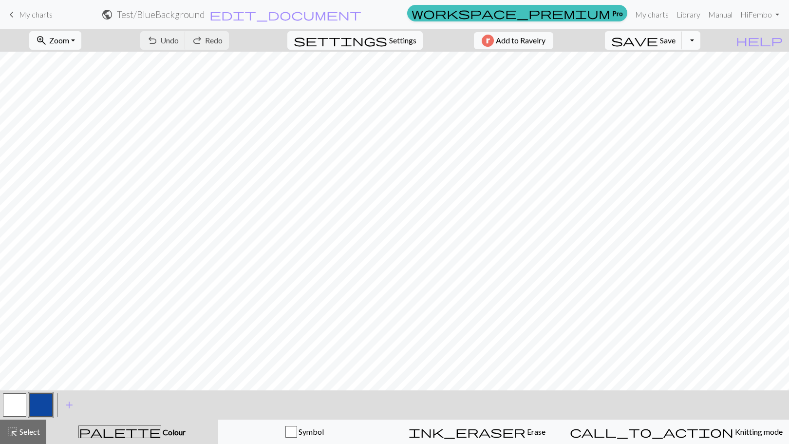
click at [701, 39] on button "Toggle Dropdown" at bounding box center [691, 40] width 19 height 19
click at [685, 62] on button "file_copy Save a copy" at bounding box center [619, 62] width 161 height 16
click at [222, 10] on h2 "Test / Copy of BlueBackground" at bounding box center [161, 14] width 122 height 11
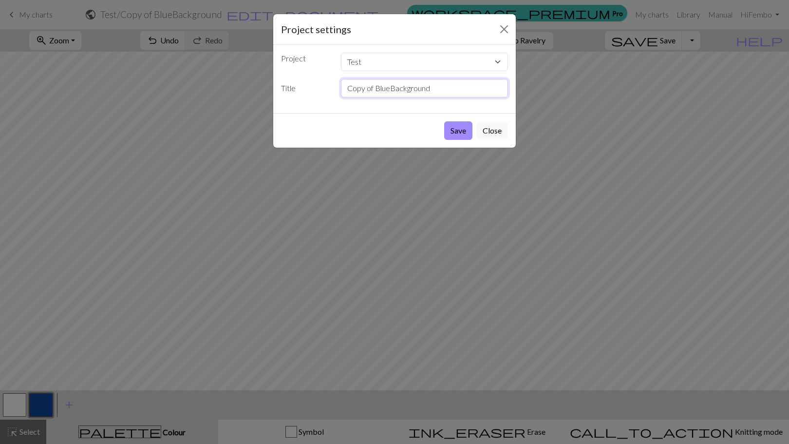
click at [375, 87] on input "Copy of BlueBackground" at bounding box center [425, 88] width 168 height 19
type input ","
type input "motif13"
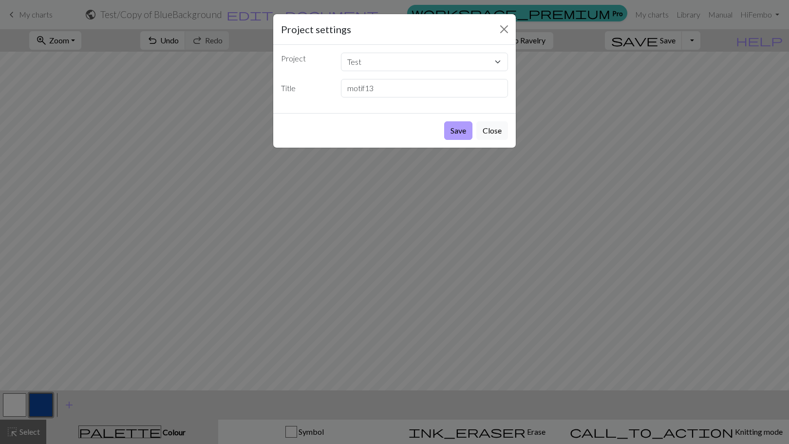
click at [464, 131] on button "Save" at bounding box center [458, 130] width 28 height 19
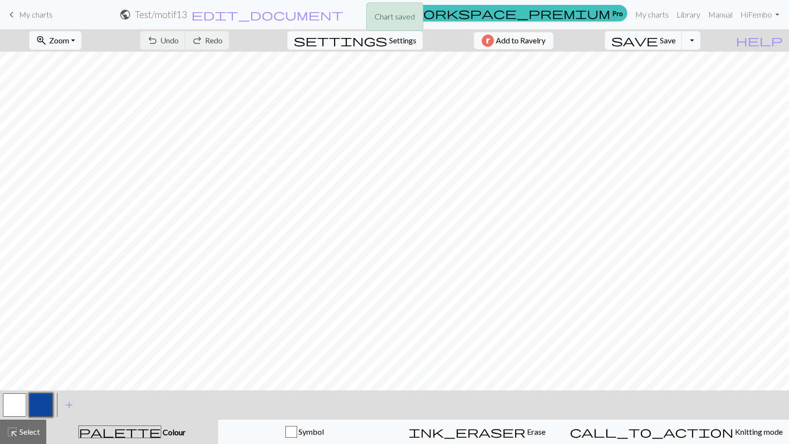
click at [16, 404] on button "button" at bounding box center [14, 404] width 23 height 23
click at [16, 401] on button "button" at bounding box center [14, 404] width 23 height 23
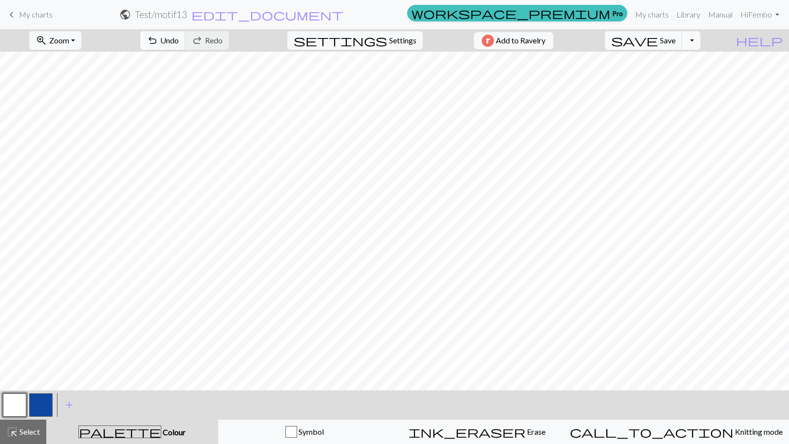
click at [44, 407] on button "button" at bounding box center [40, 404] width 23 height 23
click at [18, 406] on button "button" at bounding box center [14, 404] width 23 height 23
click at [37, 407] on button "button" at bounding box center [40, 404] width 23 height 23
click at [10, 413] on button "button" at bounding box center [14, 404] width 23 height 23
click at [43, 407] on button "button" at bounding box center [40, 404] width 23 height 23
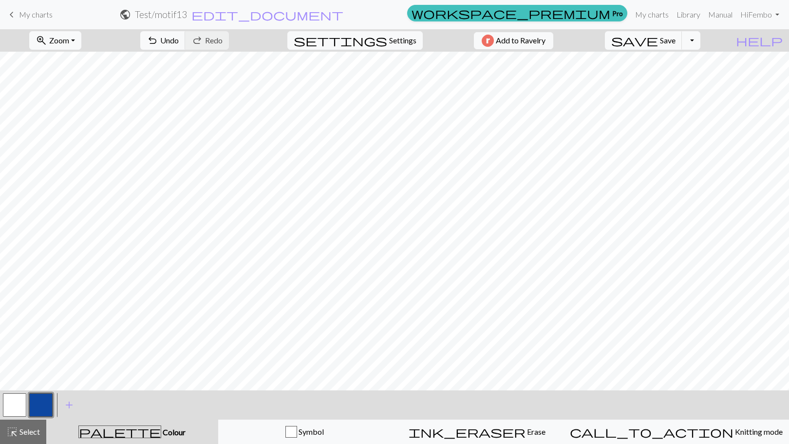
click at [15, 409] on button "button" at bounding box center [14, 404] width 23 height 23
click at [403, 39] on span "Settings" at bounding box center [402, 41] width 27 height 12
select select "worsted"
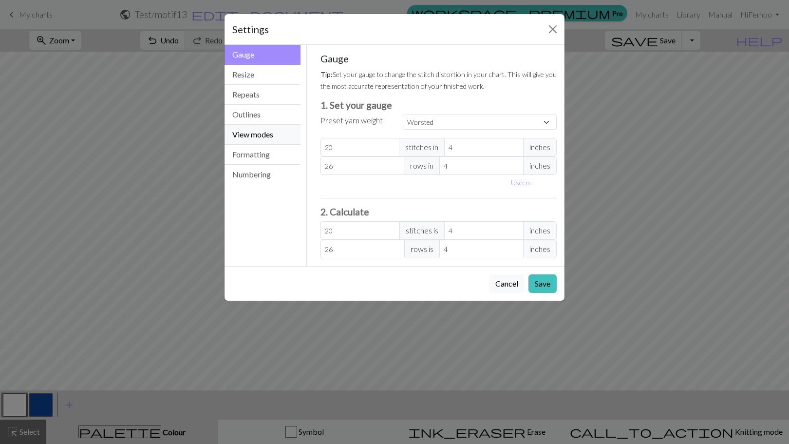
click at [257, 132] on button "View modes" at bounding box center [263, 135] width 76 height 20
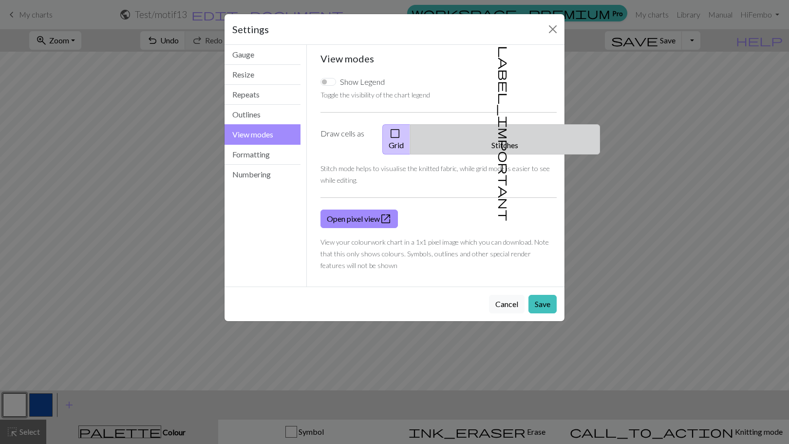
click at [497, 138] on span "label_important" at bounding box center [504, 133] width 14 height 175
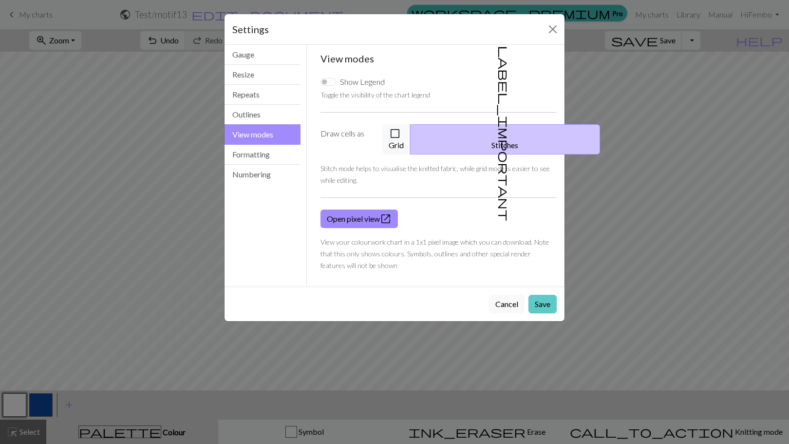
click at [544, 295] on button "Save" at bounding box center [543, 304] width 28 height 19
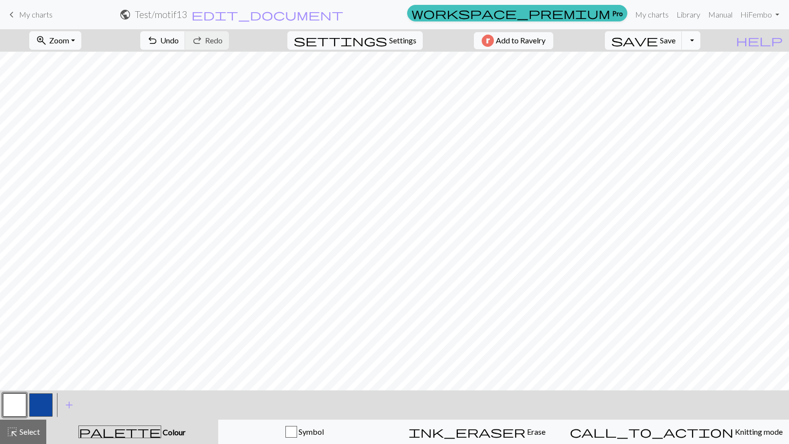
click at [701, 39] on button "Toggle Dropdown" at bounding box center [691, 40] width 19 height 19
click at [686, 62] on button "file_copy Save a copy" at bounding box center [619, 62] width 161 height 16
click at [701, 41] on button "Toggle Dropdown" at bounding box center [691, 40] width 19 height 19
drag, startPoint x: 34, startPoint y: 21, endPoint x: 423, endPoint y: 38, distance: 390.2
click at [34, 21] on link "keyboard_arrow_left My charts" at bounding box center [29, 14] width 47 height 17
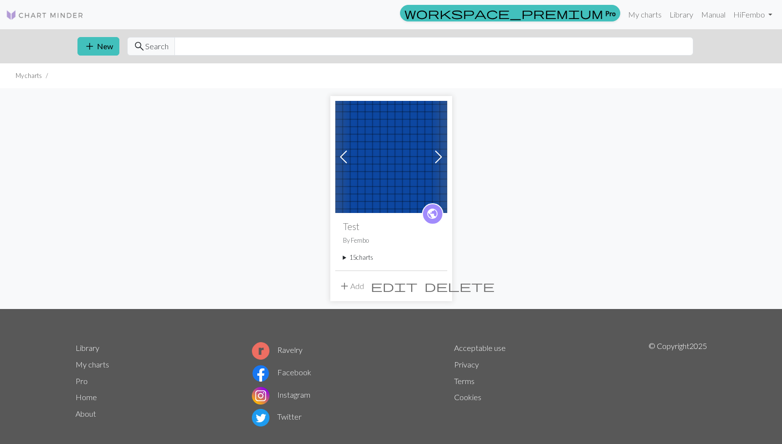
click at [343, 256] on div "public Test By Fembo 15 charts BlueBackground delete motif1 delete motif2 delet…" at bounding box center [391, 241] width 112 height 57
click at [348, 256] on summary "15 charts" at bounding box center [391, 257] width 96 height 9
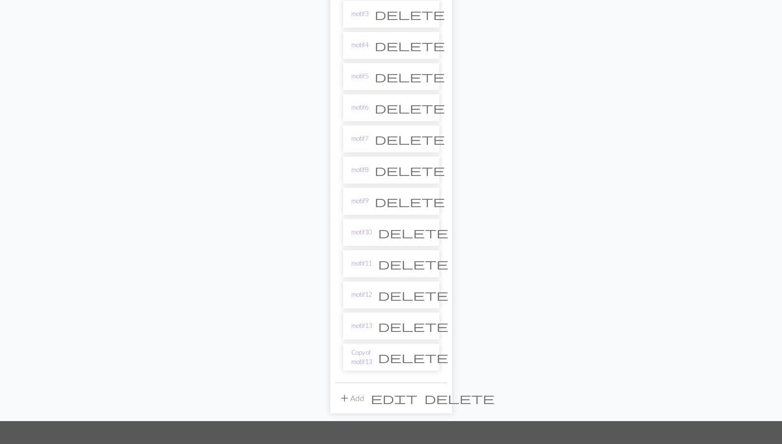
scroll to position [360, 0]
click at [360, 327] on link "motif13" at bounding box center [361, 325] width 20 height 9
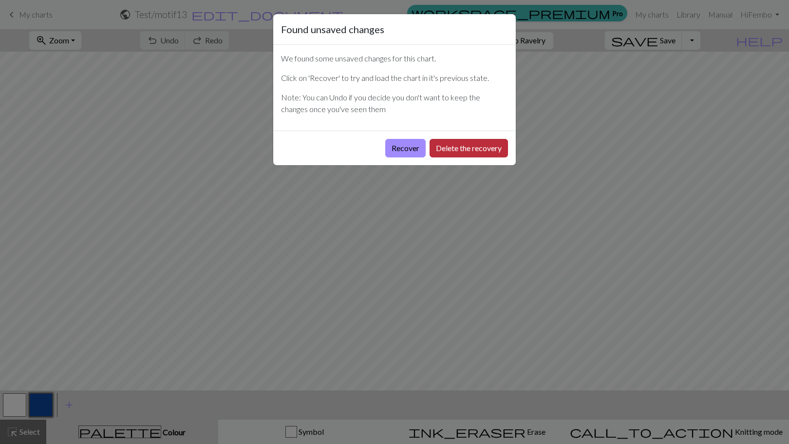
click at [439, 148] on button "Delete the recovery" at bounding box center [469, 148] width 78 height 19
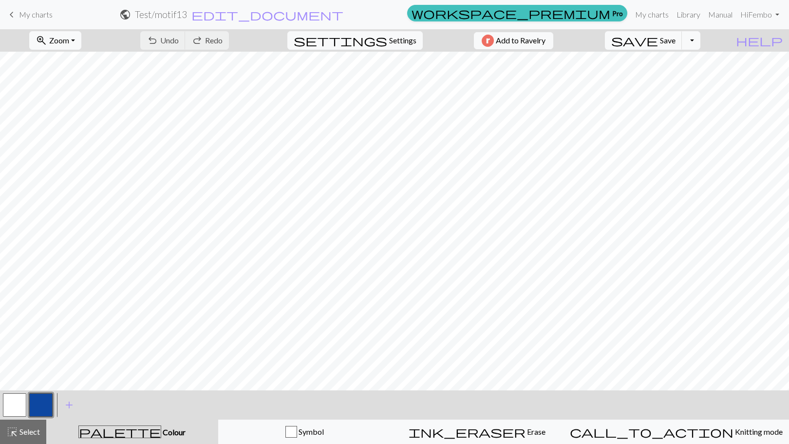
click at [9, 407] on button "button" at bounding box center [14, 404] width 23 height 23
click at [38, 401] on button "button" at bounding box center [40, 404] width 23 height 23
click at [391, 38] on span "Settings" at bounding box center [402, 41] width 27 height 12
select select "worsted"
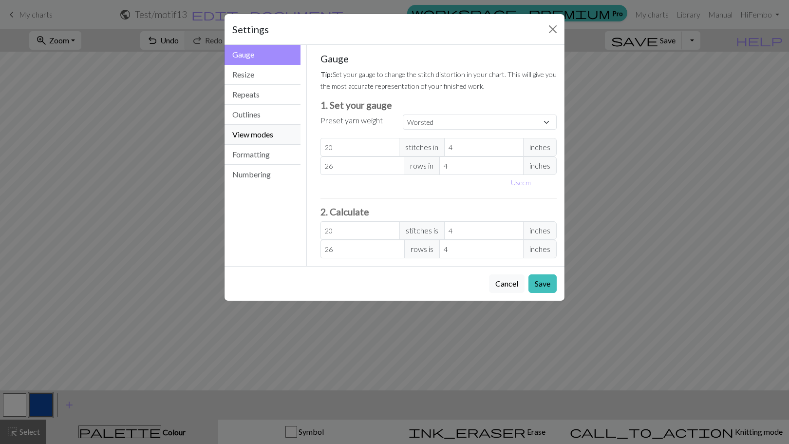
click at [259, 131] on button "View modes" at bounding box center [263, 135] width 76 height 20
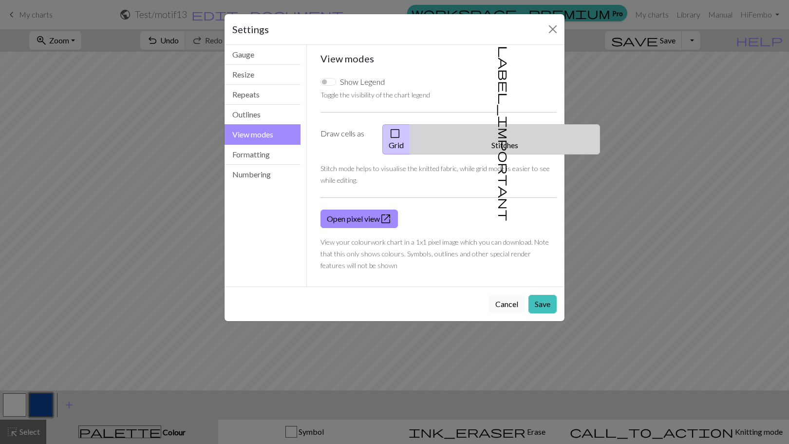
click at [508, 126] on button "label_important Stitches" at bounding box center [505, 139] width 190 height 30
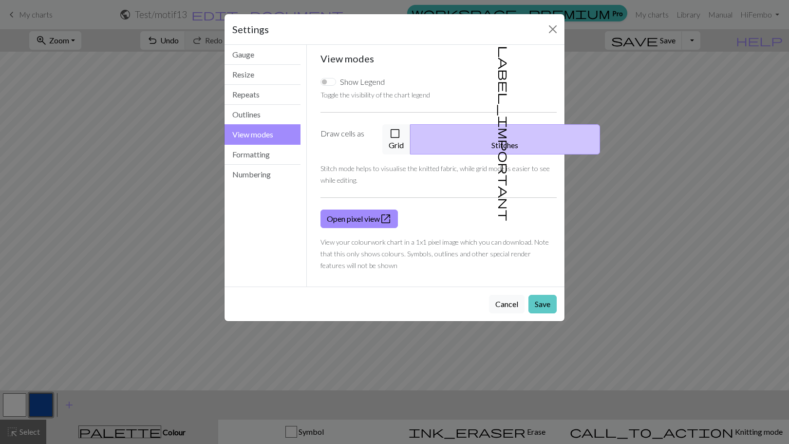
click at [539, 295] on button "Save" at bounding box center [543, 304] width 28 height 19
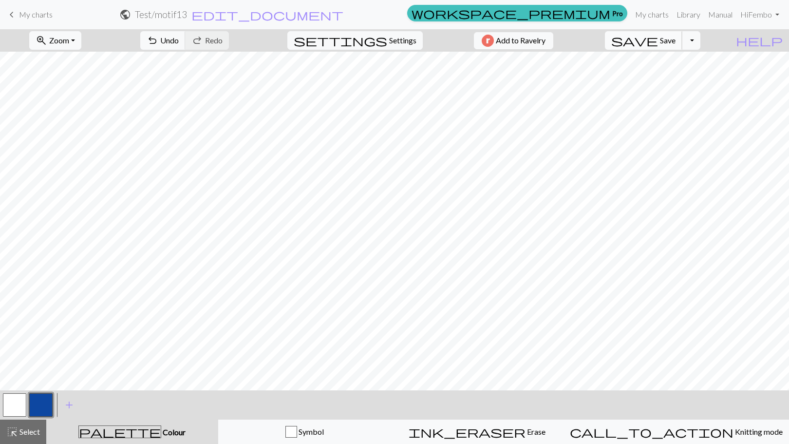
click at [682, 45] on button "save Save Save" at bounding box center [643, 40] width 77 height 19
click at [701, 41] on button "Toggle Dropdown" at bounding box center [691, 40] width 19 height 19
click at [685, 75] on button "save_alt Download" at bounding box center [619, 78] width 161 height 16
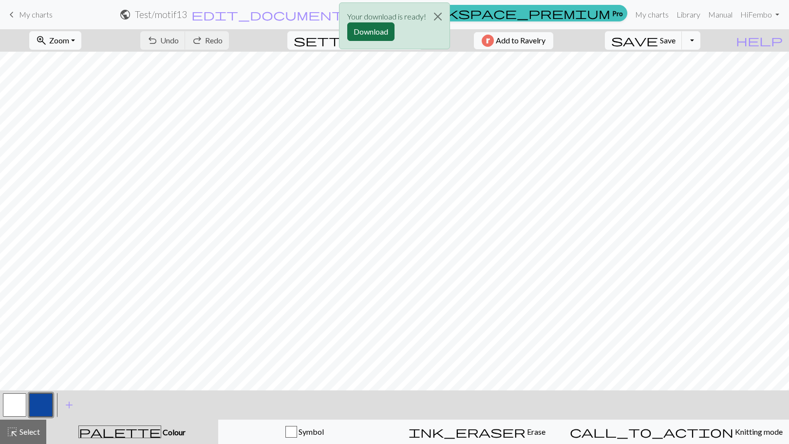
click at [379, 35] on button "Download" at bounding box center [370, 31] width 47 height 19
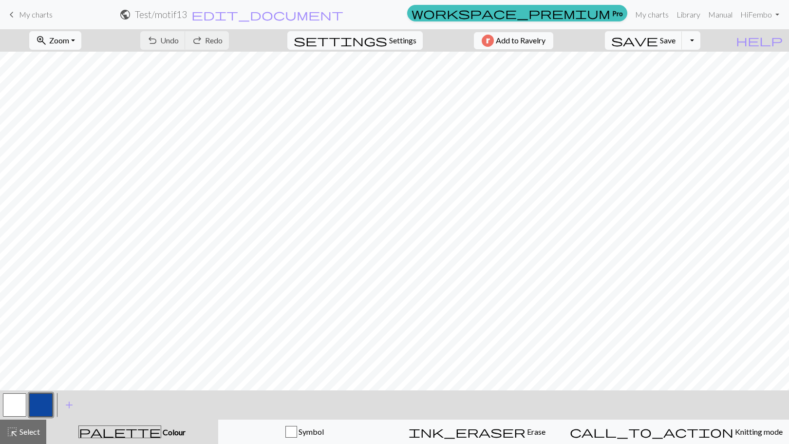
click at [28, 13] on span "My charts" at bounding box center [36, 14] width 34 height 9
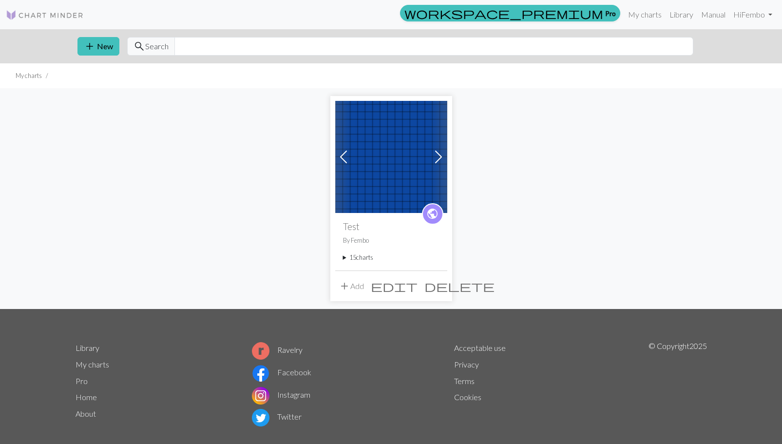
click at [352, 259] on summary "15 charts" at bounding box center [391, 257] width 96 height 9
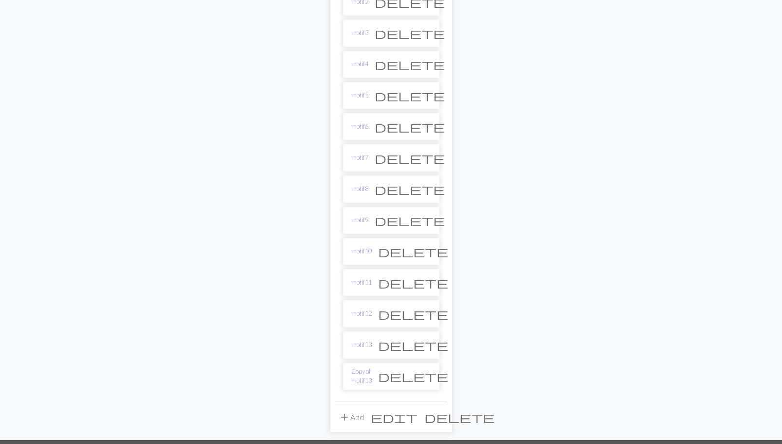
scroll to position [342, 0]
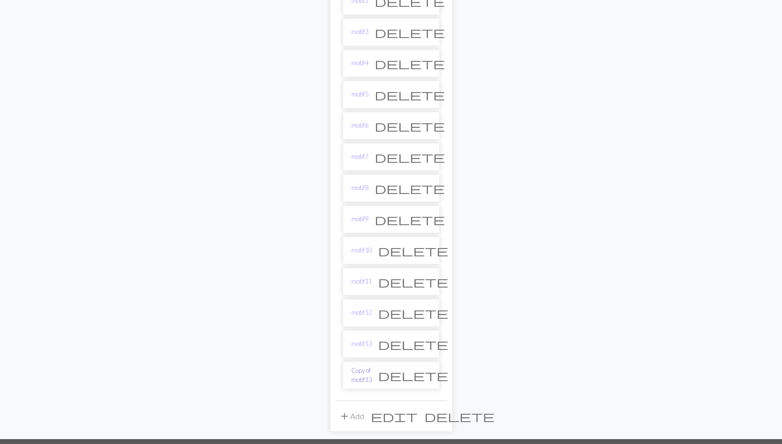
click at [357, 372] on link "Copy of motif13" at bounding box center [361, 375] width 20 height 19
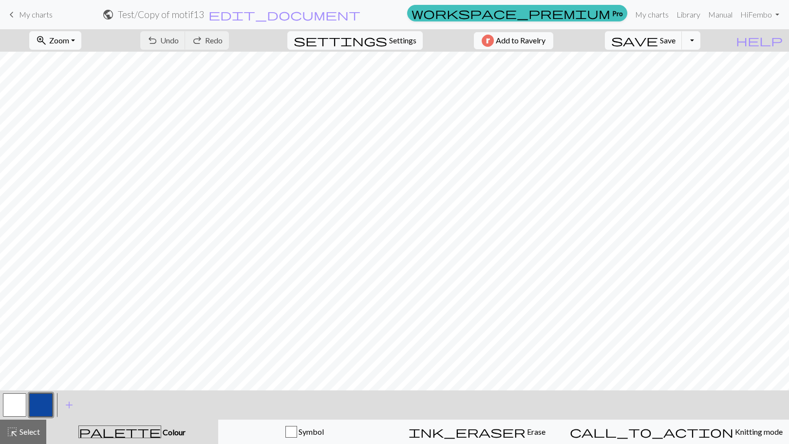
click at [204, 15] on h2 "Test / Copy of motif13" at bounding box center [161, 14] width 86 height 11
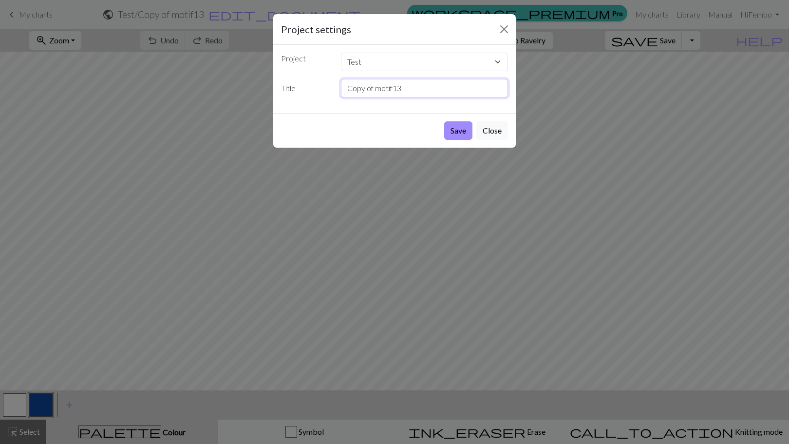
click at [409, 87] on input "Copy of motif13" at bounding box center [425, 88] width 168 height 19
type input "motif14"
click at [453, 126] on button "Save" at bounding box center [458, 130] width 28 height 19
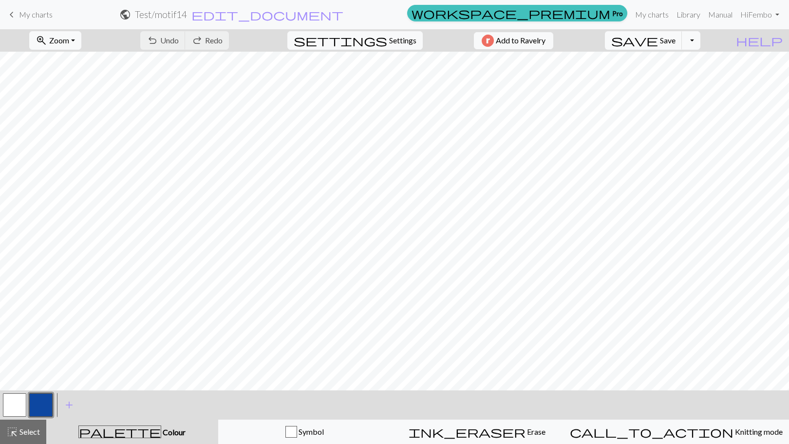
click at [25, 408] on button "button" at bounding box center [14, 404] width 23 height 23
click at [37, 401] on button "button" at bounding box center [40, 404] width 23 height 23
click at [15, 394] on button "button" at bounding box center [14, 404] width 23 height 23
click at [658, 37] on span "save" at bounding box center [634, 41] width 47 height 14
click at [397, 43] on span "Settings" at bounding box center [402, 41] width 27 height 12
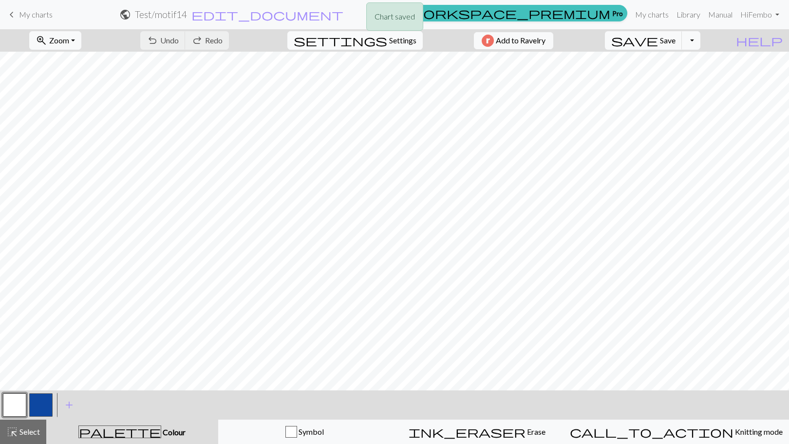
select select "worsted"
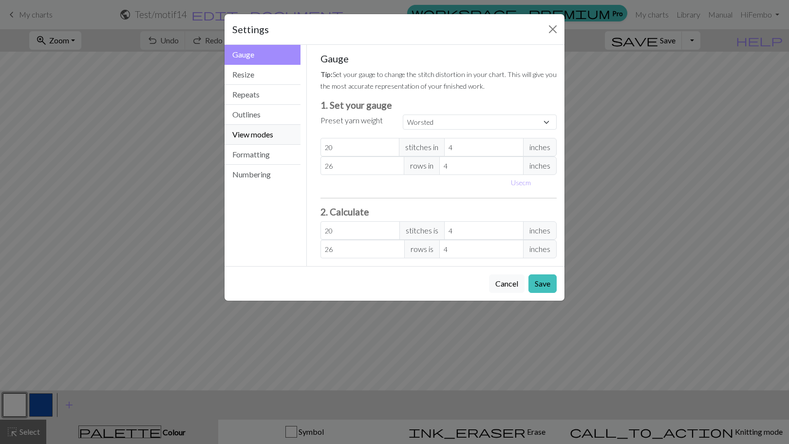
click at [247, 134] on button "View modes" at bounding box center [263, 135] width 76 height 20
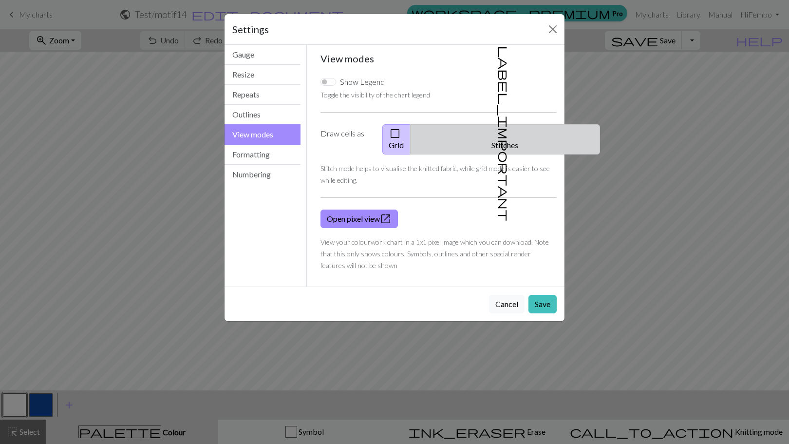
click at [526, 135] on button "label_important Stitches" at bounding box center [505, 139] width 190 height 30
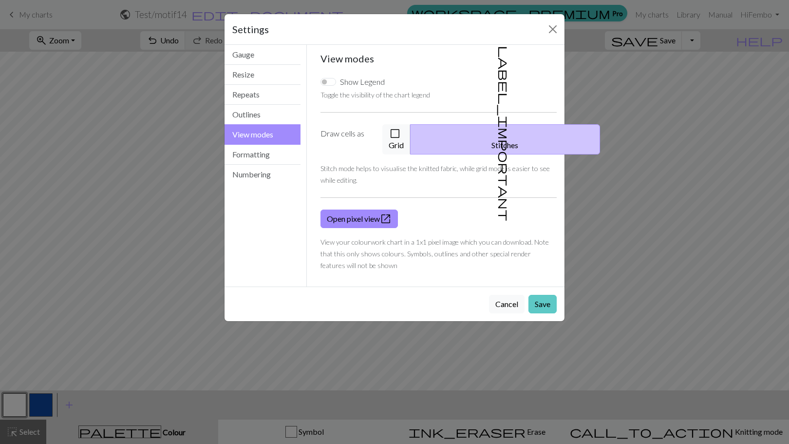
click at [545, 295] on button "Save" at bounding box center [543, 304] width 28 height 19
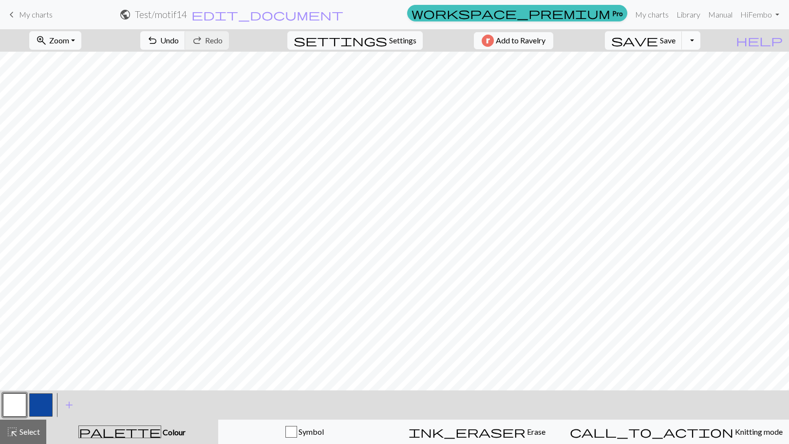
click at [701, 41] on button "Toggle Dropdown" at bounding box center [691, 40] width 19 height 19
click at [684, 78] on button "save_alt Download" at bounding box center [619, 78] width 161 height 16
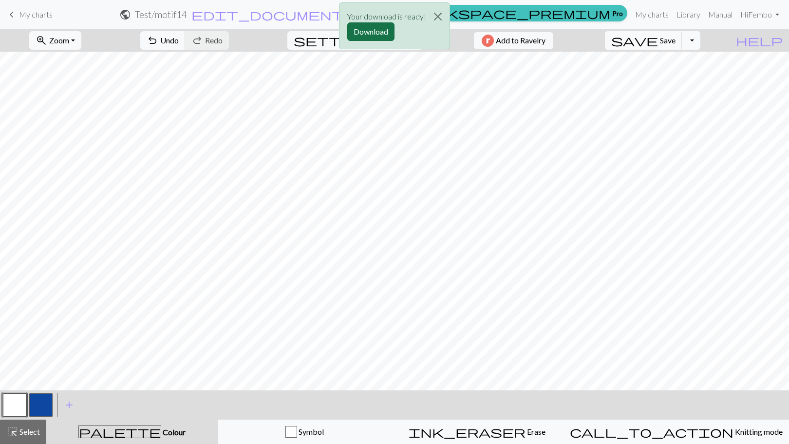
click at [360, 38] on button "Download" at bounding box center [370, 31] width 47 height 19
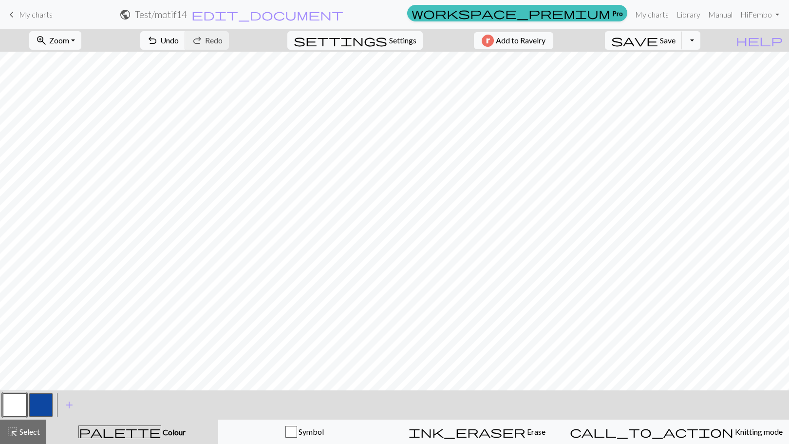
drag, startPoint x: 30, startPoint y: 13, endPoint x: 437, endPoint y: 35, distance: 407.9
click at [30, 13] on span "My charts" at bounding box center [36, 14] width 34 height 9
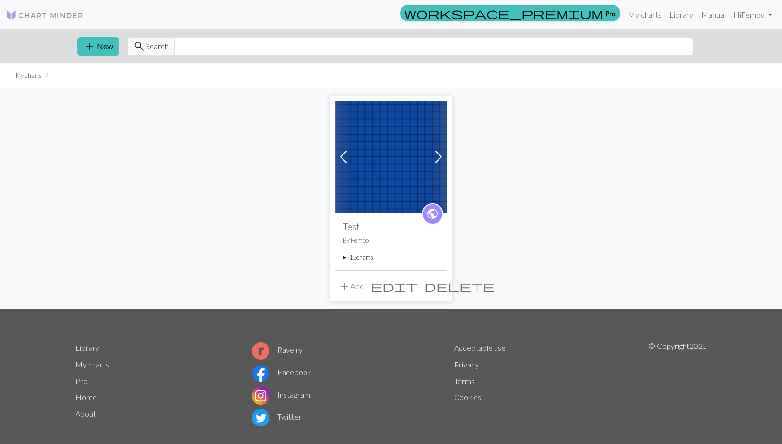
click at [354, 259] on summary "15 charts" at bounding box center [391, 257] width 96 height 9
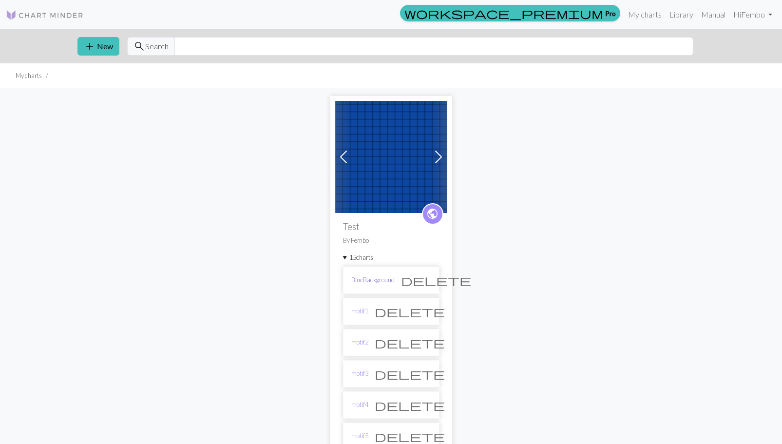
click at [374, 280] on link "BlueBackground" at bounding box center [372, 279] width 43 height 9
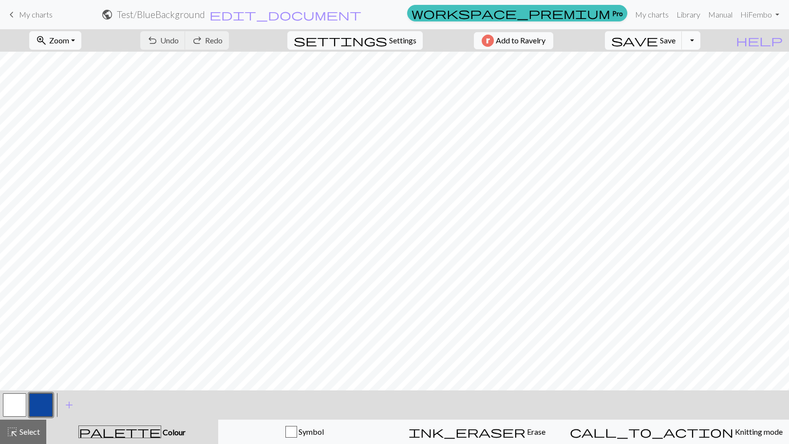
click at [701, 40] on button "Toggle Dropdown" at bounding box center [691, 40] width 19 height 19
click at [689, 63] on button "file_copy Save a copy" at bounding box center [619, 62] width 161 height 16
click at [222, 14] on h2 "Test / Copy of BlueBackground" at bounding box center [161, 14] width 122 height 11
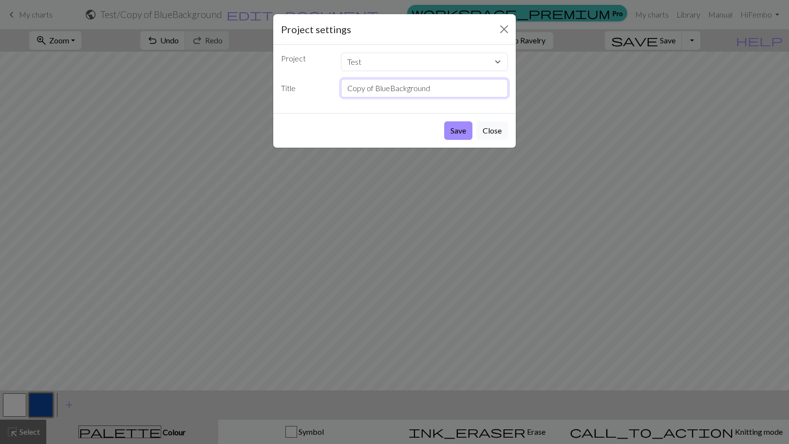
click at [377, 85] on input "Copy of BlueBackground" at bounding box center [425, 88] width 168 height 19
type input "motif15"
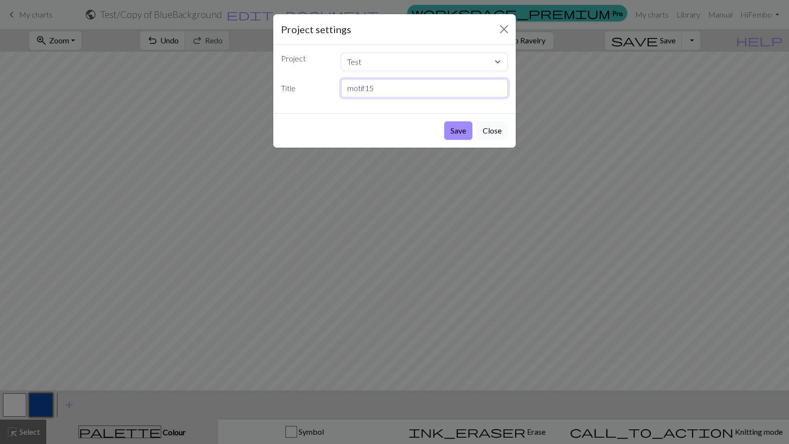
click at [444, 121] on button "Save" at bounding box center [458, 130] width 28 height 19
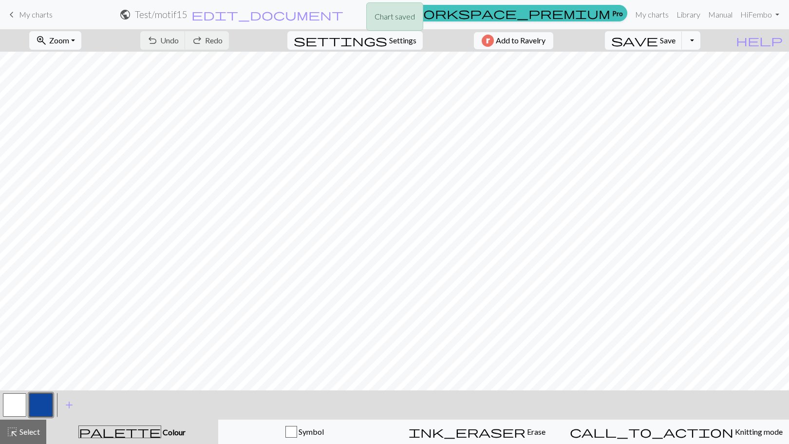
click at [15, 403] on button "button" at bounding box center [14, 404] width 23 height 23
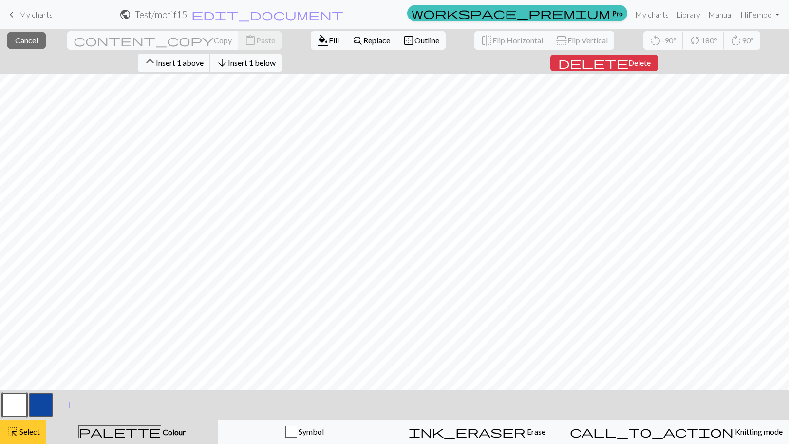
click at [21, 433] on span "Select" at bounding box center [29, 431] width 22 height 9
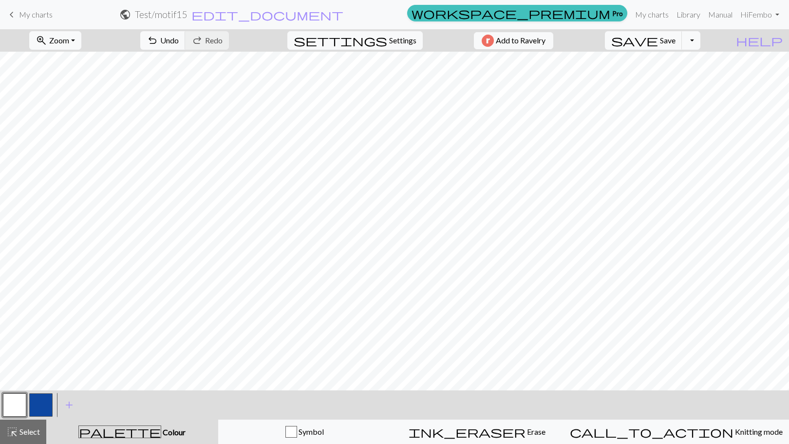
click at [32, 411] on button "button" at bounding box center [40, 404] width 23 height 23
click at [13, 403] on button "button" at bounding box center [14, 404] width 23 height 23
click at [391, 46] on button "settings Settings" at bounding box center [354, 40] width 135 height 19
select select "worsted"
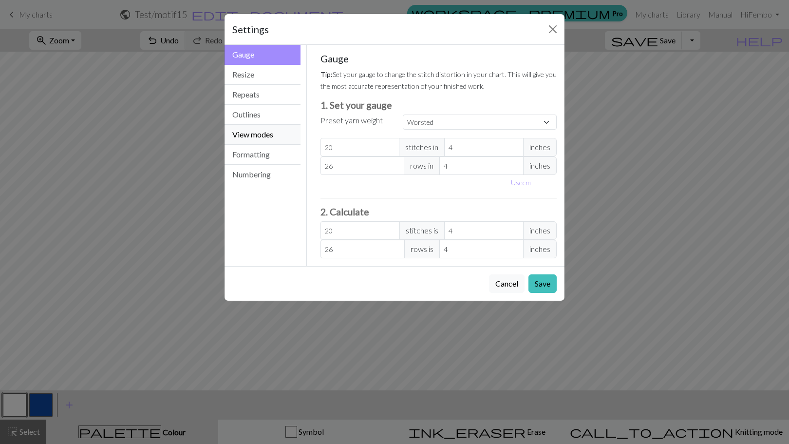
click at [270, 134] on button "View modes" at bounding box center [263, 135] width 76 height 20
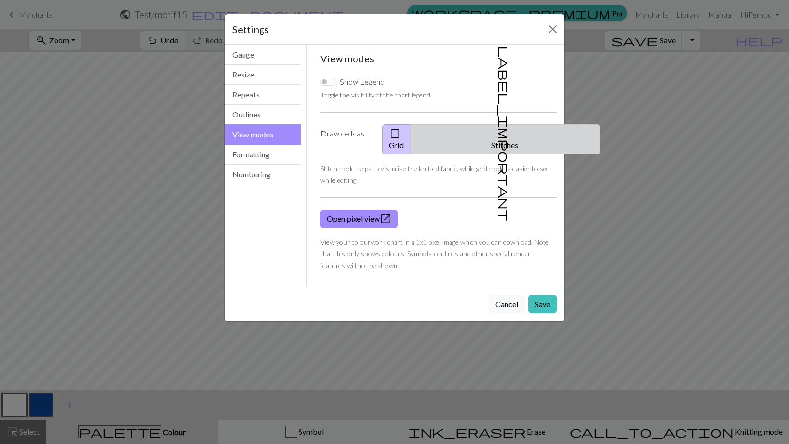
click at [534, 131] on button "label_important Stitches" at bounding box center [505, 139] width 190 height 30
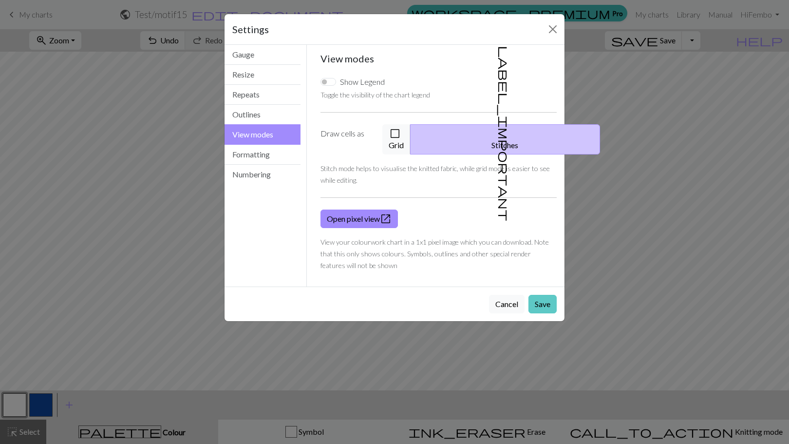
click at [536, 295] on button "Save" at bounding box center [543, 304] width 28 height 19
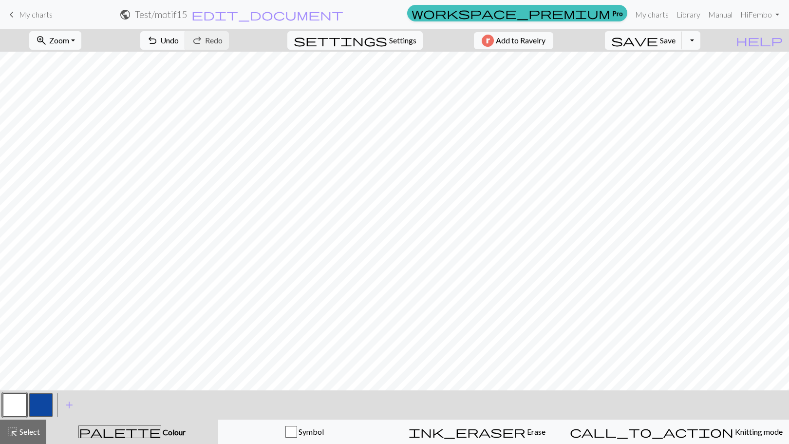
click at [49, 403] on button "button" at bounding box center [40, 404] width 23 height 23
click at [701, 44] on button "Toggle Dropdown" at bounding box center [691, 40] width 19 height 19
click at [676, 37] on span "Save" at bounding box center [668, 40] width 16 height 9
click at [683, 37] on div "Chart saved" at bounding box center [394, 19] width 789 height 38
click at [701, 39] on button "Toggle Dropdown" at bounding box center [691, 40] width 19 height 19
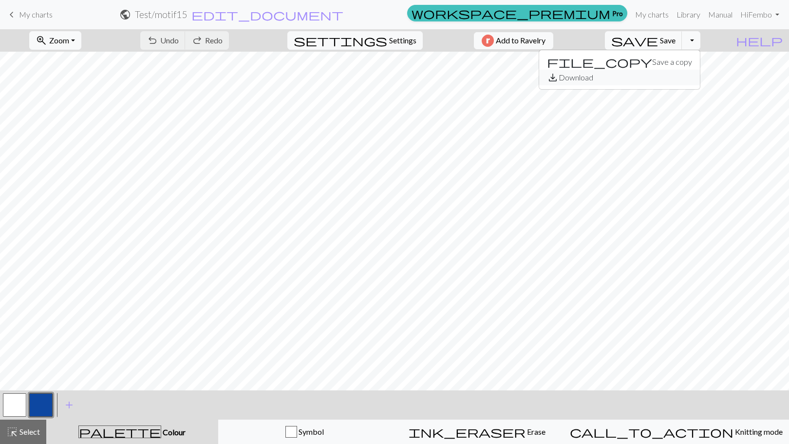
click at [680, 78] on button "save_alt Download" at bounding box center [619, 78] width 161 height 16
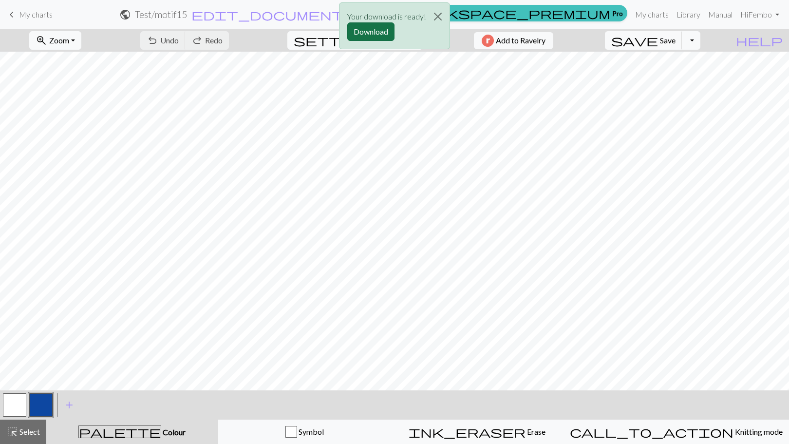
click at [368, 30] on button "Download" at bounding box center [370, 31] width 47 height 19
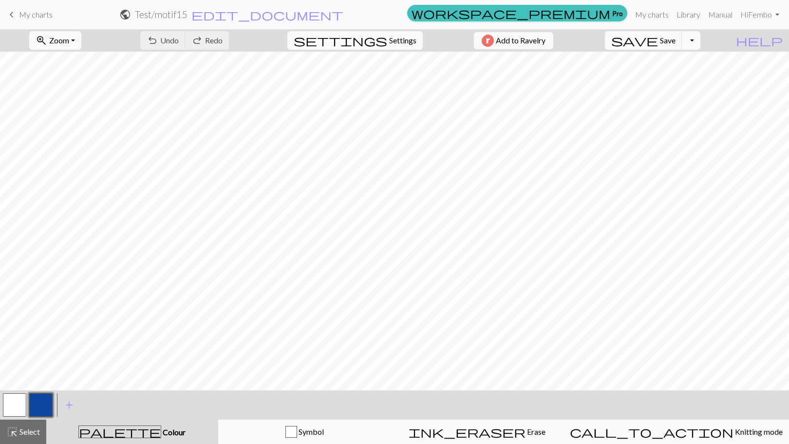
click at [50, 11] on span "My charts" at bounding box center [36, 14] width 34 height 9
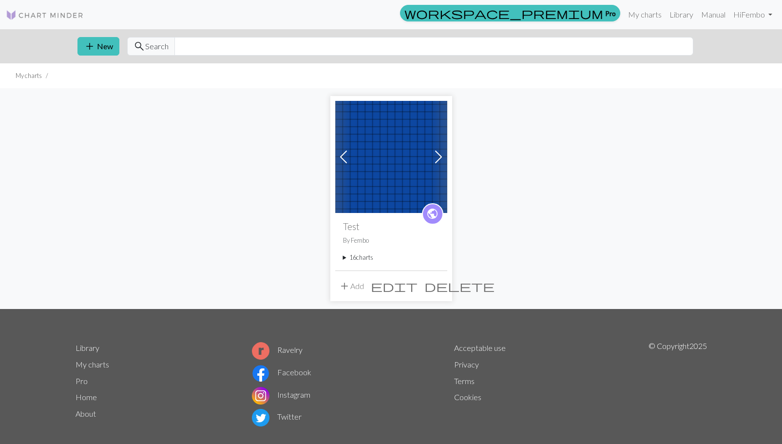
click at [355, 258] on summary "16 charts" at bounding box center [391, 257] width 96 height 9
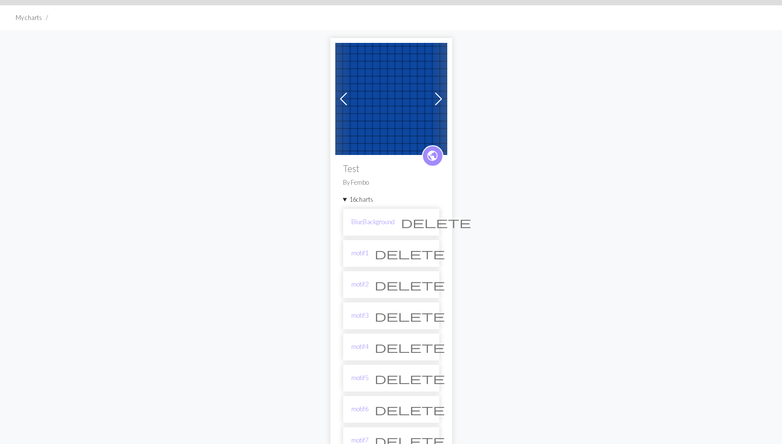
scroll to position [57, 0]
click at [375, 219] on link "BlueBackground" at bounding box center [372, 222] width 43 height 9
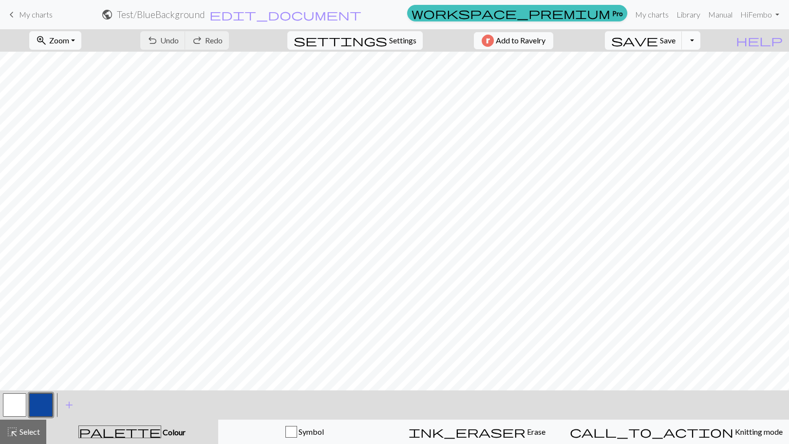
click at [701, 38] on button "Toggle Dropdown" at bounding box center [691, 40] width 19 height 19
click at [687, 64] on button "file_copy Save a copy" at bounding box center [619, 62] width 161 height 16
click at [379, 19] on span "edit_document" at bounding box center [303, 15] width 152 height 14
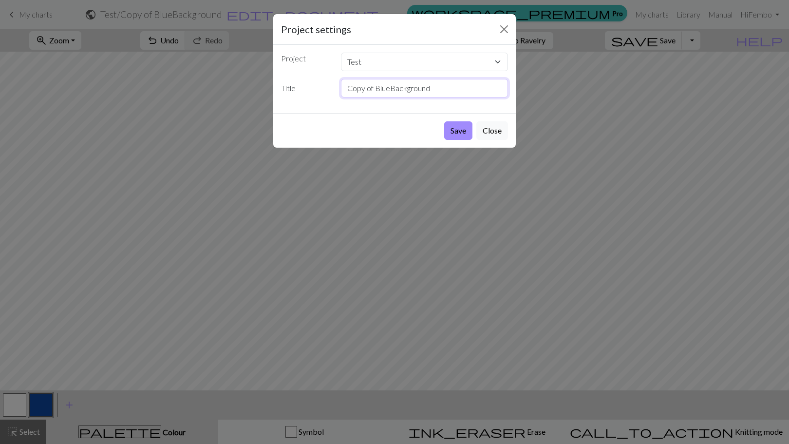
click at [376, 96] on input "Copy of BlueBackground" at bounding box center [425, 88] width 168 height 19
type input "motif16"
click at [467, 131] on button "Save" at bounding box center [458, 130] width 28 height 19
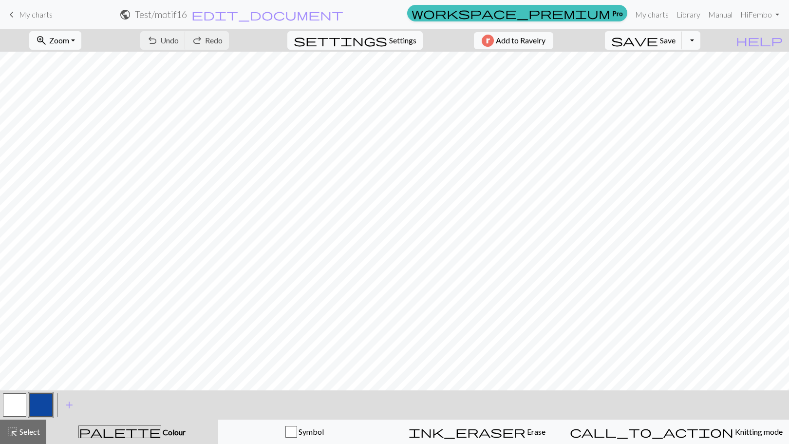
click at [7, 407] on button "button" at bounding box center [14, 404] width 23 height 23
click at [32, 403] on button "button" at bounding box center [40, 404] width 23 height 23
click at [23, 399] on button "button" at bounding box center [14, 404] width 23 height 23
click at [34, 400] on button "button" at bounding box center [40, 404] width 23 height 23
click at [397, 32] on button "settings Settings" at bounding box center [354, 40] width 135 height 19
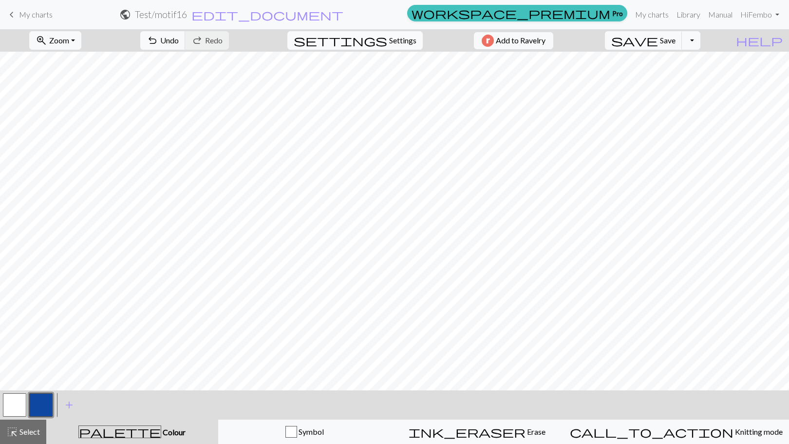
select select "worsted"
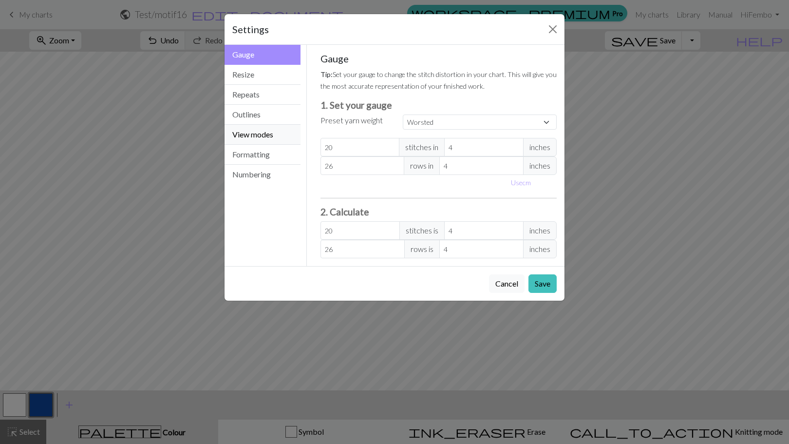
click at [261, 127] on button "View modes" at bounding box center [263, 135] width 76 height 20
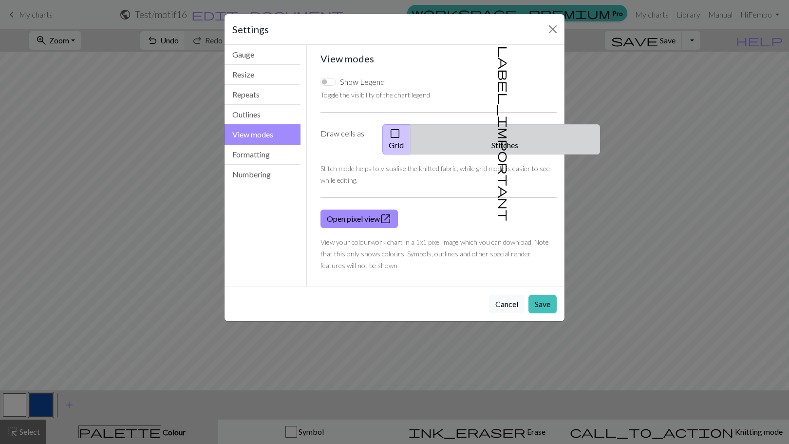
click at [507, 132] on button "label_important Stitches" at bounding box center [505, 139] width 190 height 30
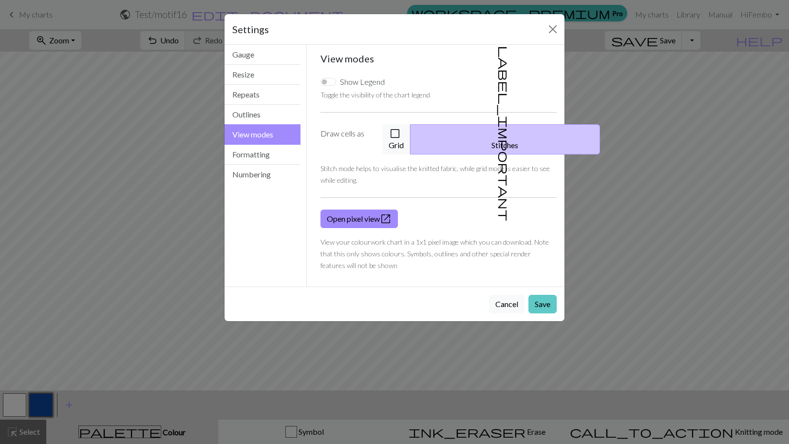
click at [536, 295] on button "Save" at bounding box center [543, 304] width 28 height 19
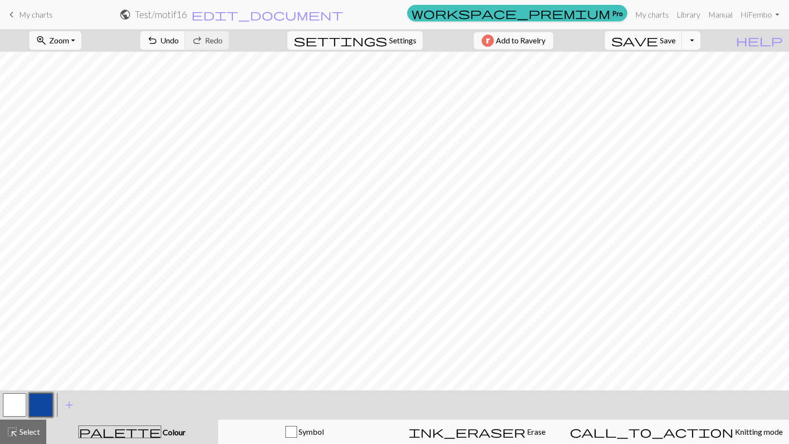
click at [13, 402] on button "button" at bounding box center [14, 404] width 23 height 23
click at [38, 395] on button "button" at bounding box center [40, 404] width 23 height 23
click at [16, 410] on button "button" at bounding box center [14, 404] width 23 height 23
click at [46, 403] on button "button" at bounding box center [40, 404] width 23 height 23
click at [6, 405] on button "button" at bounding box center [14, 404] width 23 height 23
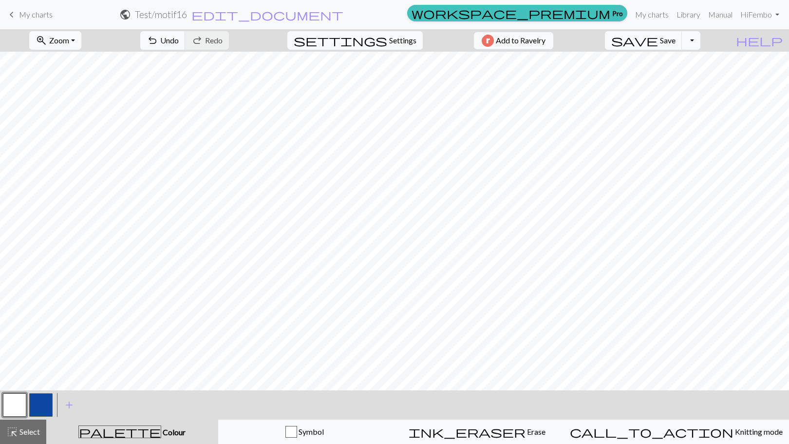
click at [41, 395] on button "button" at bounding box center [40, 404] width 23 height 23
click at [7, 404] on button "button" at bounding box center [14, 404] width 23 height 23
click at [19, 409] on button "button" at bounding box center [14, 404] width 23 height 23
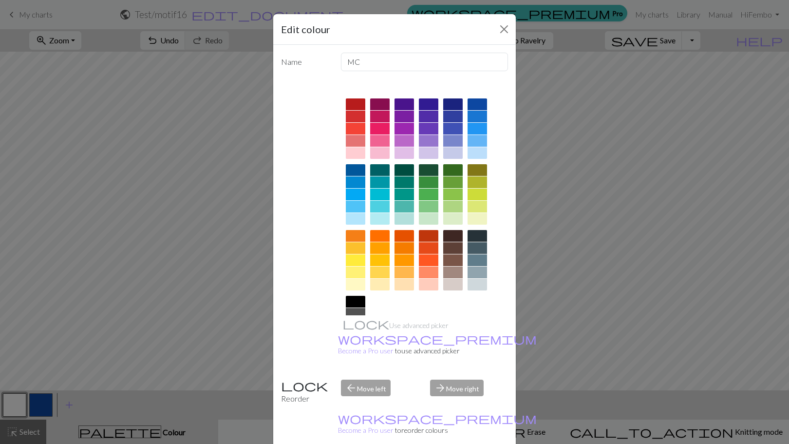
click at [31, 408] on div "Edit colour Name MC Use advanced picker workspace_premium Become a Pro user to …" at bounding box center [394, 222] width 789 height 444
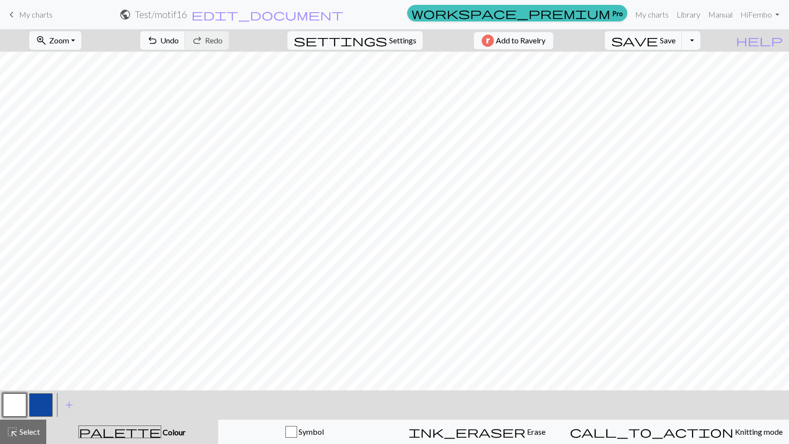
click at [42, 408] on button "button" at bounding box center [40, 404] width 23 height 23
click at [17, 405] on button "button" at bounding box center [14, 404] width 23 height 23
click at [701, 41] on button "Toggle Dropdown" at bounding box center [691, 40] width 19 height 19
click at [679, 40] on button "save Save Save" at bounding box center [643, 40] width 77 height 19
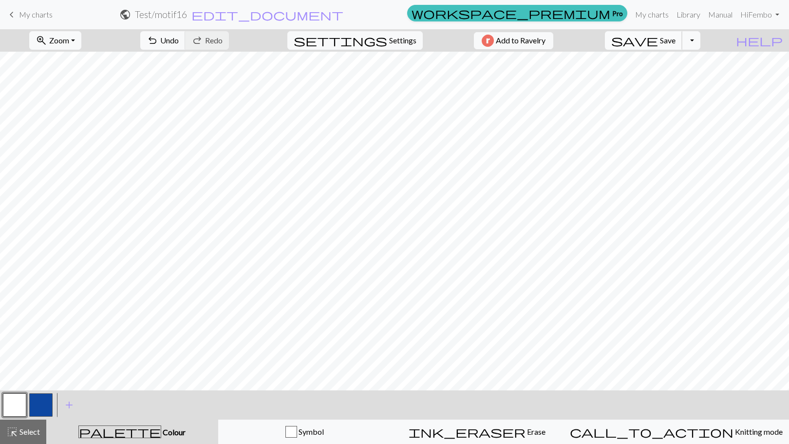
click at [676, 44] on span "Save" at bounding box center [668, 40] width 16 height 9
click at [658, 47] on span "save" at bounding box center [634, 41] width 47 height 14
click at [701, 42] on button "Toggle Dropdown" at bounding box center [691, 40] width 19 height 19
click at [665, 76] on button "save_alt Download" at bounding box center [619, 78] width 161 height 16
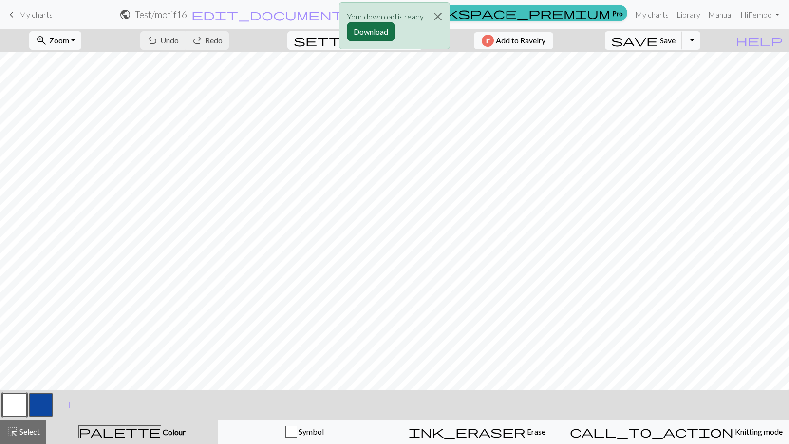
click at [373, 34] on button "Download" at bounding box center [370, 31] width 47 height 19
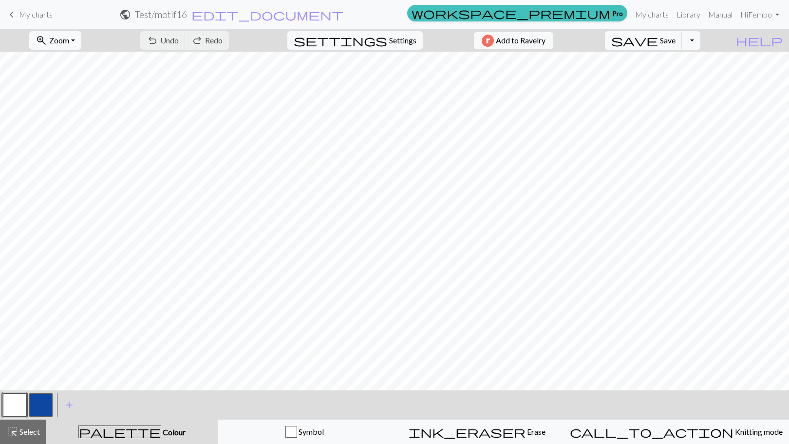
click at [37, 13] on span "My charts" at bounding box center [36, 14] width 34 height 9
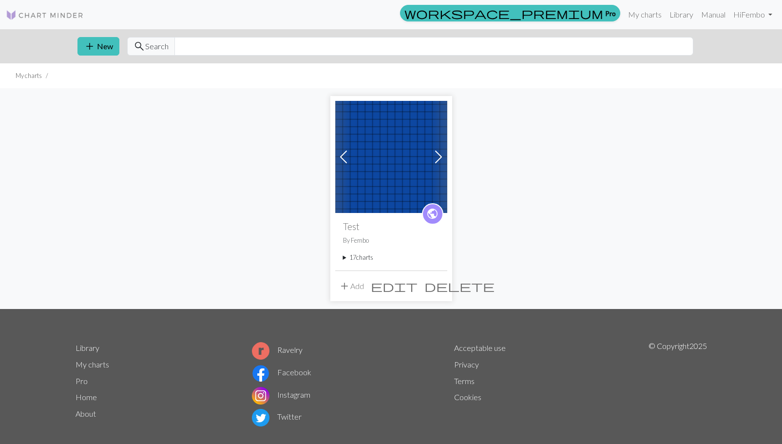
click at [356, 261] on summary "17 charts" at bounding box center [391, 257] width 96 height 9
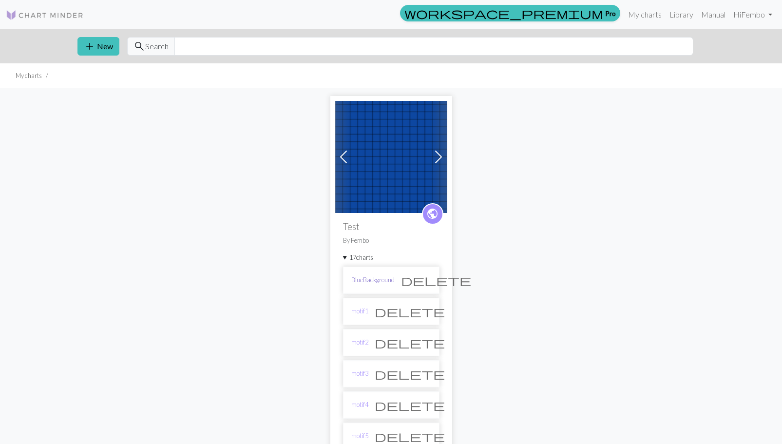
click at [365, 282] on link "BlueBackground" at bounding box center [372, 279] width 43 height 9
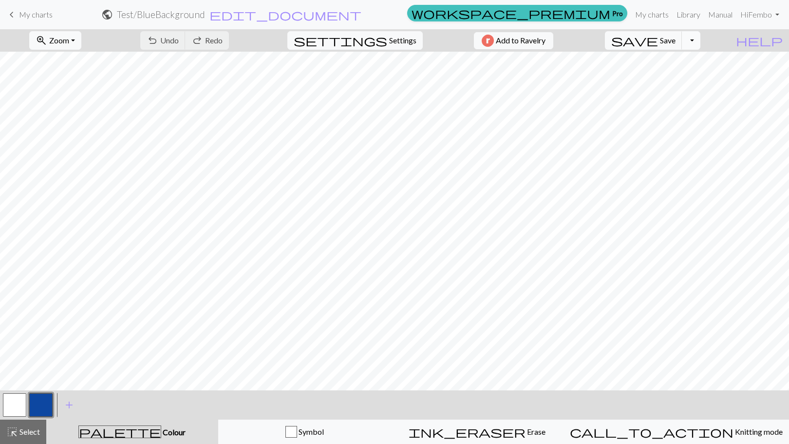
click at [701, 44] on button "Toggle Dropdown" at bounding box center [691, 40] width 19 height 19
click at [685, 67] on button "file_copy Save a copy" at bounding box center [619, 62] width 161 height 16
click at [222, 16] on h2 "Test / Copy of BlueBackground" at bounding box center [161, 14] width 122 height 11
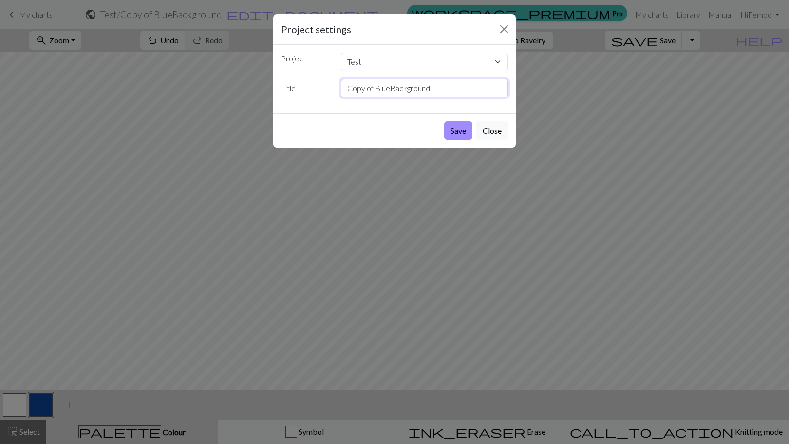
click at [378, 90] on input "Copy of BlueBackground" at bounding box center [425, 88] width 168 height 19
type input "motif17"
click at [456, 128] on button "Save" at bounding box center [458, 130] width 28 height 19
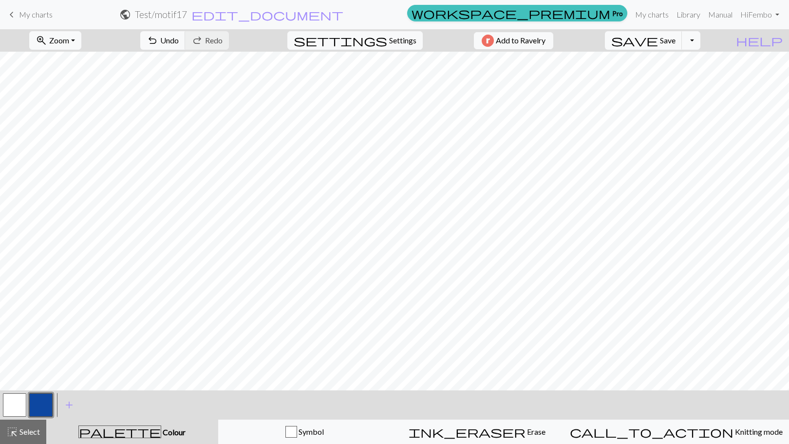
click at [22, 408] on button "button" at bounding box center [14, 404] width 23 height 23
click at [40, 404] on button "button" at bounding box center [40, 404] width 23 height 23
click at [19, 405] on button "button" at bounding box center [14, 404] width 23 height 23
click at [51, 402] on button "button" at bounding box center [40, 404] width 23 height 23
click at [409, 38] on span "Settings" at bounding box center [402, 41] width 27 height 12
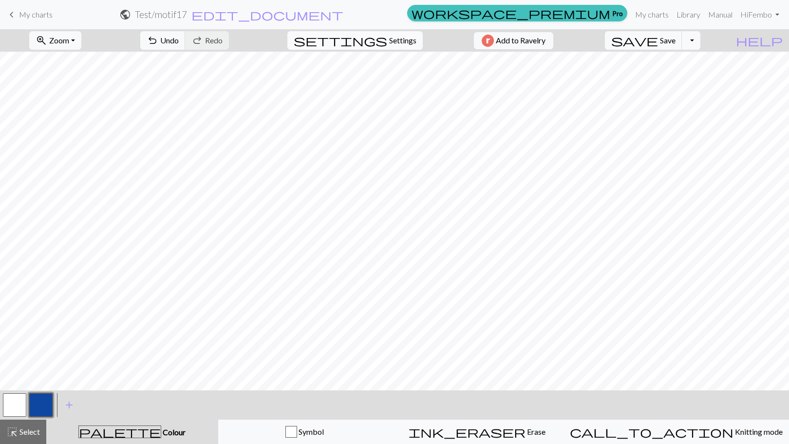
select select "worsted"
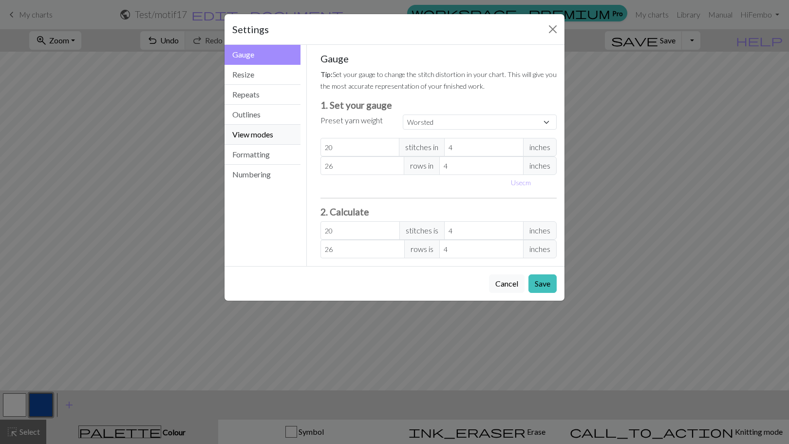
click at [284, 131] on button "View modes" at bounding box center [263, 135] width 76 height 20
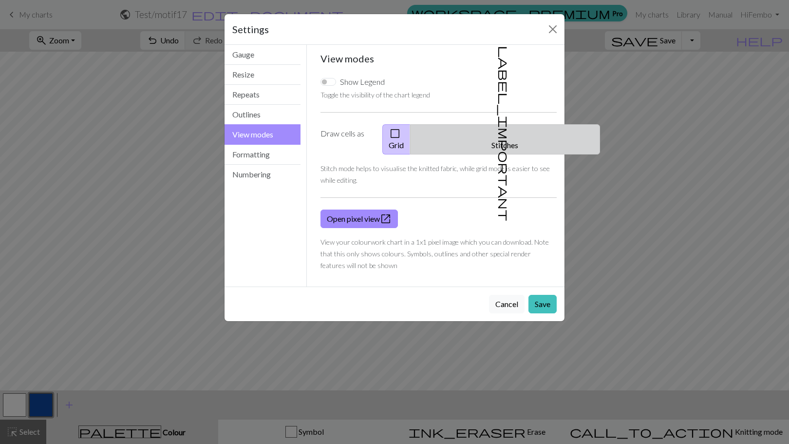
click at [508, 139] on button "label_important Stitches" at bounding box center [505, 139] width 190 height 30
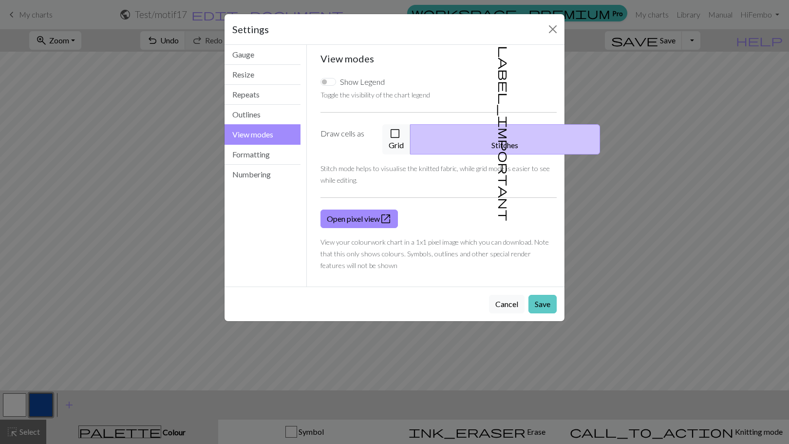
click at [536, 298] on button "Save" at bounding box center [543, 304] width 28 height 19
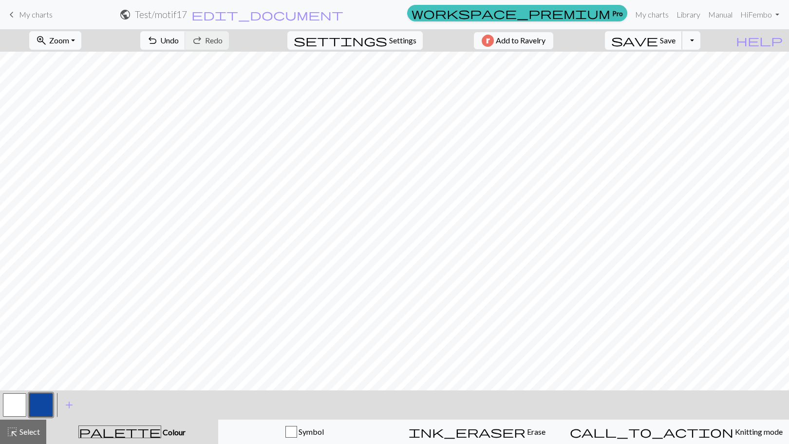
click at [678, 41] on button "save Save Save" at bounding box center [643, 40] width 77 height 19
click at [658, 41] on span "save" at bounding box center [634, 41] width 47 height 14
click at [701, 43] on button "Toggle Dropdown" at bounding box center [691, 40] width 19 height 19
click at [682, 72] on button "save_alt Download" at bounding box center [619, 78] width 161 height 16
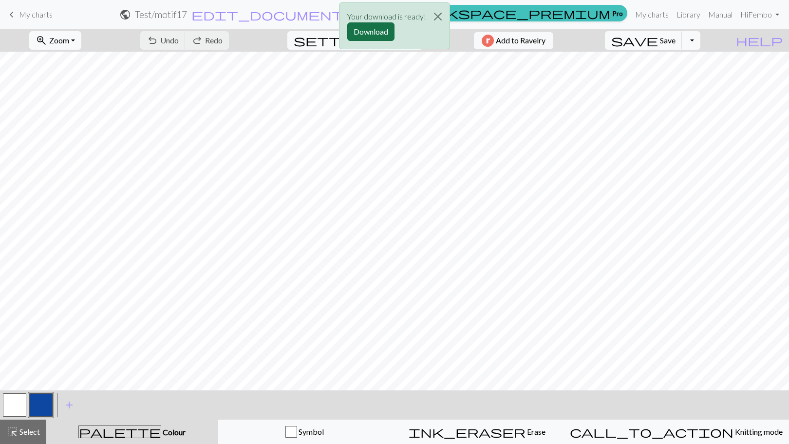
click at [374, 28] on button "Download" at bounding box center [370, 31] width 47 height 19
